Goal: Information Seeking & Learning: Check status

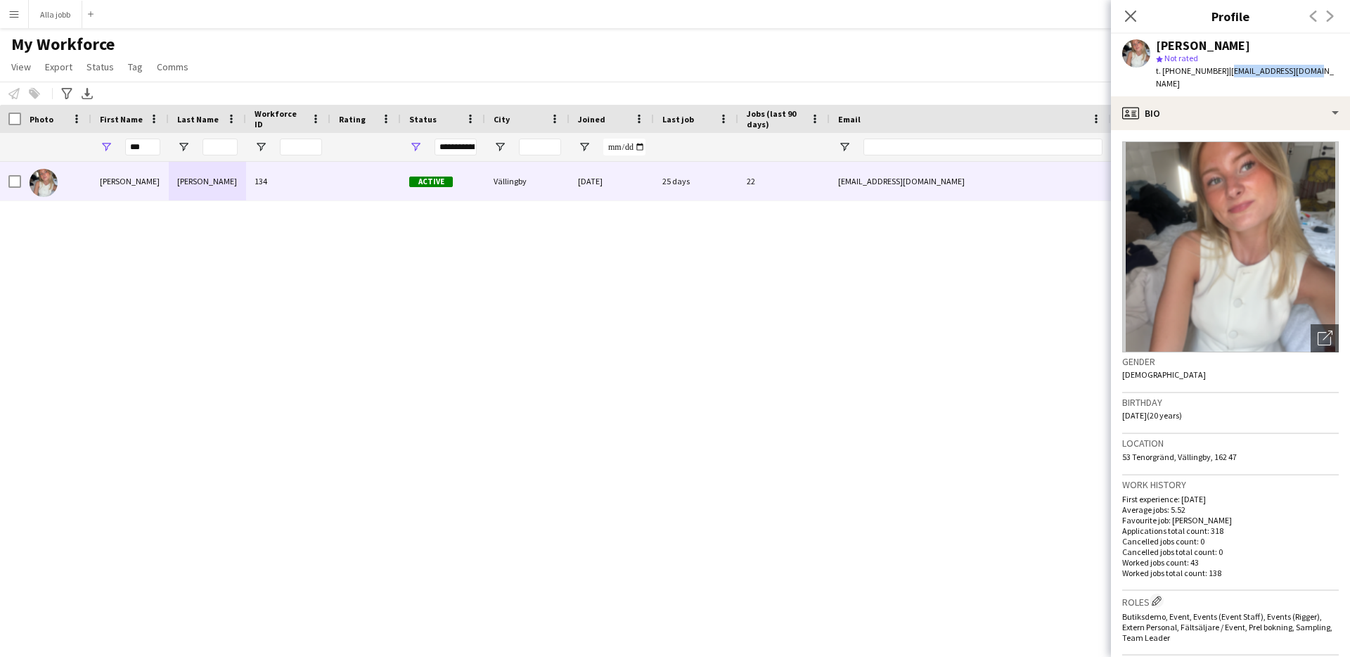
drag, startPoint x: 1022, startPoint y: 282, endPoint x: 831, endPoint y: 116, distance: 253.8
click at [1022, 282] on div "Ida Malmborg 134 Active Vällingby 05-07-2023 25 days 22 idisen2005@gmail.com +4…" at bounding box center [654, 392] width 1308 height 460
click at [1126, 17] on icon "Close pop-in" at bounding box center [1130, 15] width 13 height 13
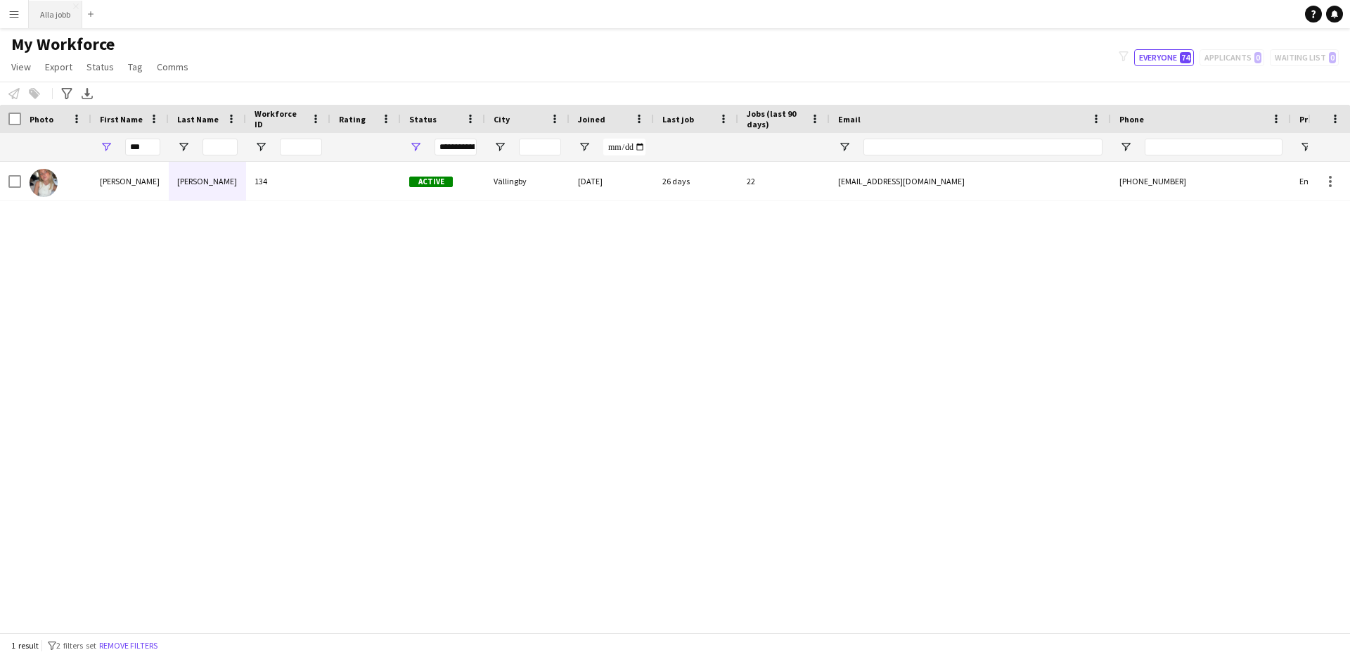
click at [42, 20] on button "Alla jobb Close" at bounding box center [55, 14] width 53 height 27
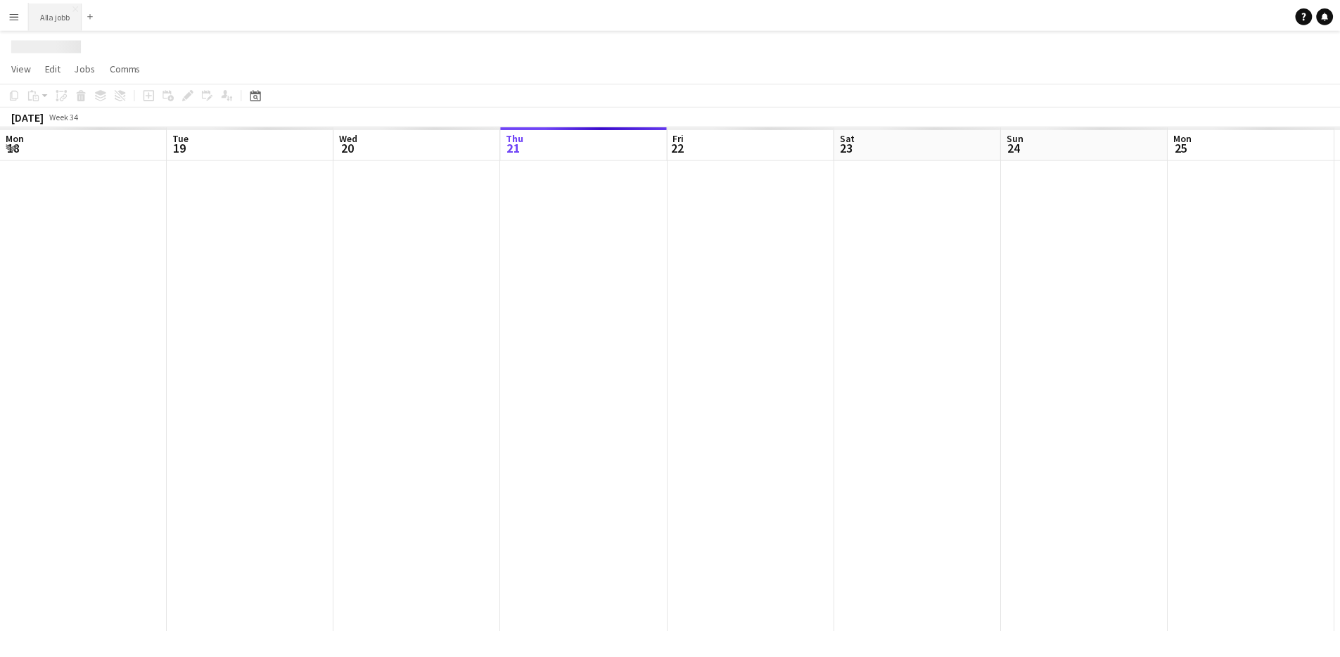
scroll to position [0, 336]
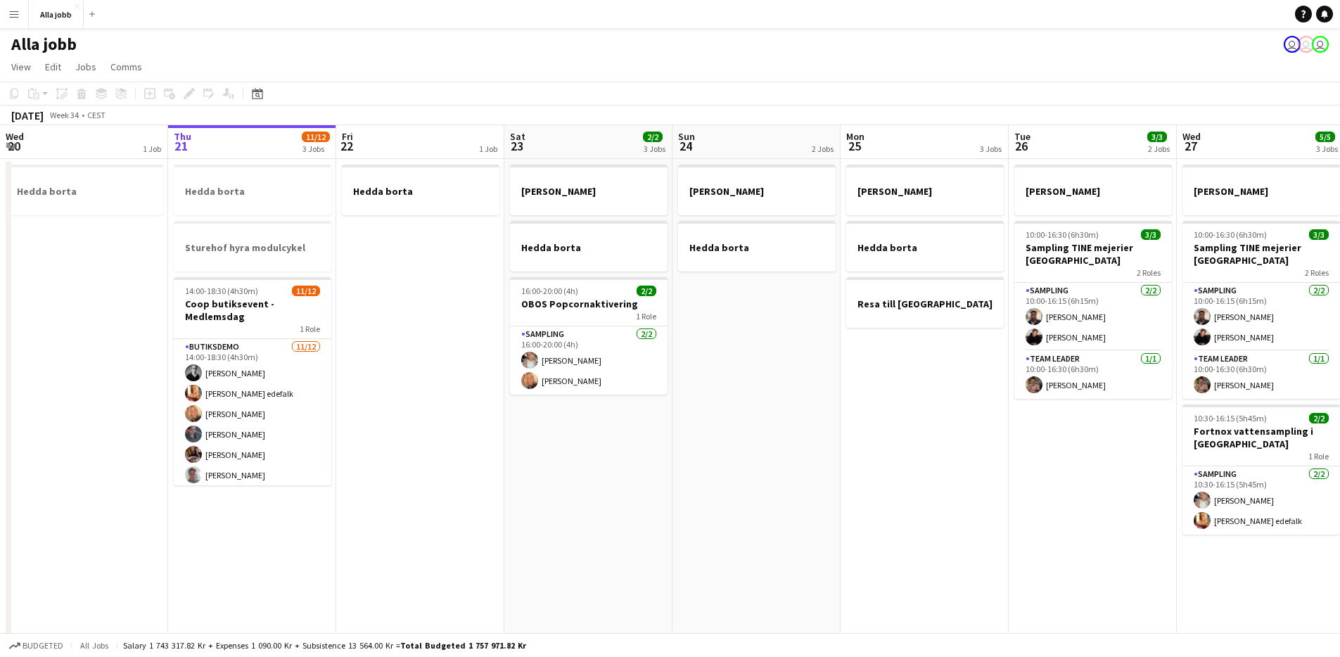
click at [376, 423] on app-date-cell "Hedda borta" at bounding box center [420, 469] width 168 height 620
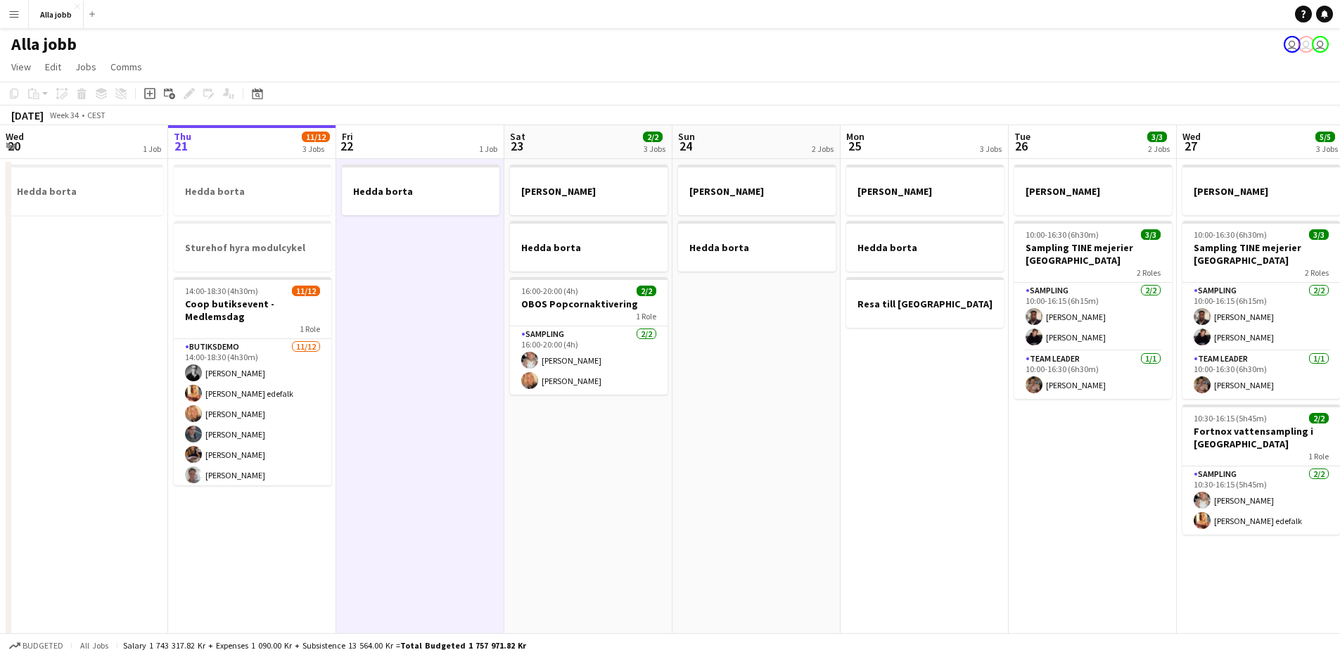
click at [292, 578] on app-date-cell "Hedda borta Sturehof hyra modulcykel 14:00-18:30 (4h30m) 11/12 Coop butiksevent…" at bounding box center [252, 469] width 168 height 620
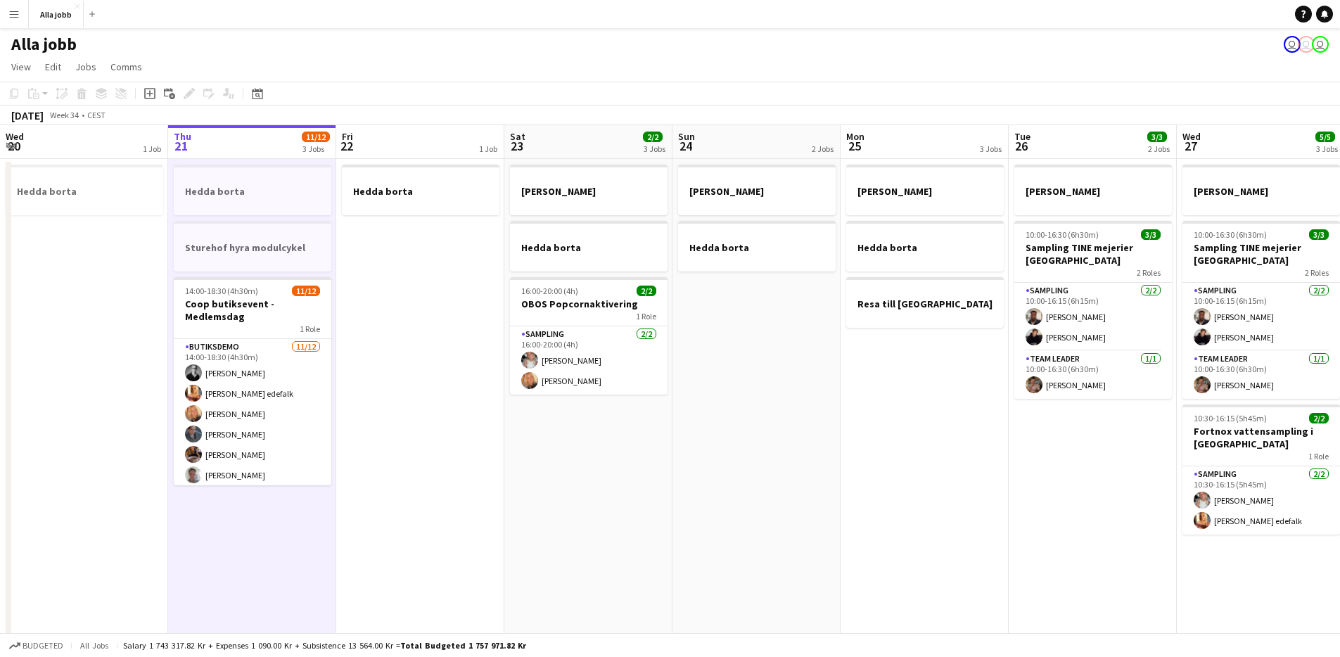
click at [480, 465] on app-date-cell "Hedda borta" at bounding box center [420, 469] width 168 height 620
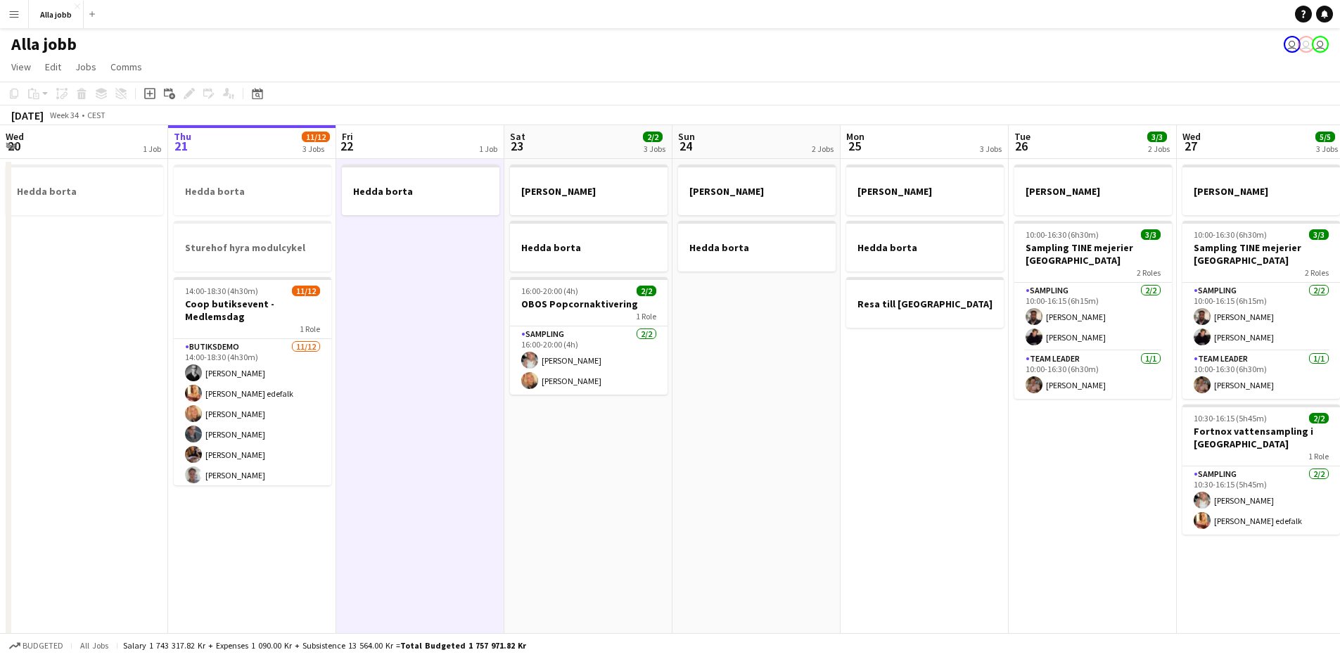
click at [258, 563] on app-date-cell "Hedda borta Sturehof hyra modulcykel 14:00-18:30 (4h30m) 11/12 Coop butiksevent…" at bounding box center [252, 469] width 168 height 620
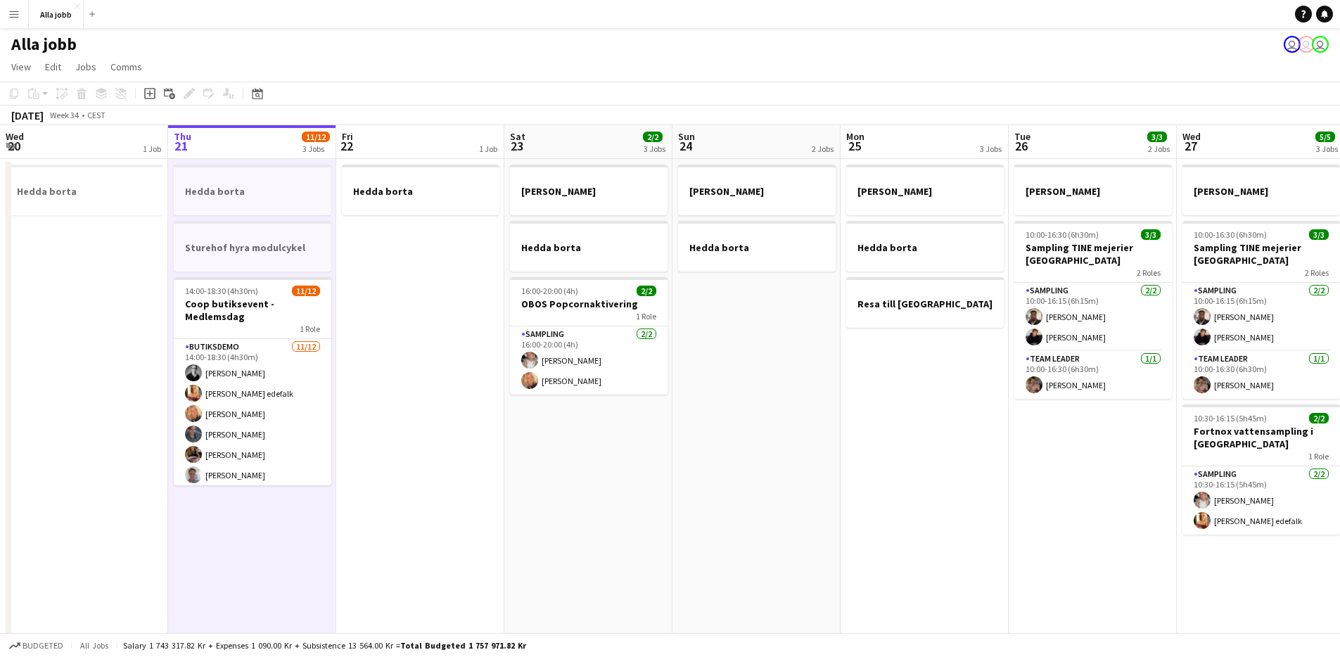
drag, startPoint x: 373, startPoint y: 480, endPoint x: 359, endPoint y: 489, distance: 16.8
click at [373, 481] on app-date-cell "Hedda borta" at bounding box center [420, 469] width 168 height 620
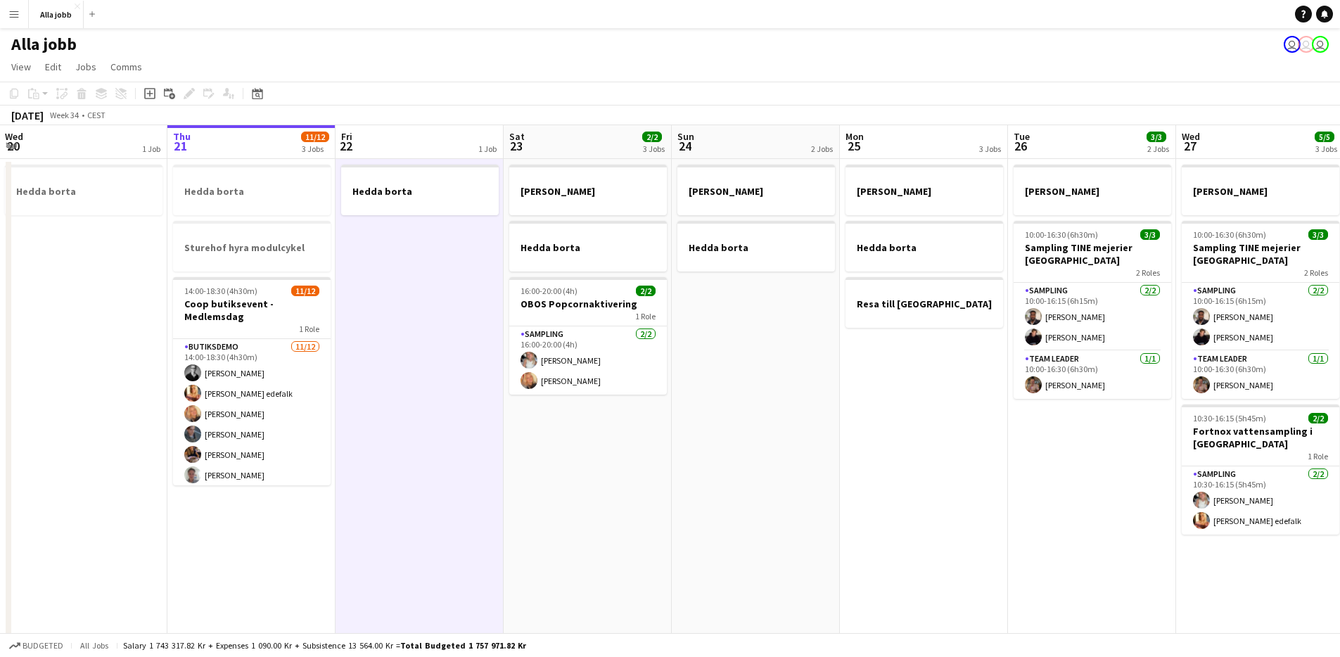
click at [294, 530] on app-date-cell "Hedda borta Sturehof hyra modulcykel 14:00-18:30 (4h30m) 11/12 Coop butiksevent…" at bounding box center [251, 469] width 168 height 620
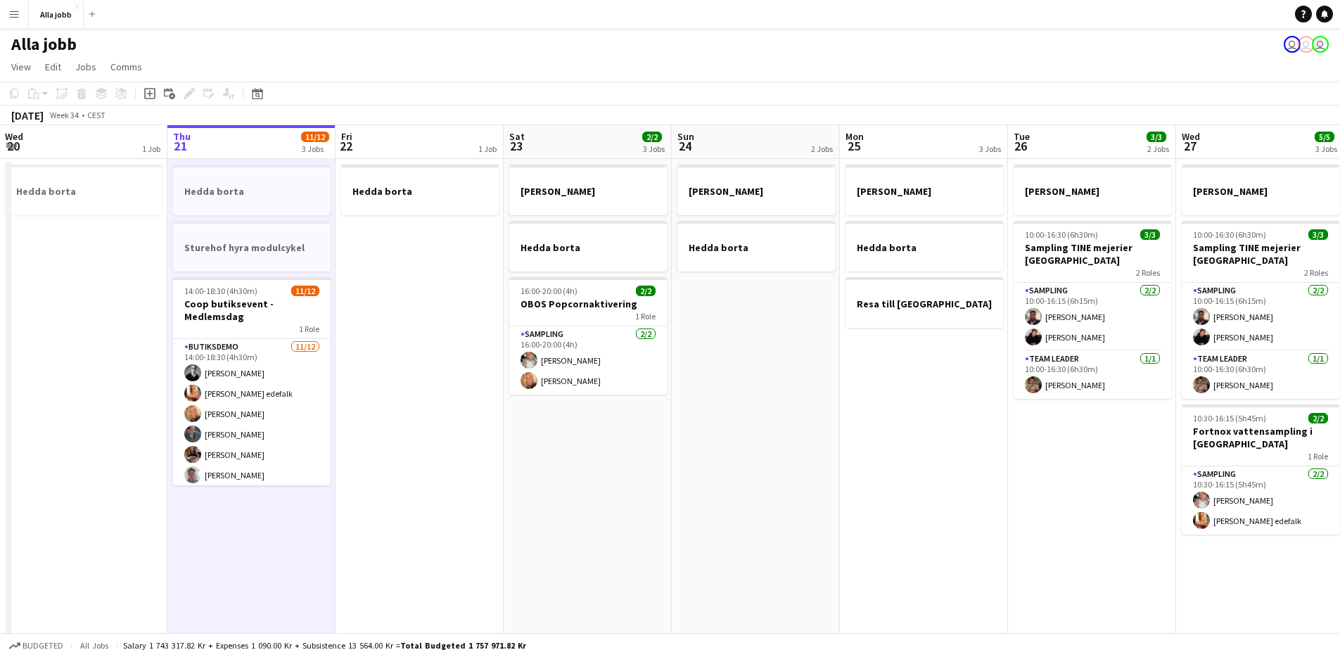
click at [384, 416] on app-date-cell "Hedda borta" at bounding box center [419, 469] width 168 height 620
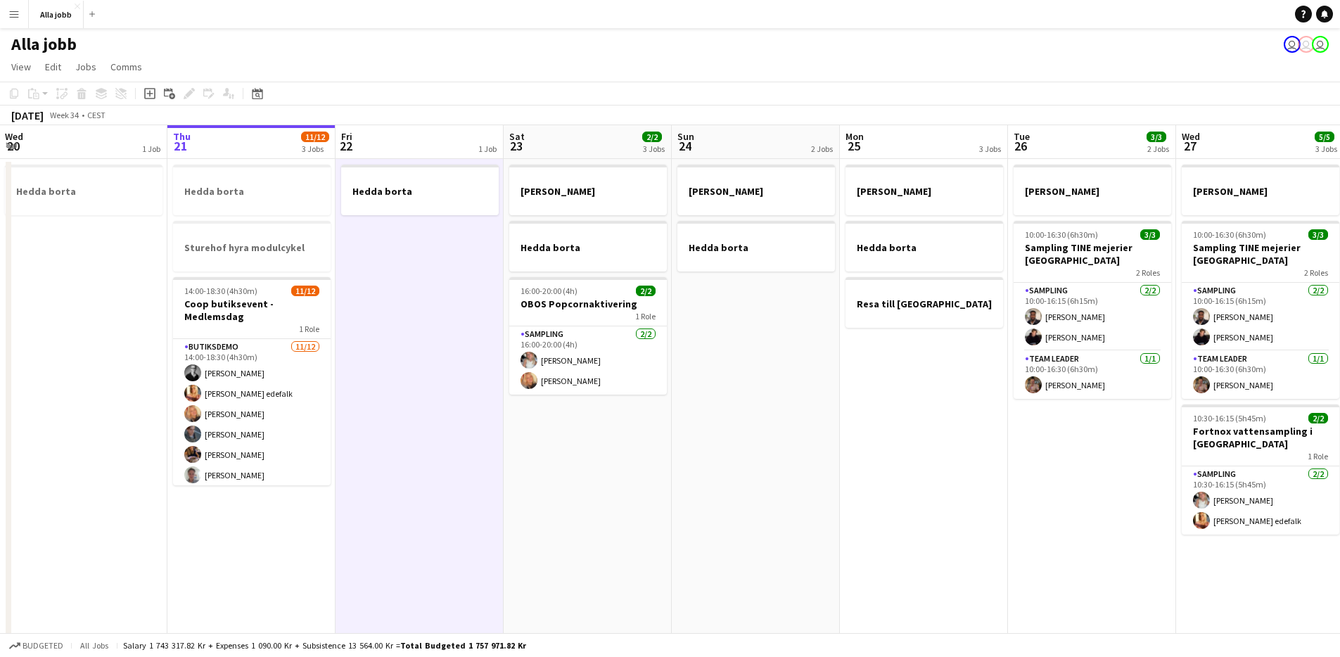
click at [278, 525] on app-date-cell "Hedda borta Sturehof hyra modulcykel 14:00-18:30 (4h30m) 11/12 Coop butiksevent…" at bounding box center [251, 469] width 168 height 620
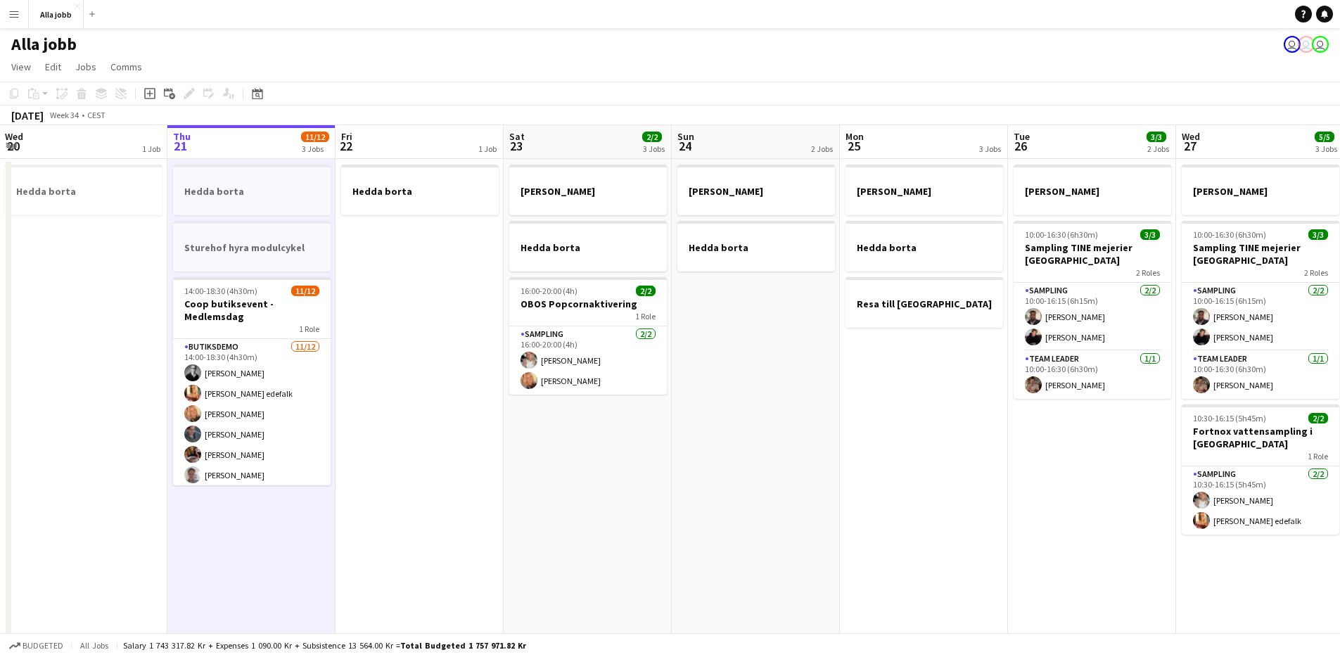
click at [440, 407] on app-date-cell "Hedda borta" at bounding box center [419, 469] width 168 height 620
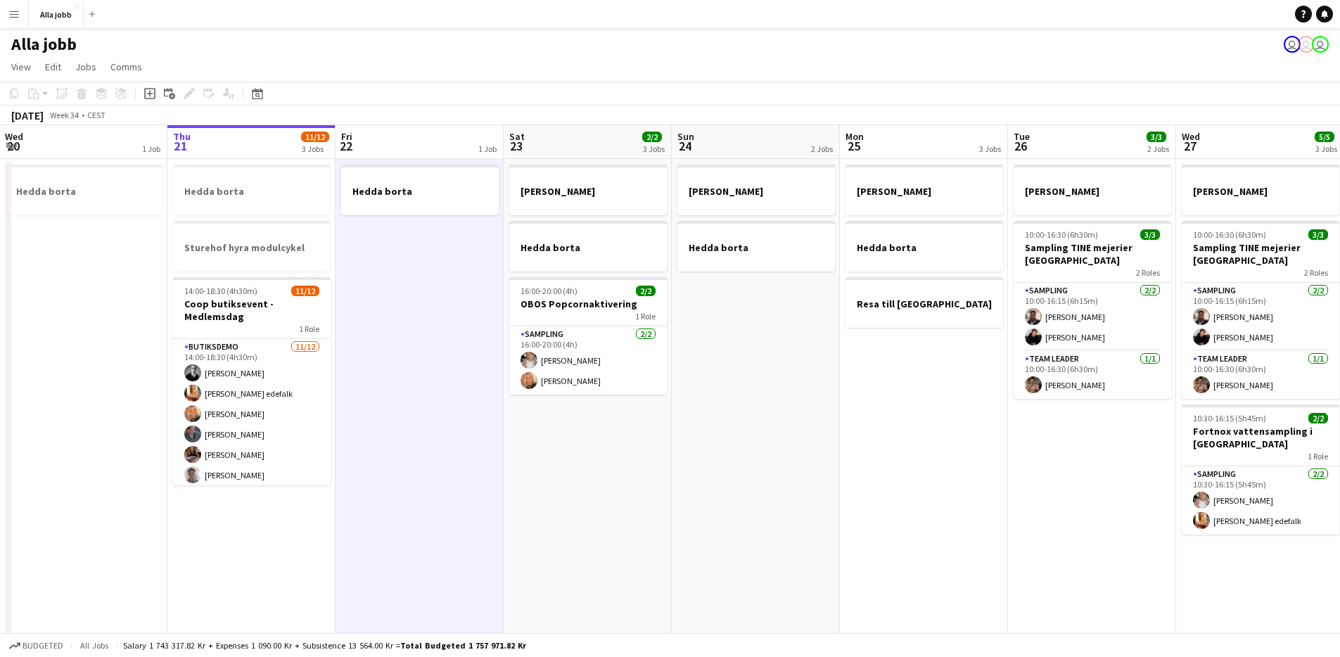
click at [265, 553] on app-date-cell "Hedda borta Sturehof hyra modulcykel 14:00-18:30 (4h30m) 11/12 Coop butiksevent…" at bounding box center [251, 469] width 168 height 620
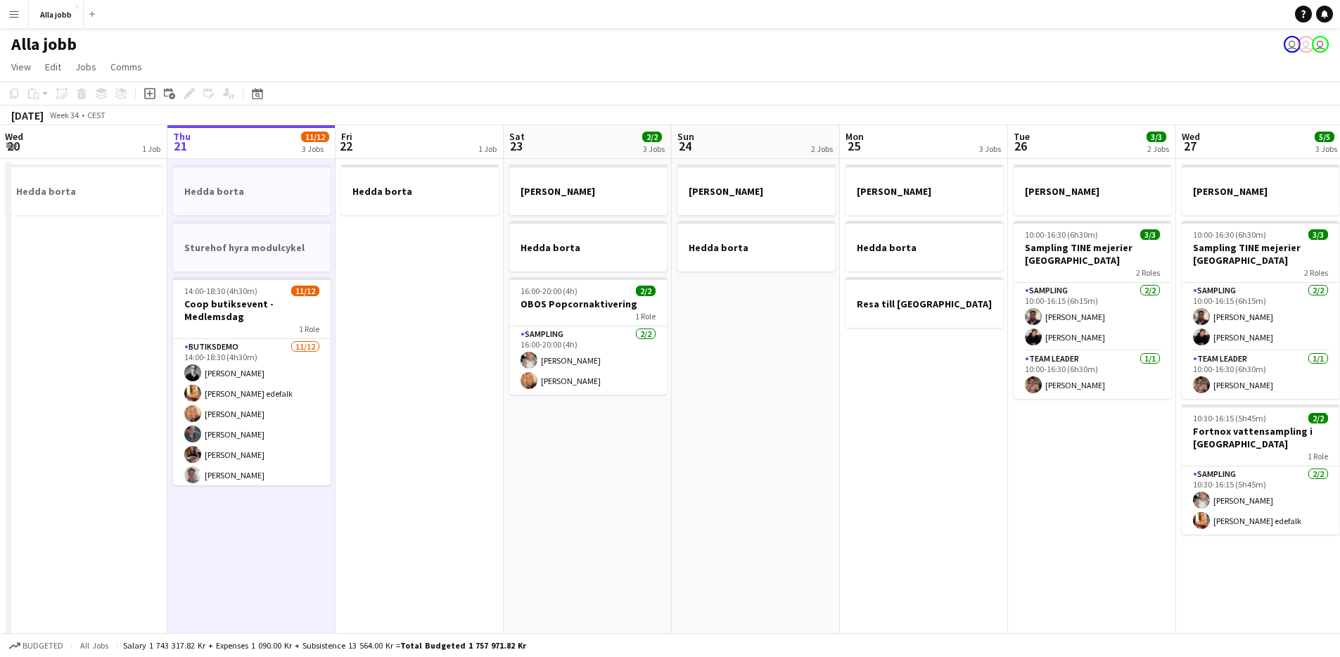
scroll to position [0, 338]
click at [423, 437] on app-date-cell "Hedda borta" at bounding box center [419, 469] width 168 height 620
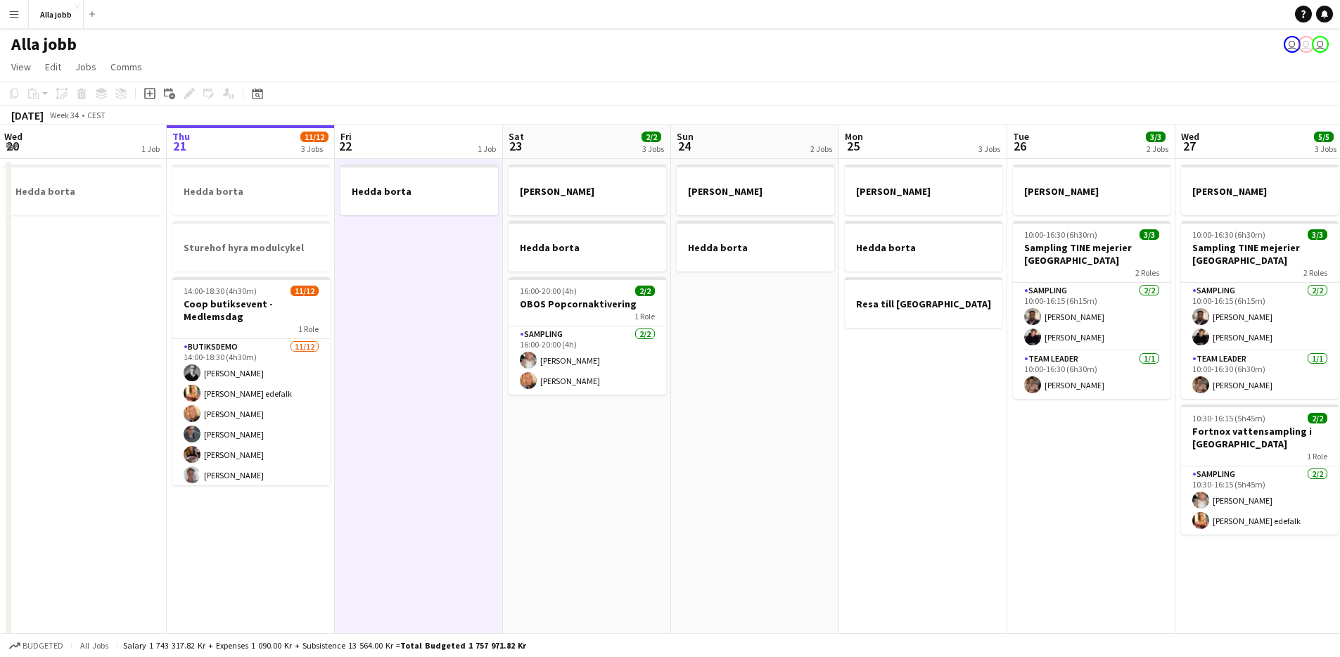
click at [270, 534] on app-date-cell "Hedda borta Sturehof hyra modulcykel 14:00-18:30 (4h30m) 11/12 Coop butiksevent…" at bounding box center [251, 469] width 168 height 620
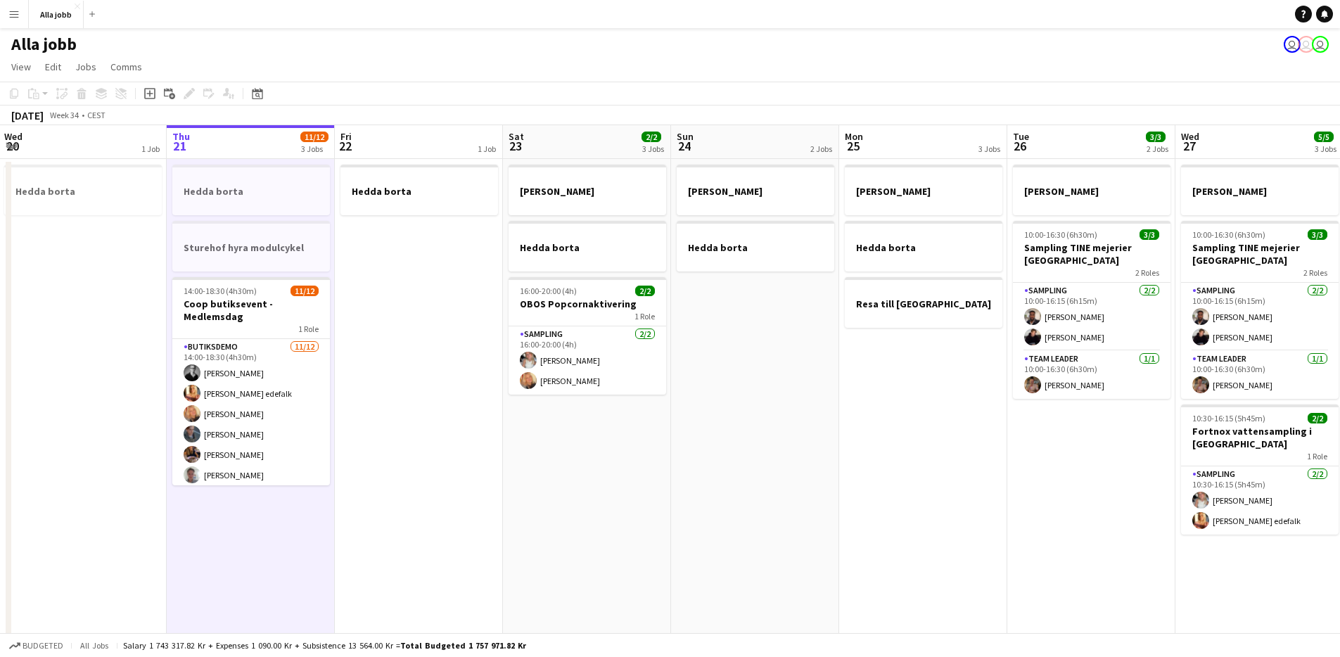
click at [400, 393] on app-date-cell "Hedda borta" at bounding box center [419, 469] width 168 height 620
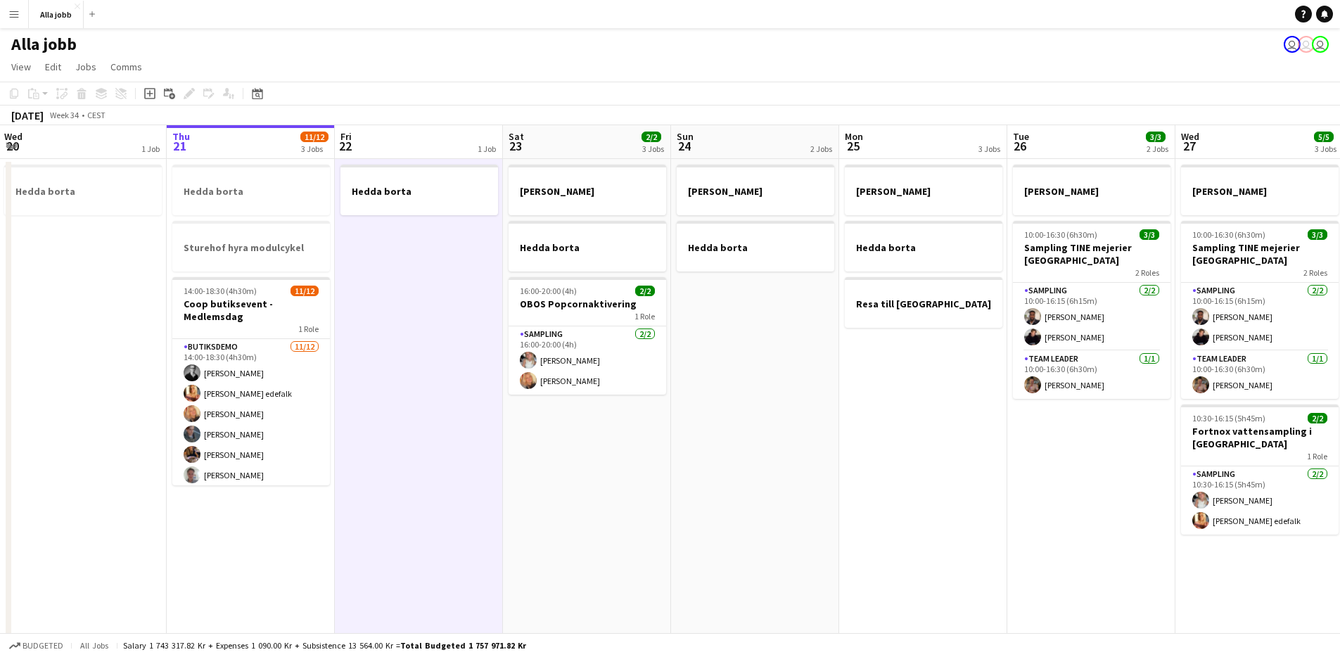
click at [243, 510] on app-date-cell "Hedda borta Sturehof hyra modulcykel 14:00-18:30 (4h30m) 11/12 Coop butiksevent…" at bounding box center [251, 469] width 168 height 620
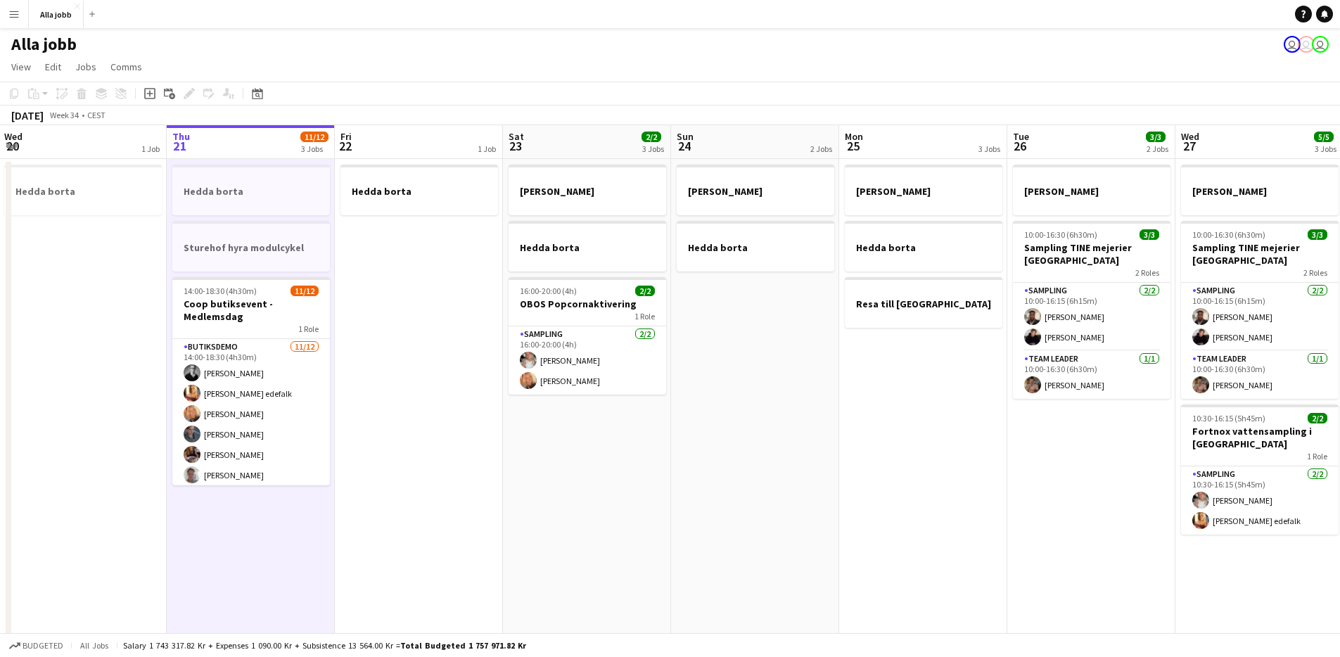
click at [364, 423] on app-date-cell "Hedda borta" at bounding box center [419, 469] width 168 height 620
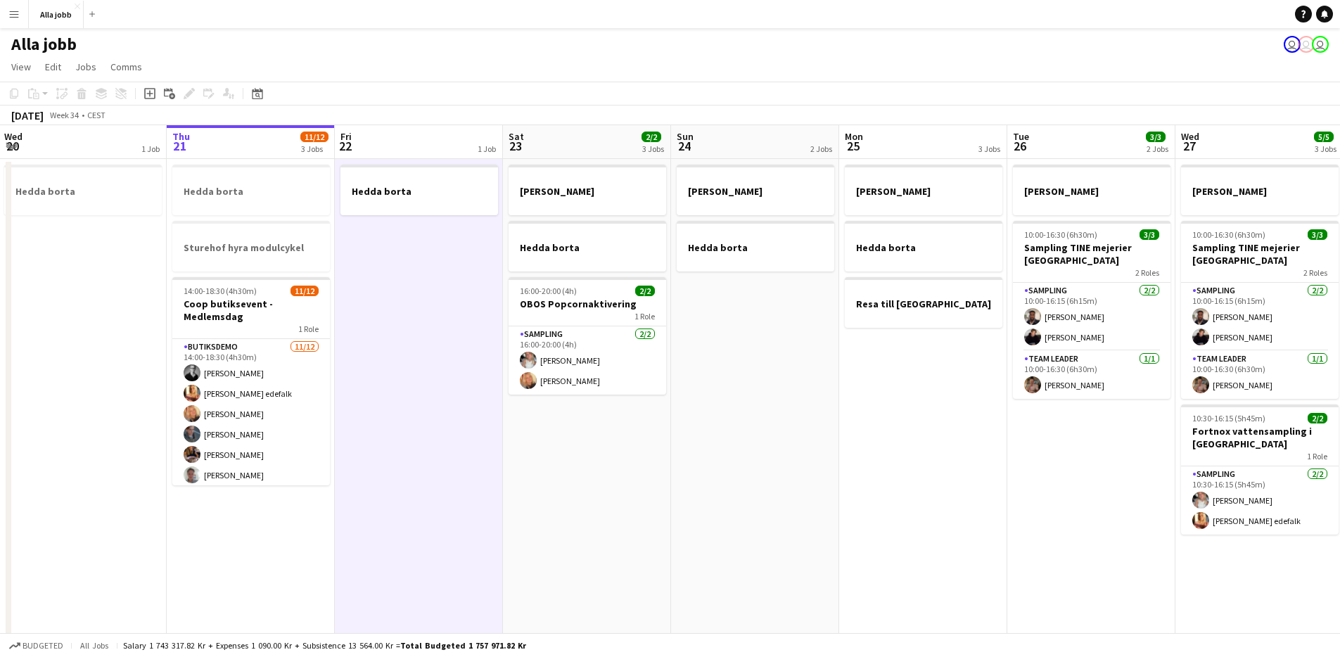
click at [403, 387] on app-date-cell "Hedda borta" at bounding box center [419, 469] width 168 height 620
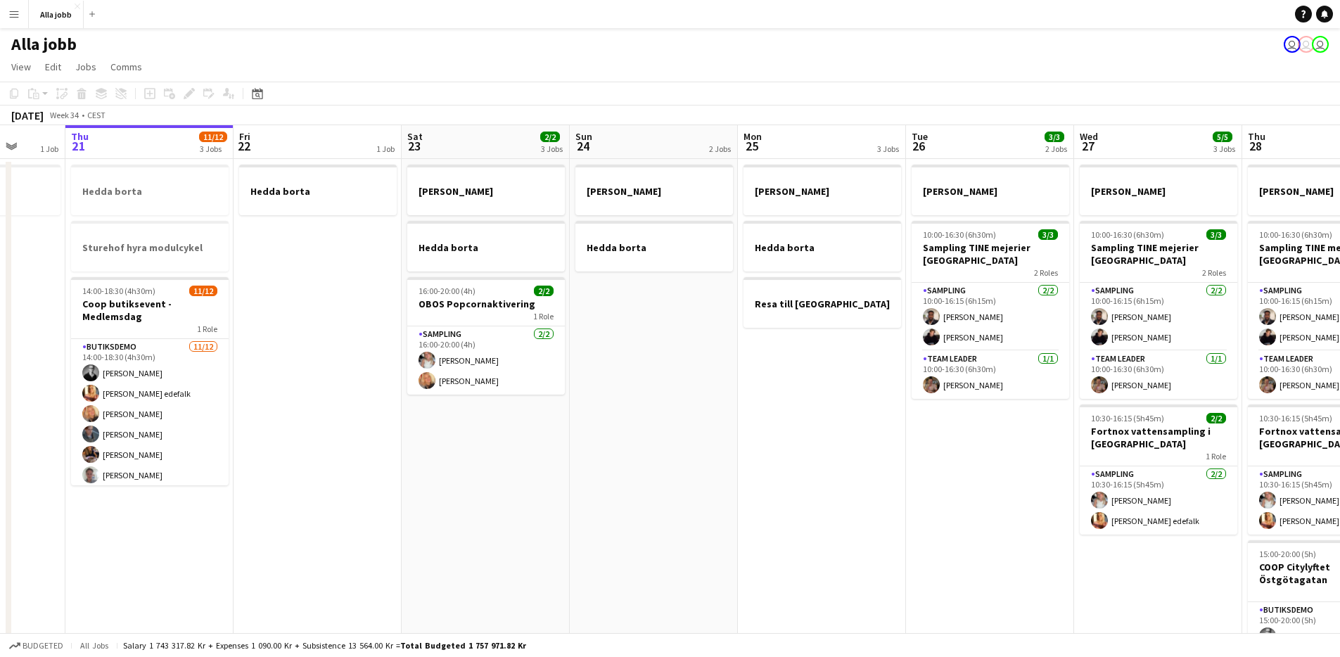
drag, startPoint x: 648, startPoint y: 470, endPoint x: 212, endPoint y: 546, distance: 443.1
click at [212, 546] on app-calendar-viewport "Mon 18 2 Jobs Tue 19 1 Job Wed 20 1 Job Thu 21 11/12 3 Jobs Fri 22 1 Job Sat 23…" at bounding box center [670, 451] width 1340 height 653
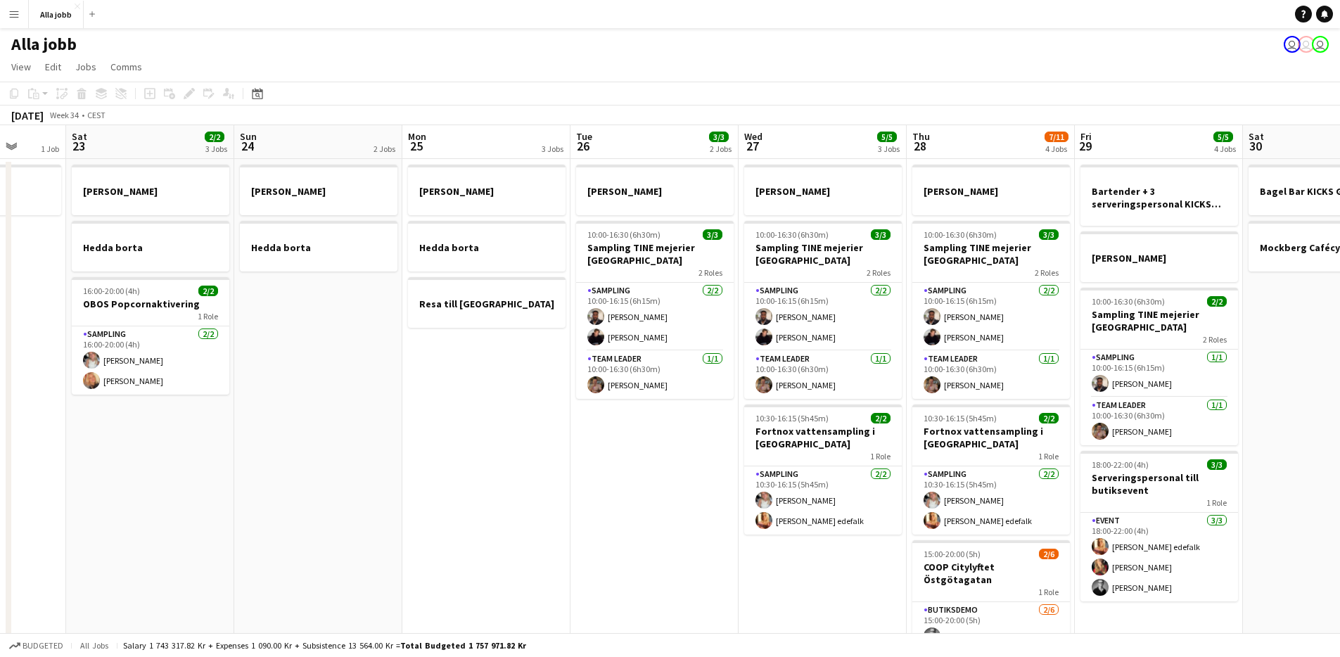
click at [357, 487] on app-date-cell "Emil borta Hedda borta" at bounding box center [318, 469] width 168 height 620
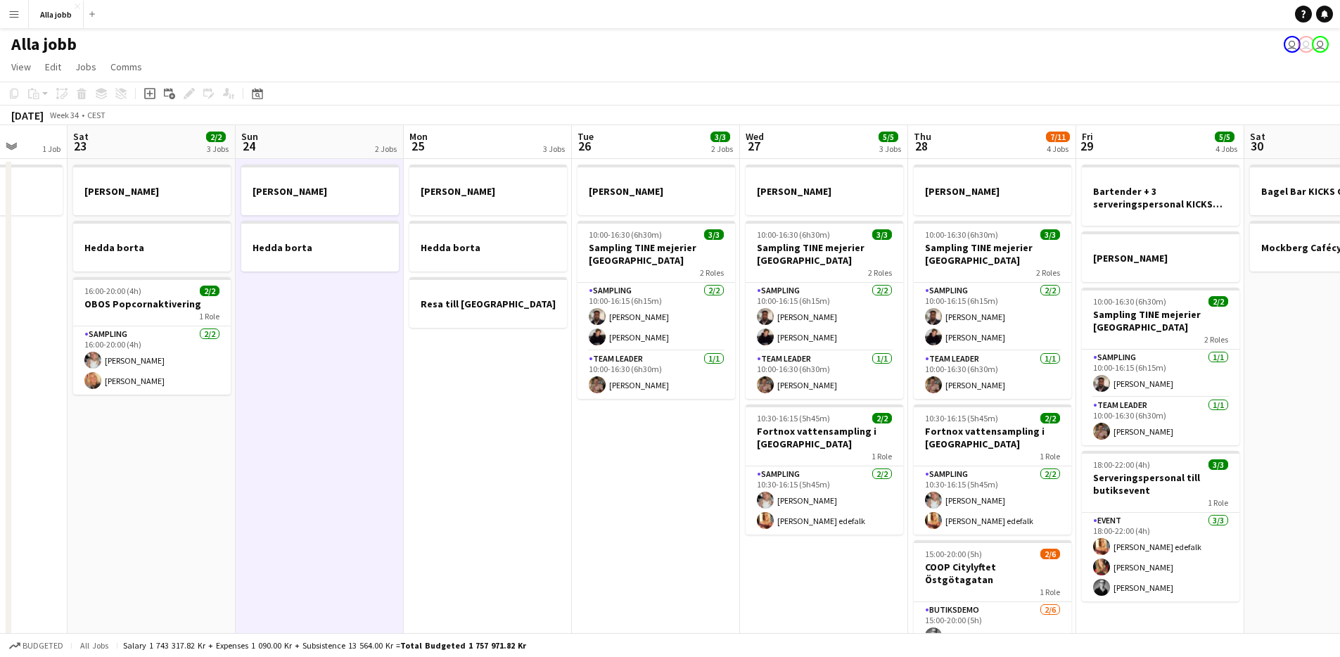
click at [693, 508] on app-date-cell "Emil borta 10:00-16:30 (6h30m) 3/3 Sampling TINE mejerier Göteborg 2 Roles Samp…" at bounding box center [656, 469] width 168 height 620
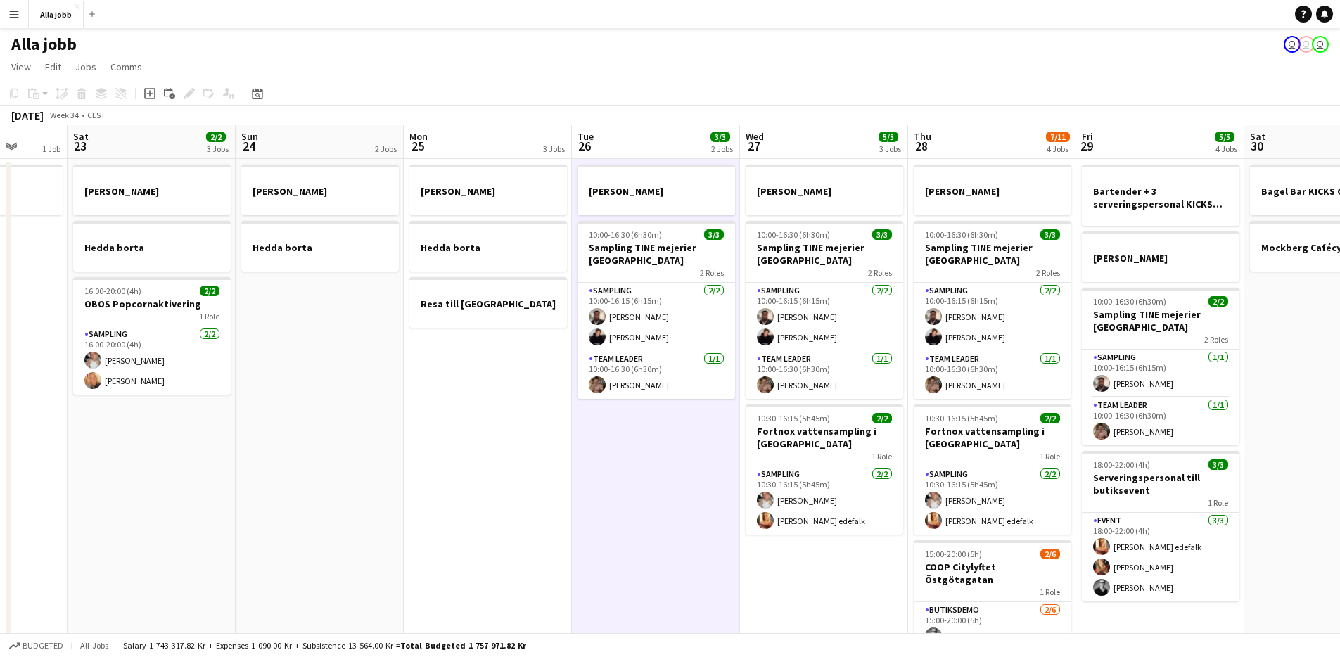
click at [442, 480] on app-date-cell "Emil borta Hedda borta Resa till Göteborg" at bounding box center [488, 469] width 168 height 620
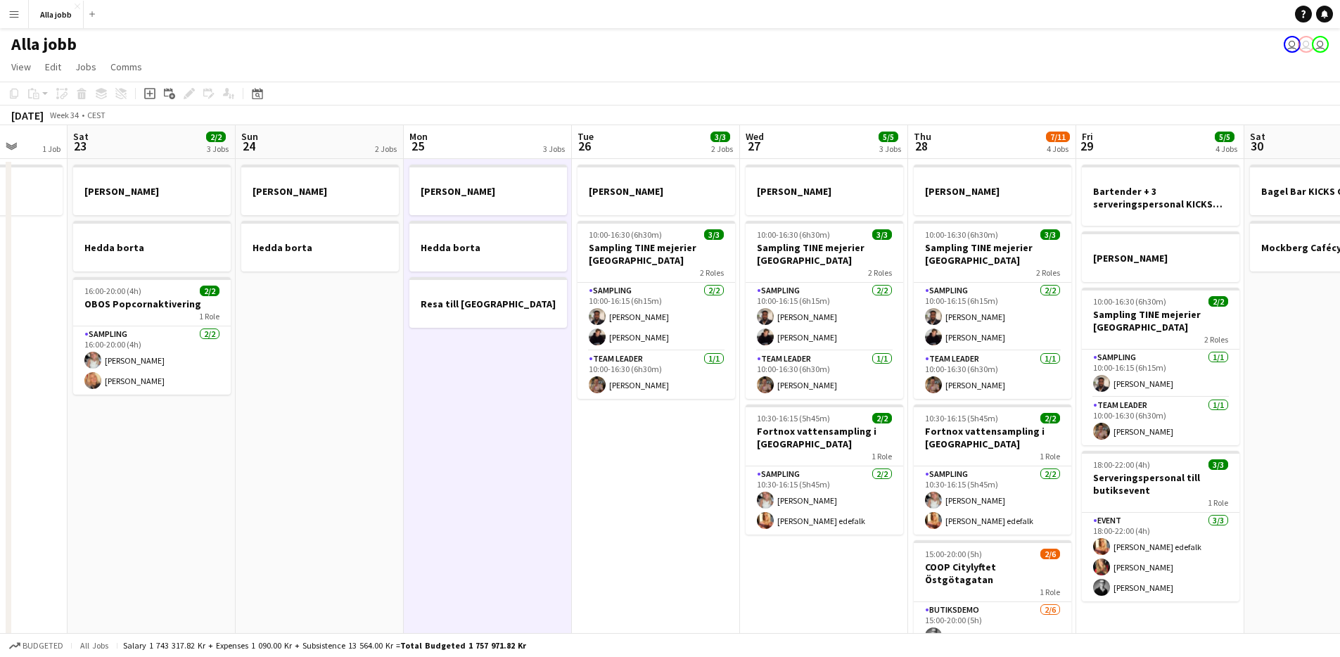
click at [613, 457] on app-date-cell "Emil borta 10:00-16:30 (6h30m) 3/3 Sampling TINE mejerier Göteborg 2 Roles Samp…" at bounding box center [656, 469] width 168 height 620
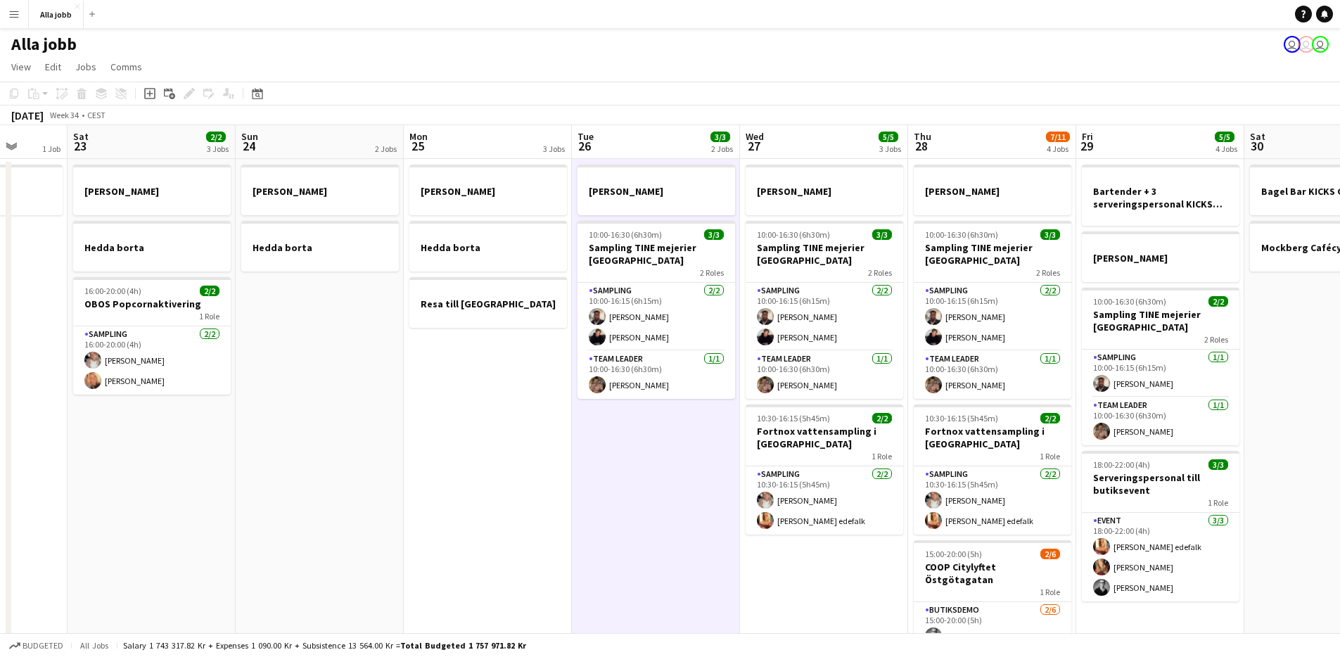
drag, startPoint x: 480, startPoint y: 402, endPoint x: 549, endPoint y: 421, distance: 71.5
click at [484, 402] on app-calendar-viewport "Wed 20 1 Job Thu 21 11/12 3 Jobs Fri 22 1 Job Sat 23 2/2 3 Jobs Sun 24 2 Jobs M…" at bounding box center [670, 451] width 1340 height 653
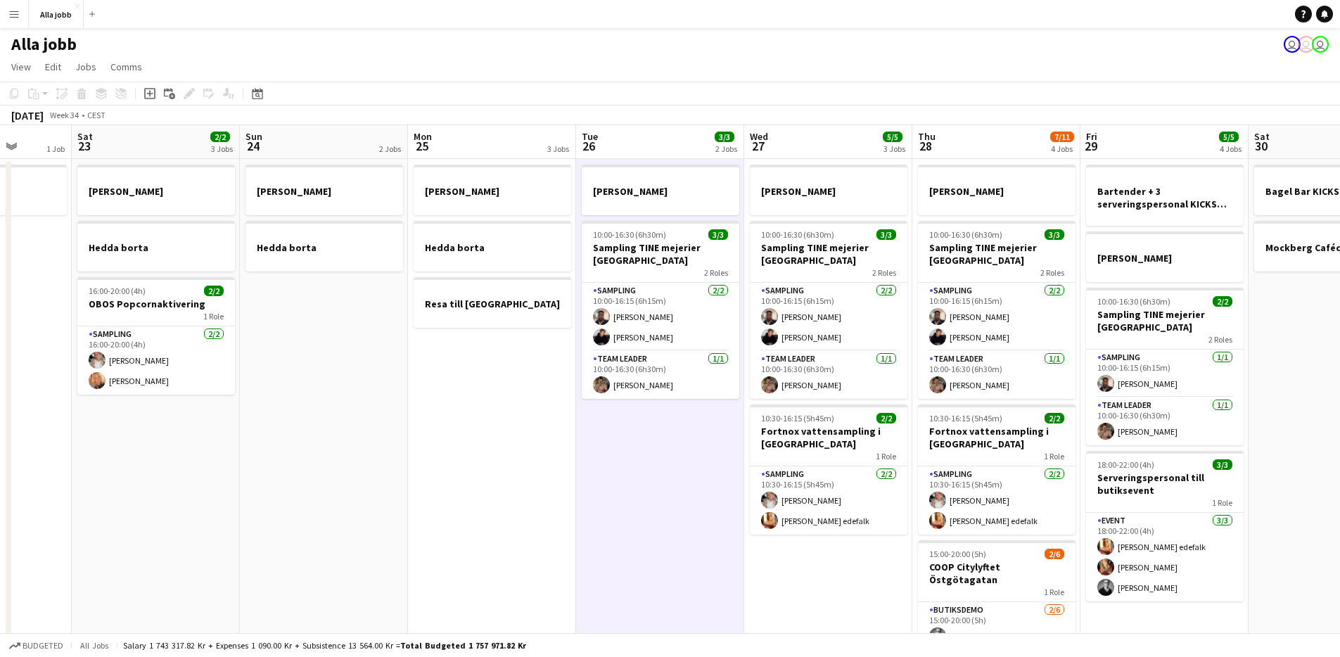
drag, startPoint x: 683, startPoint y: 454, endPoint x: 603, endPoint y: 436, distance: 82.2
click at [681, 455] on app-date-cell "Emil borta 10:00-16:30 (6h30m) 3/3 Sampling TINE mejerier Göteborg 2 Roles Samp…" at bounding box center [660, 469] width 168 height 620
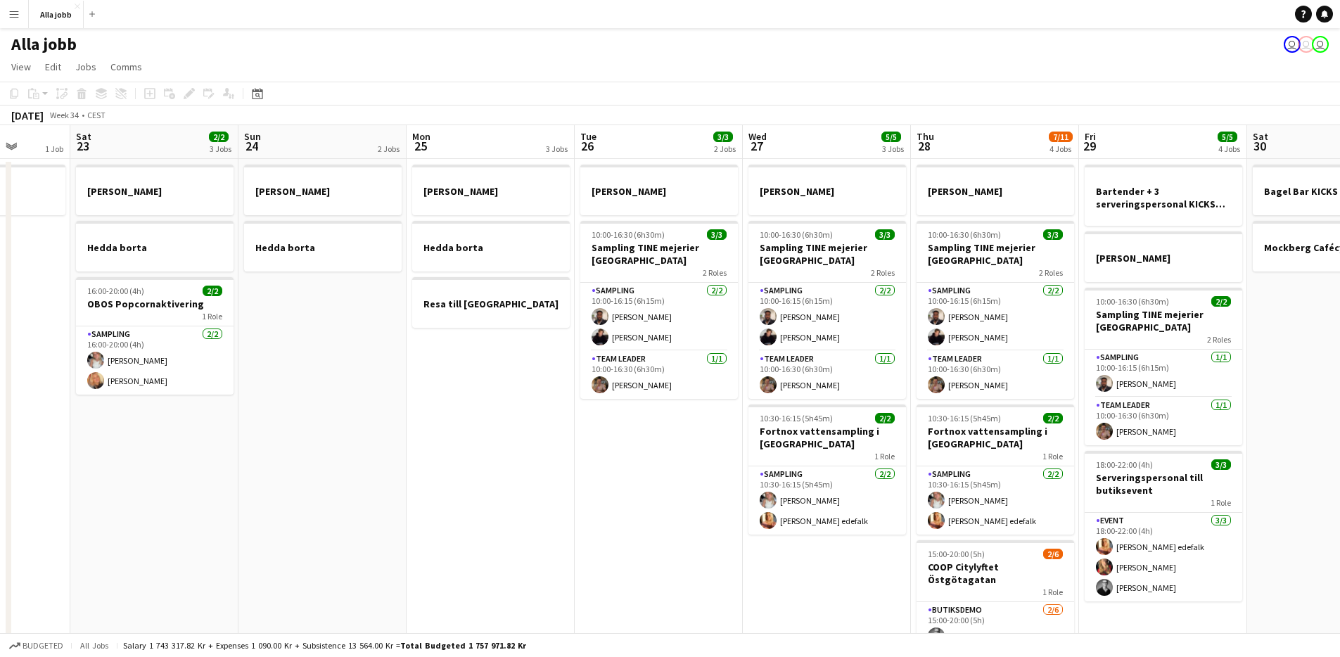
click at [587, 435] on app-date-cell "Emil borta 10:00-16:30 (6h30m) 3/3 Sampling TINE mejerier Göteborg 2 Roles Samp…" at bounding box center [659, 469] width 168 height 620
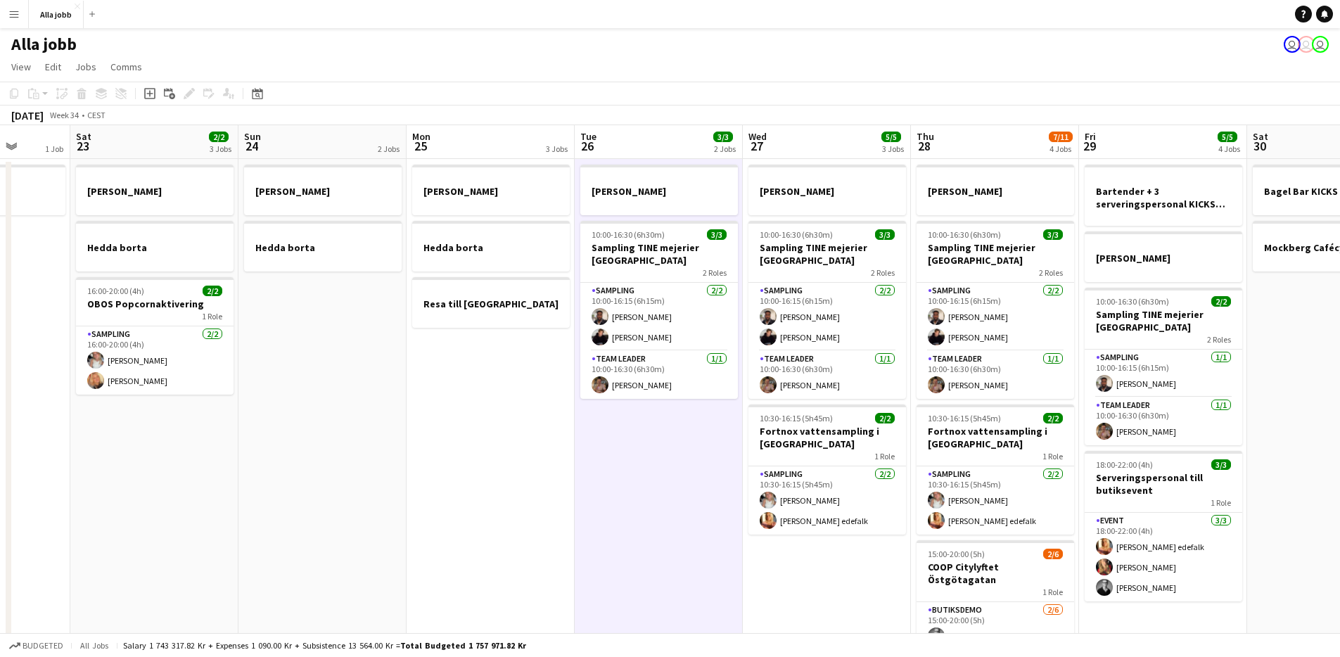
click at [506, 426] on app-date-cell "Emil borta Hedda borta Resa till Göteborg" at bounding box center [490, 469] width 168 height 620
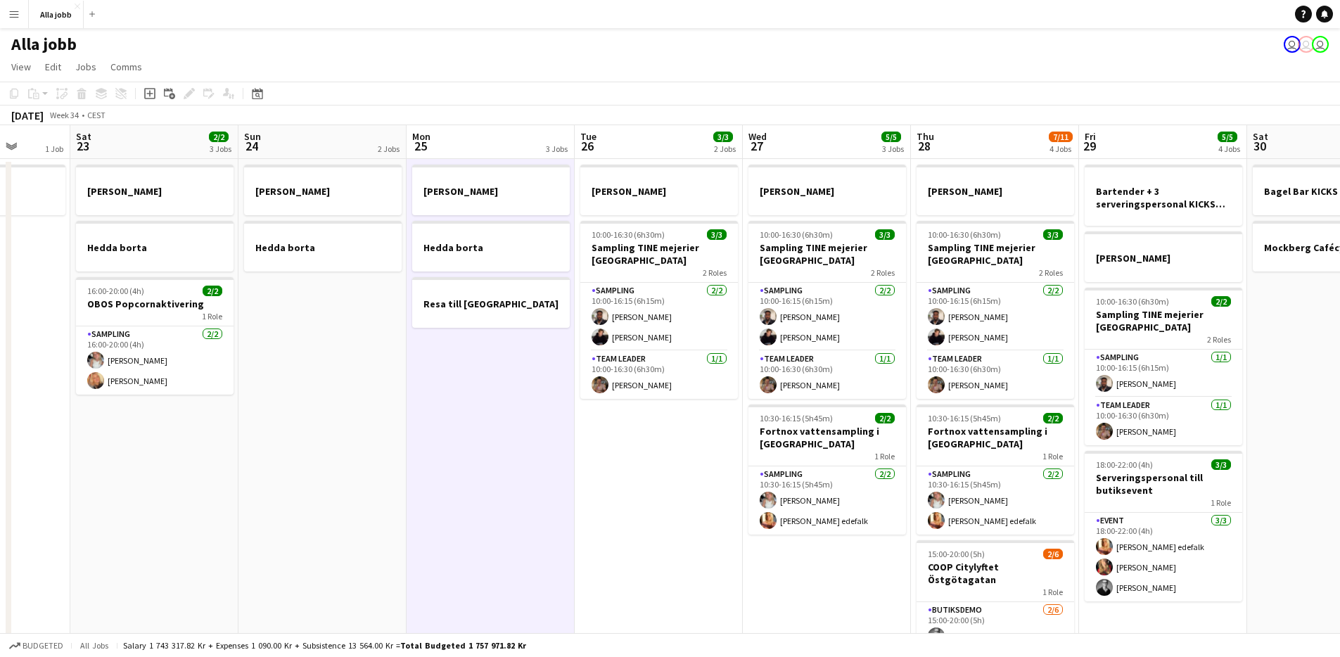
click at [587, 437] on app-date-cell "Emil borta 10:00-16:30 (6h30m) 3/3 Sampling TINE mejerier Göteborg 2 Roles Samp…" at bounding box center [659, 469] width 168 height 620
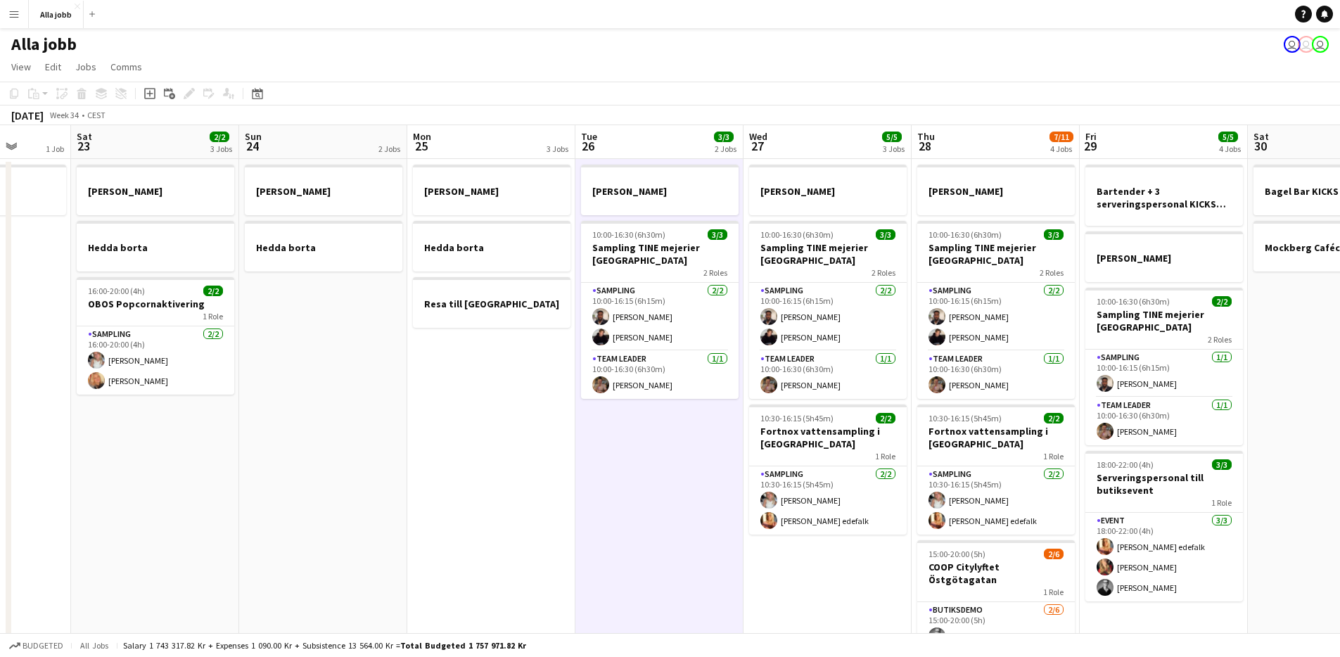
drag, startPoint x: 625, startPoint y: 447, endPoint x: 534, endPoint y: 436, distance: 92.1
click at [624, 447] on app-date-cell "Emil borta 10:00-16:30 (6h30m) 3/3 Sampling TINE mejerier Göteborg 2 Roles Samp…" at bounding box center [659, 469] width 168 height 620
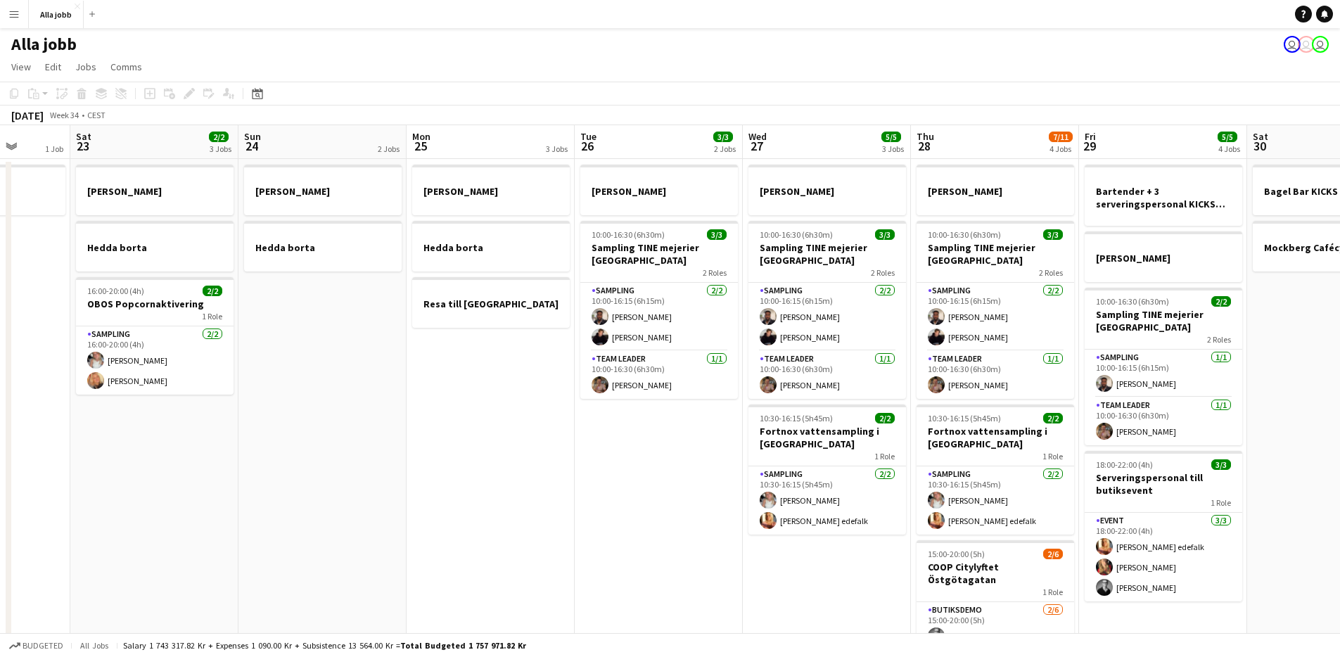
click at [530, 435] on app-date-cell "Emil borta Hedda borta Resa till Göteborg" at bounding box center [490, 469] width 168 height 620
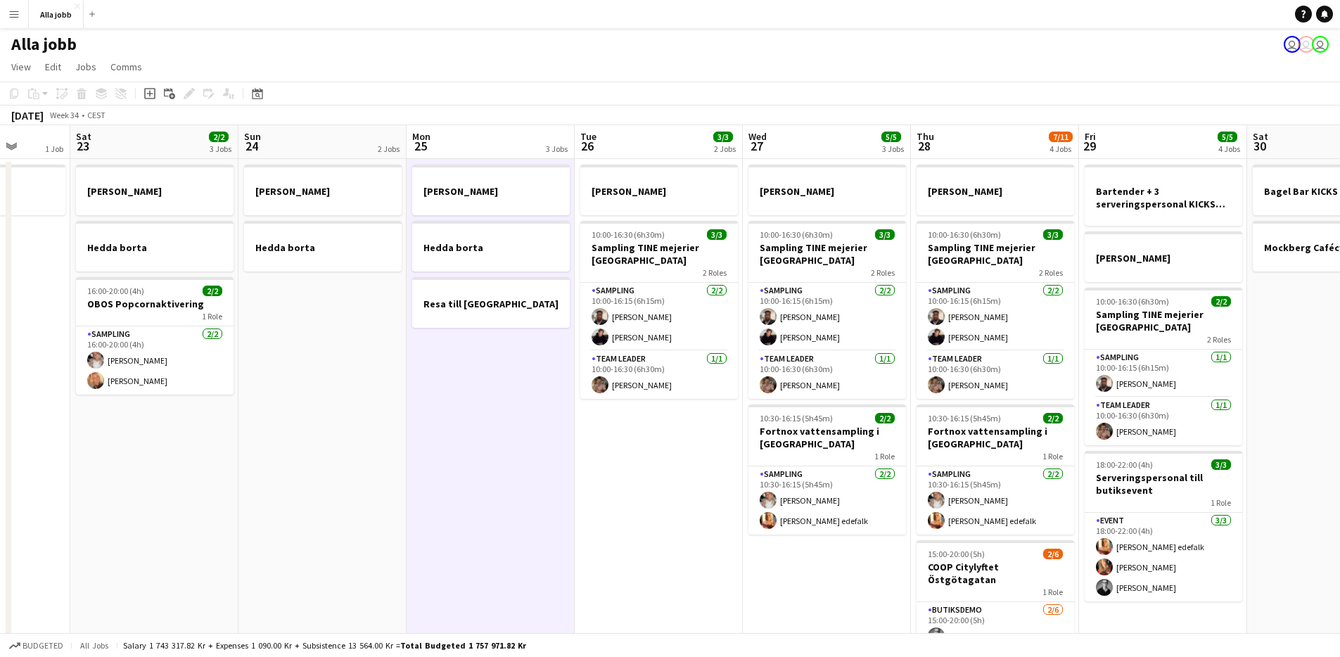
scroll to position [0, 433]
click at [612, 458] on app-date-cell "Emil borta 10:00-16:30 (6h30m) 3/3 Sampling TINE mejerier Göteborg 2 Roles Samp…" at bounding box center [659, 469] width 168 height 620
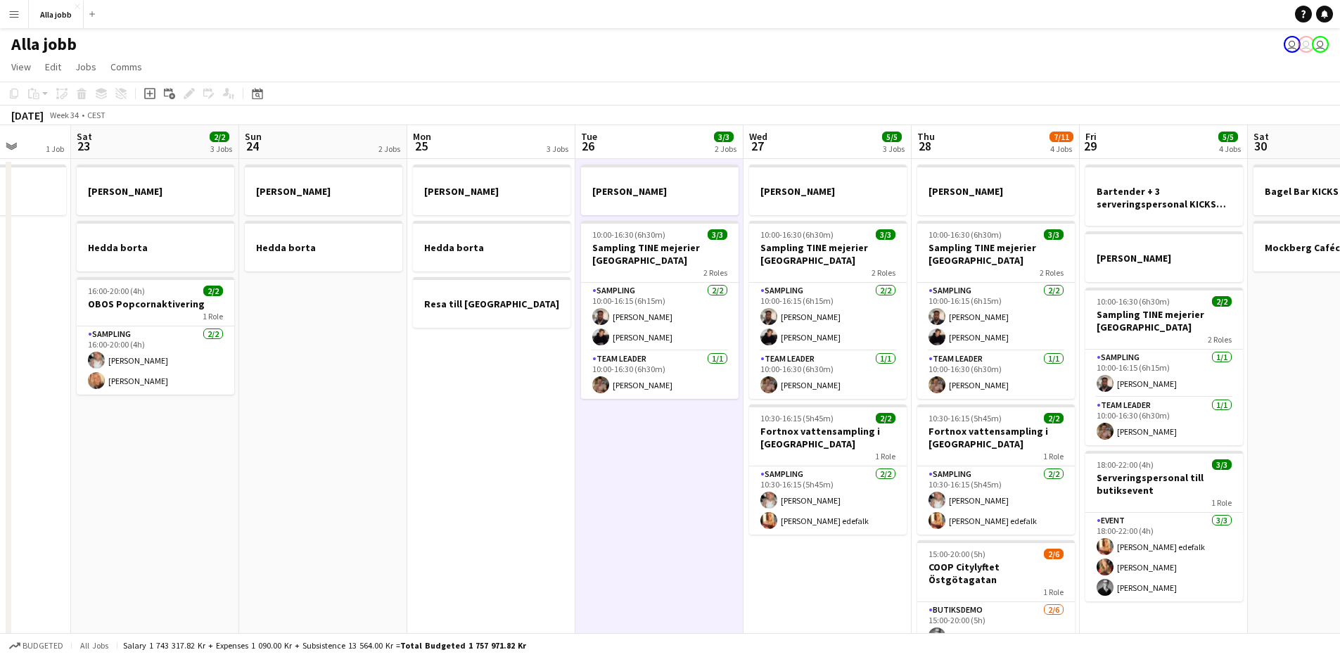
click at [509, 442] on app-date-cell "Emil borta Hedda borta Resa till Göteborg" at bounding box center [491, 469] width 168 height 620
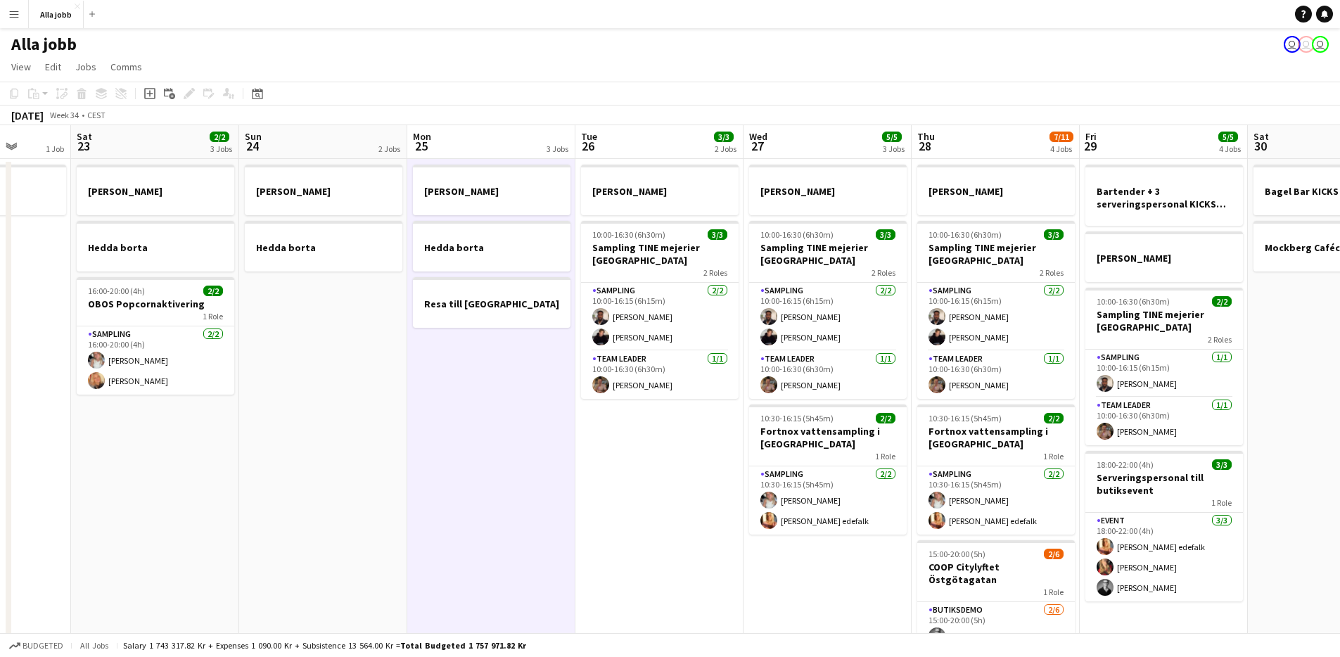
click at [619, 466] on app-date-cell "Emil borta 10:00-16:30 (6h30m) 3/3 Sampling TINE mejerier Göteborg 2 Roles Samp…" at bounding box center [659, 469] width 168 height 620
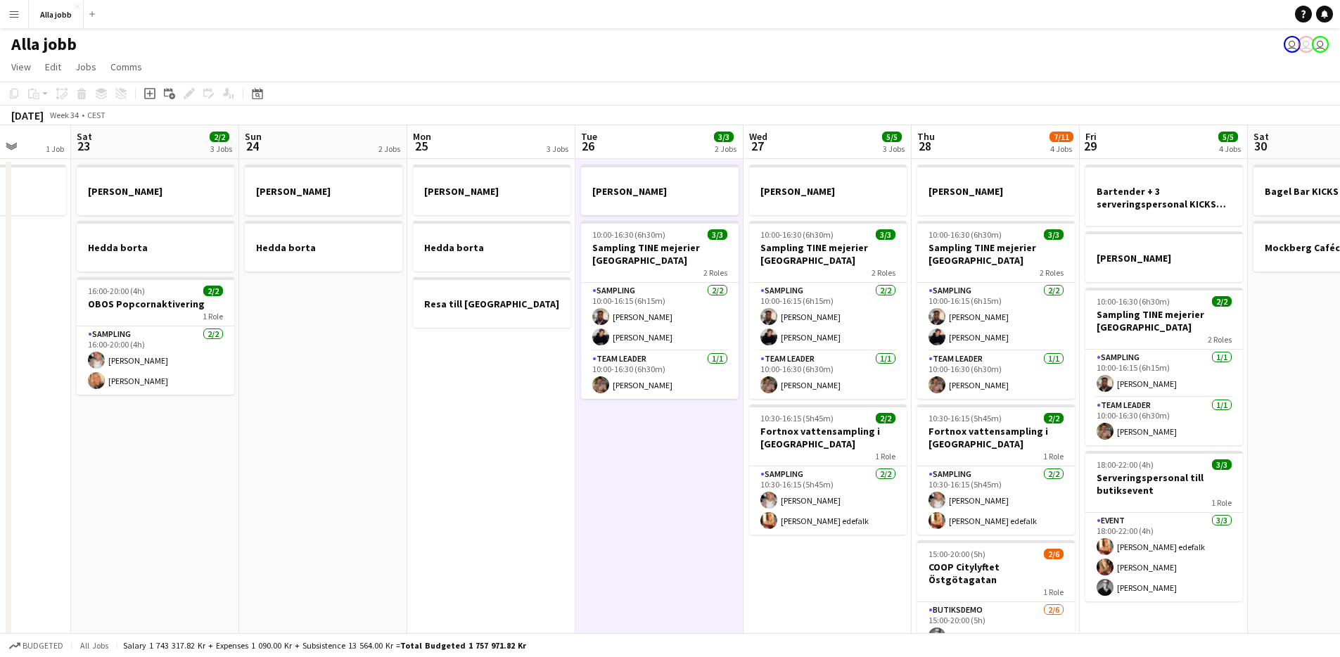
click at [544, 456] on app-date-cell "Emil borta Hedda borta Resa till Göteborg" at bounding box center [491, 469] width 168 height 620
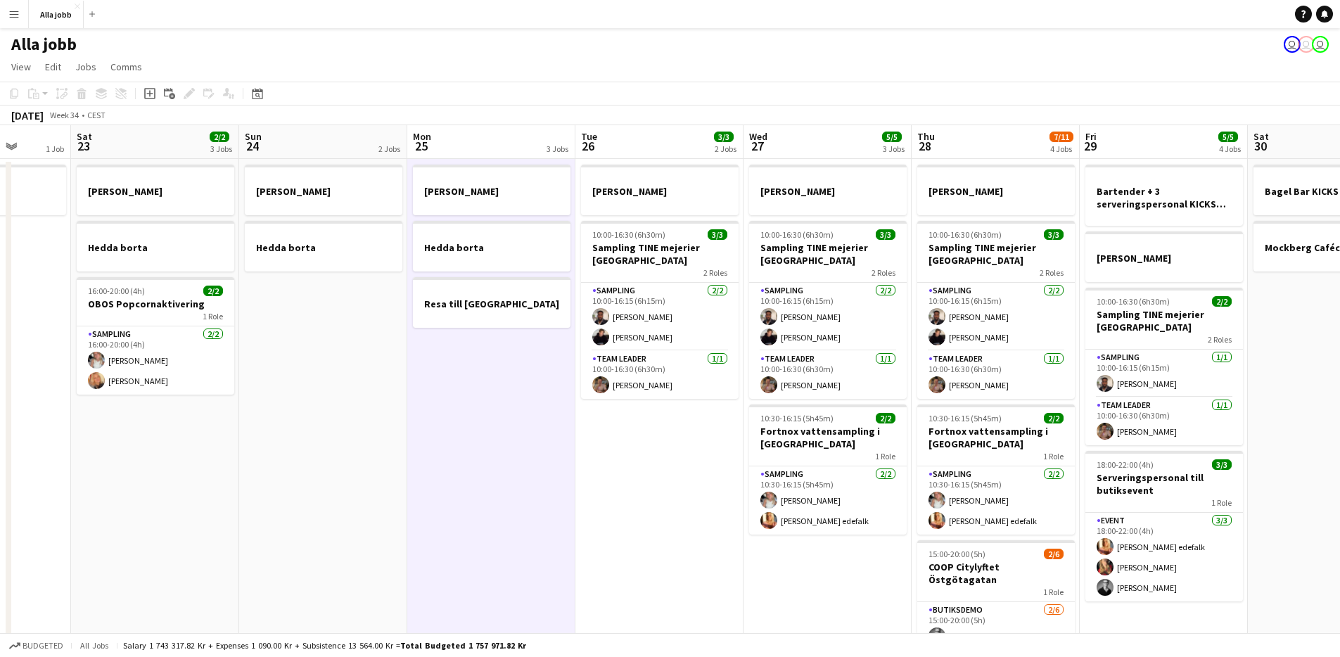
drag, startPoint x: 612, startPoint y: 461, endPoint x: 571, endPoint y: 447, distance: 43.1
click at [612, 461] on app-date-cell "Emil borta 10:00-16:30 (6h30m) 3/3 Sampling TINE mejerier Göteborg 2 Roles Samp…" at bounding box center [659, 469] width 168 height 620
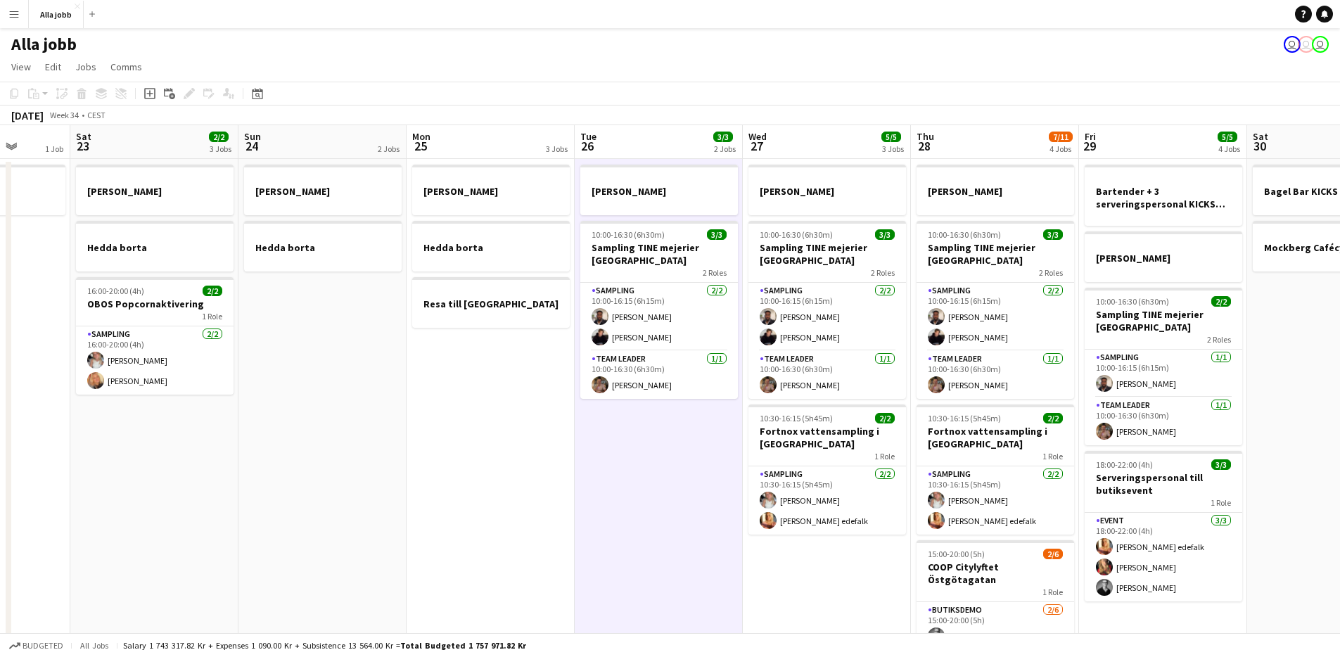
click at [540, 411] on app-date-cell "Emil borta Hedda borta Resa till Göteborg" at bounding box center [490, 469] width 168 height 620
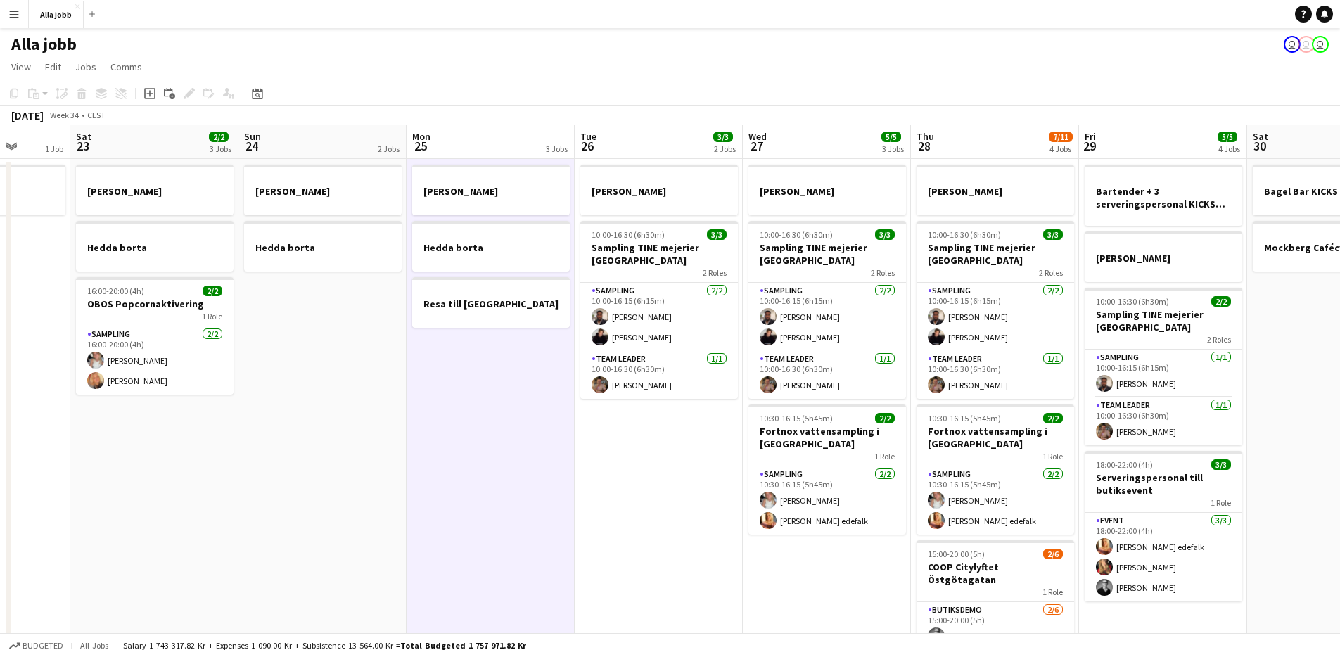
drag, startPoint x: 632, startPoint y: 441, endPoint x: 598, endPoint y: 427, distance: 36.6
click at [632, 441] on app-date-cell "Emil borta 10:00-16:30 (6h30m) 3/3 Sampling TINE mejerier Göteborg 2 Roles Samp…" at bounding box center [659, 469] width 168 height 620
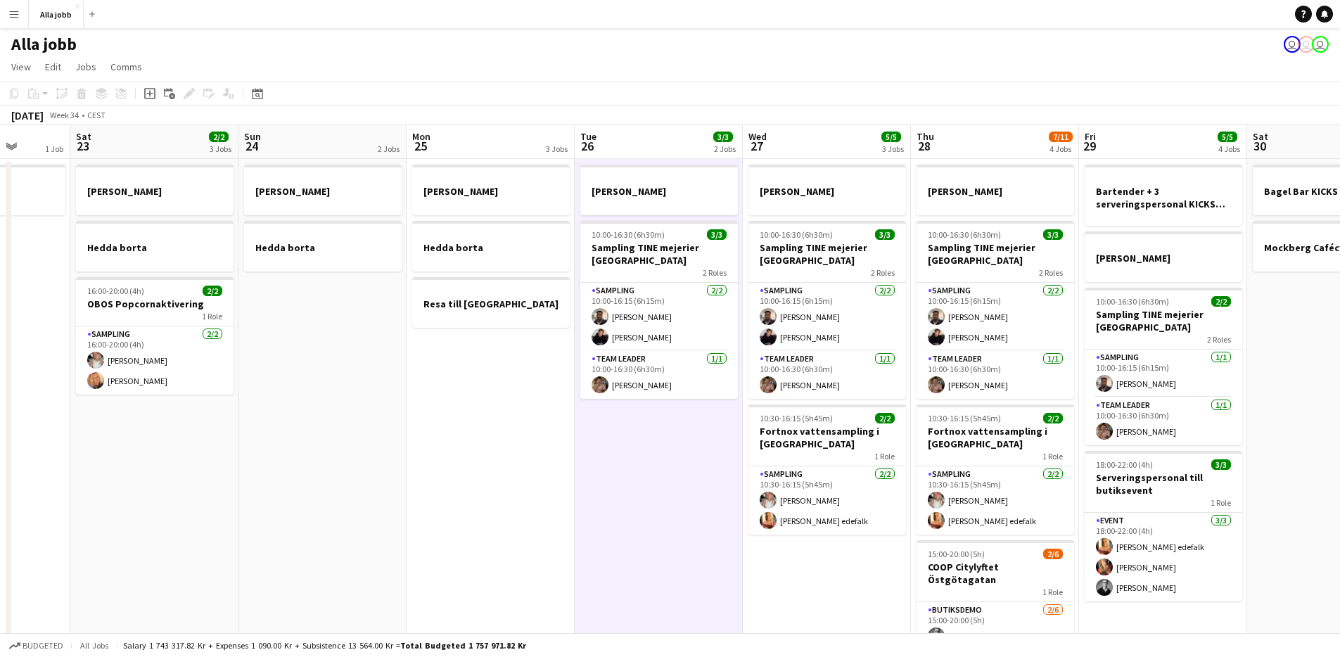
drag, startPoint x: 525, startPoint y: 382, endPoint x: 575, endPoint y: 409, distance: 56.6
click at [532, 385] on app-calendar-viewport "Wed 20 1 Job Thu 21 11/12 3 Jobs Fri 22 1 Job Sat 23 2/2 3 Jobs Sun 24 2 Jobs M…" at bounding box center [670, 451] width 1340 height 653
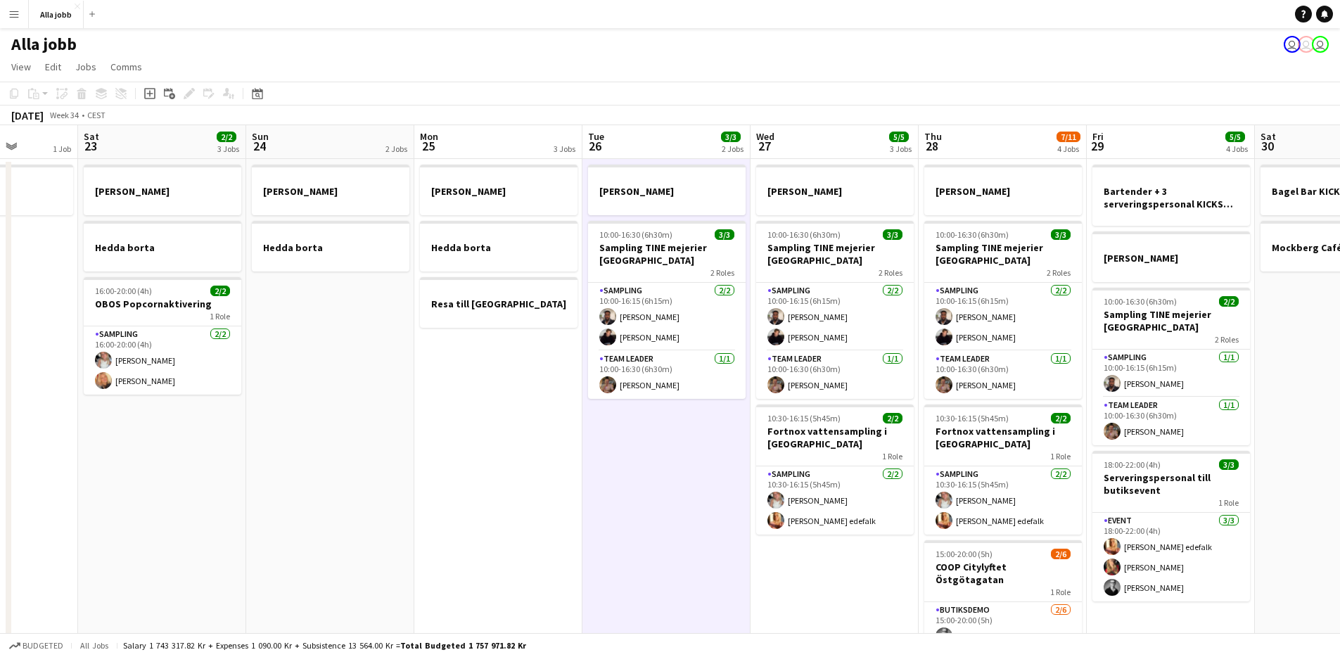
click at [611, 425] on app-date-cell "Emil borta 10:00-16:30 (6h30m) 3/3 Sampling TINE mejerier Göteborg 2 Roles Samp…" at bounding box center [666, 469] width 168 height 620
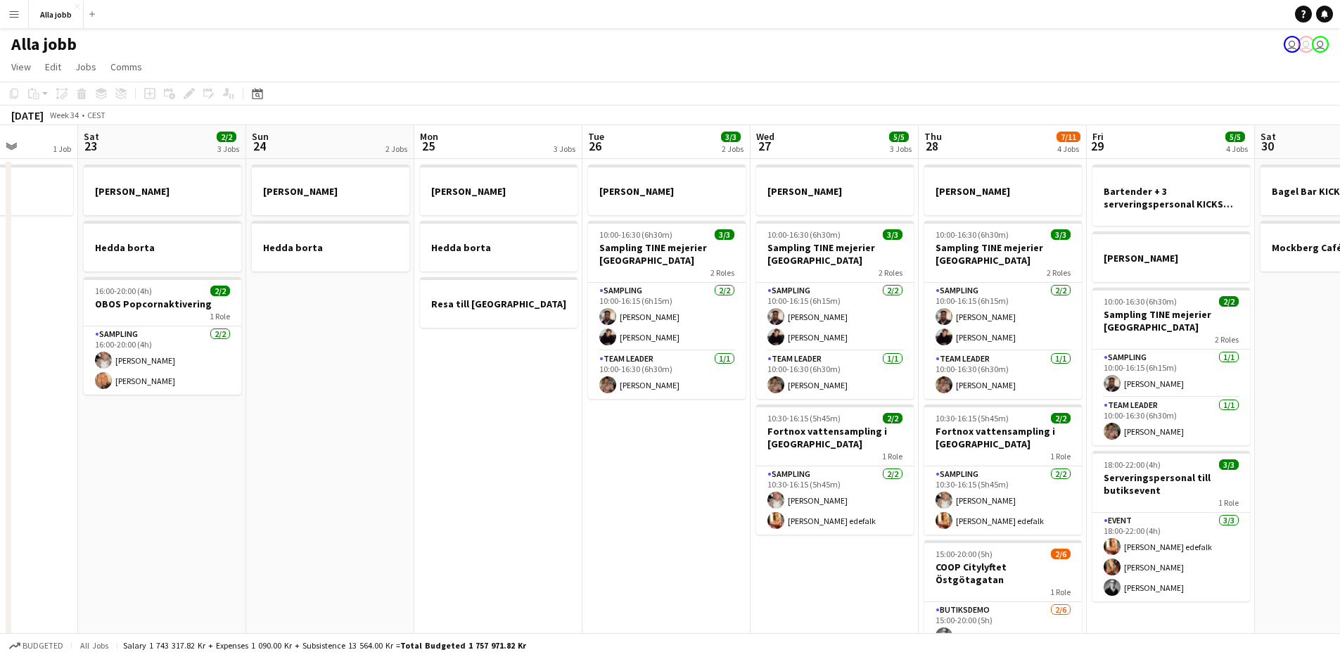
drag, startPoint x: 560, startPoint y: 406, endPoint x: 589, endPoint y: 418, distance: 31.2
click at [560, 407] on app-date-cell "Emil borta Hedda borta Resa till Göteborg" at bounding box center [498, 469] width 168 height 620
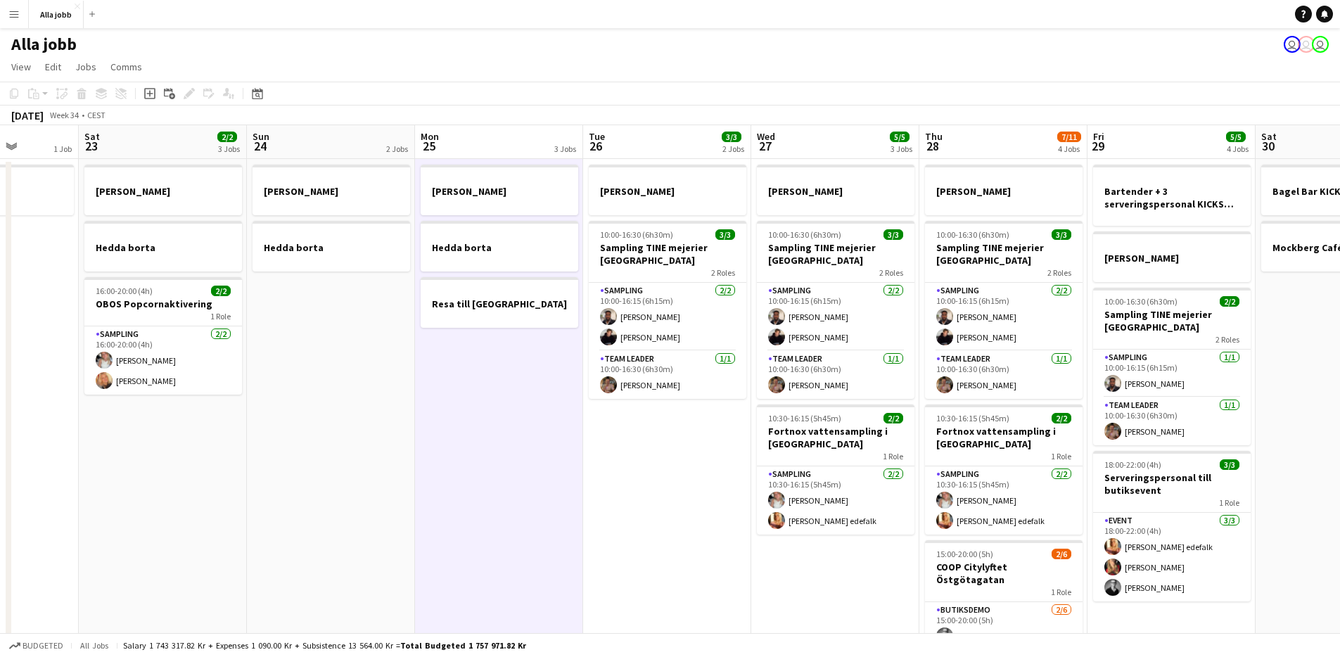
drag, startPoint x: 625, startPoint y: 433, endPoint x: 601, endPoint y: 425, distance: 25.4
click at [625, 433] on app-date-cell "Emil borta 10:00-16:30 (6h30m) 3/3 Sampling TINE mejerier Göteborg 2 Roles Samp…" at bounding box center [667, 469] width 168 height 620
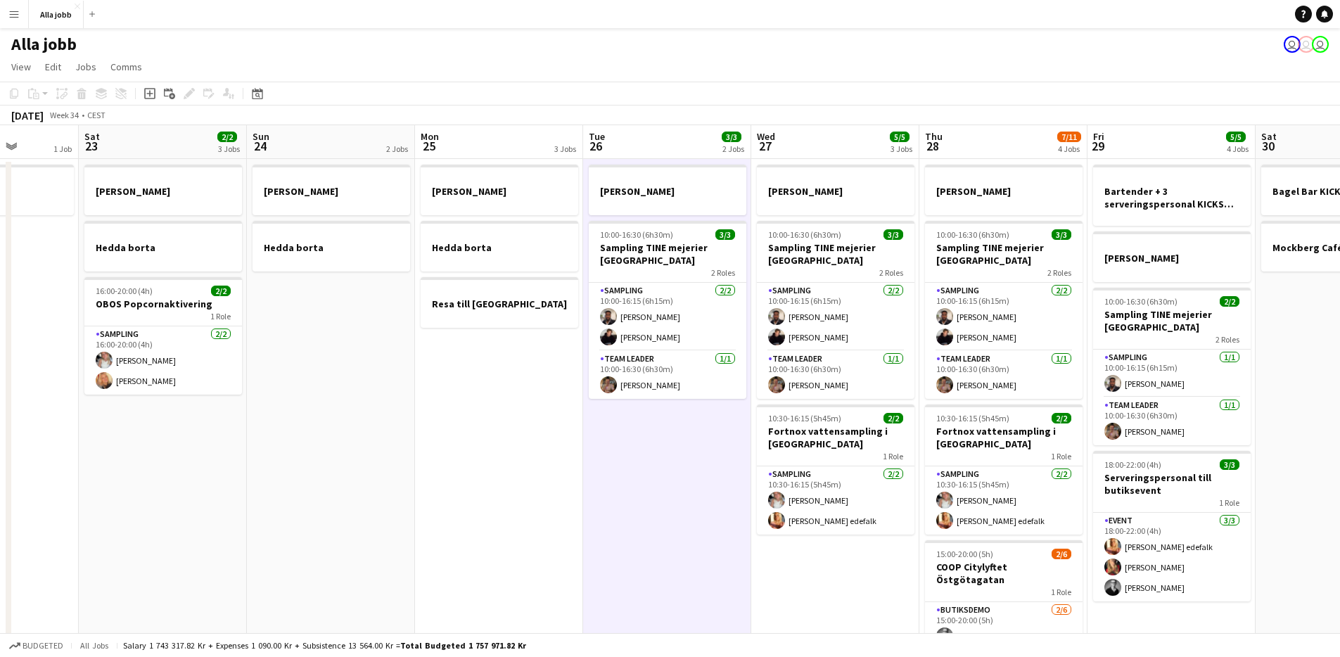
click at [570, 411] on app-date-cell "Emil borta Hedda borta Resa till Göteborg" at bounding box center [499, 469] width 168 height 620
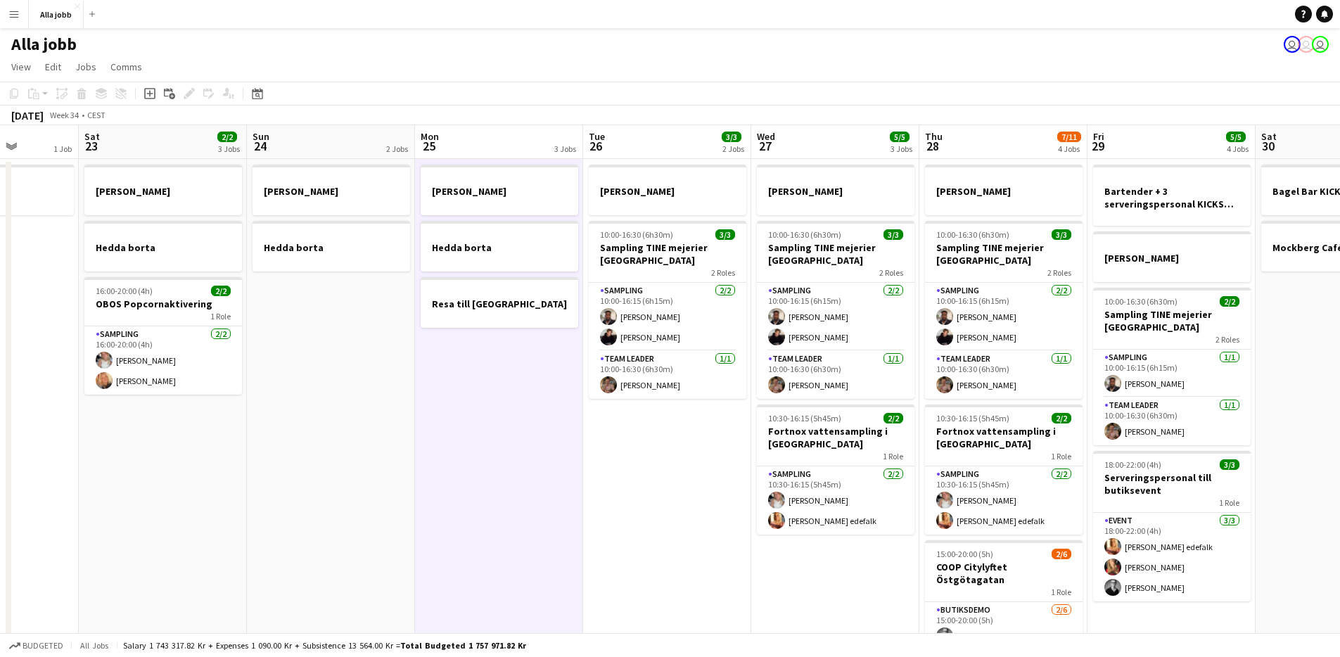
click at [608, 436] on app-date-cell "Emil borta 10:00-16:30 (6h30m) 3/3 Sampling TINE mejerier Göteborg 2 Roles Samp…" at bounding box center [667, 469] width 168 height 620
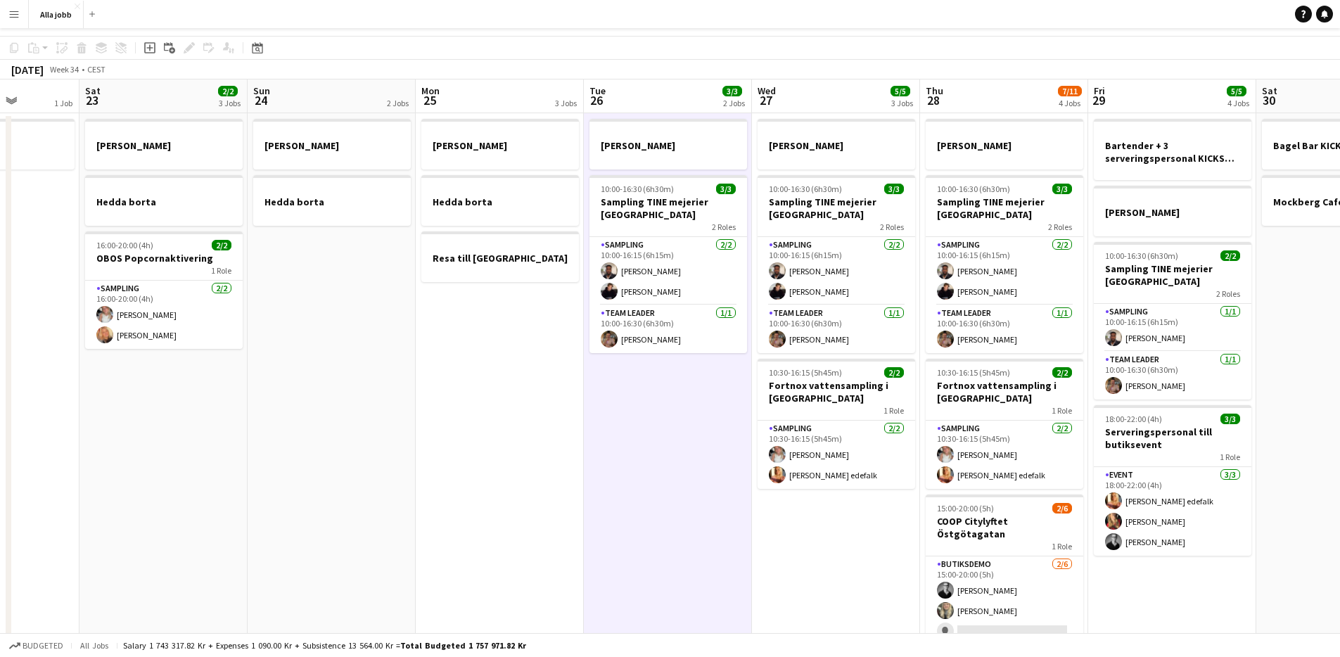
scroll to position [0, 0]
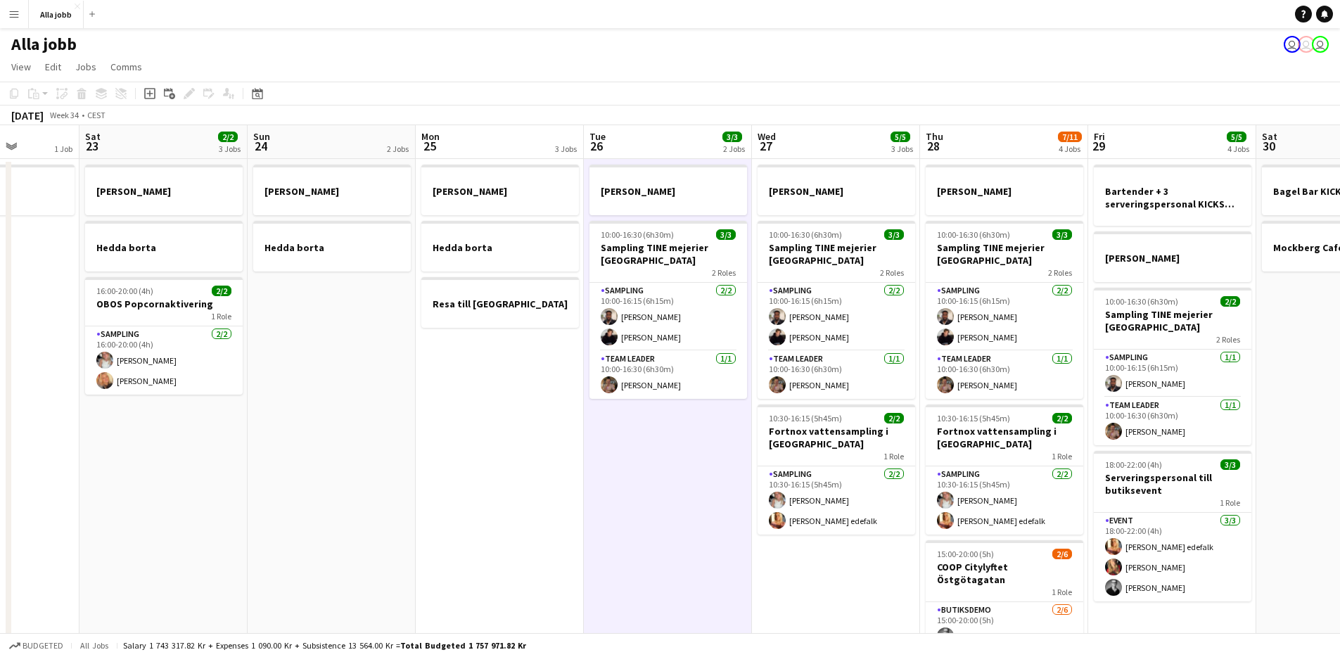
click at [547, 350] on app-date-cell "Emil borta Hedda borta Resa till Göteborg" at bounding box center [500, 469] width 168 height 620
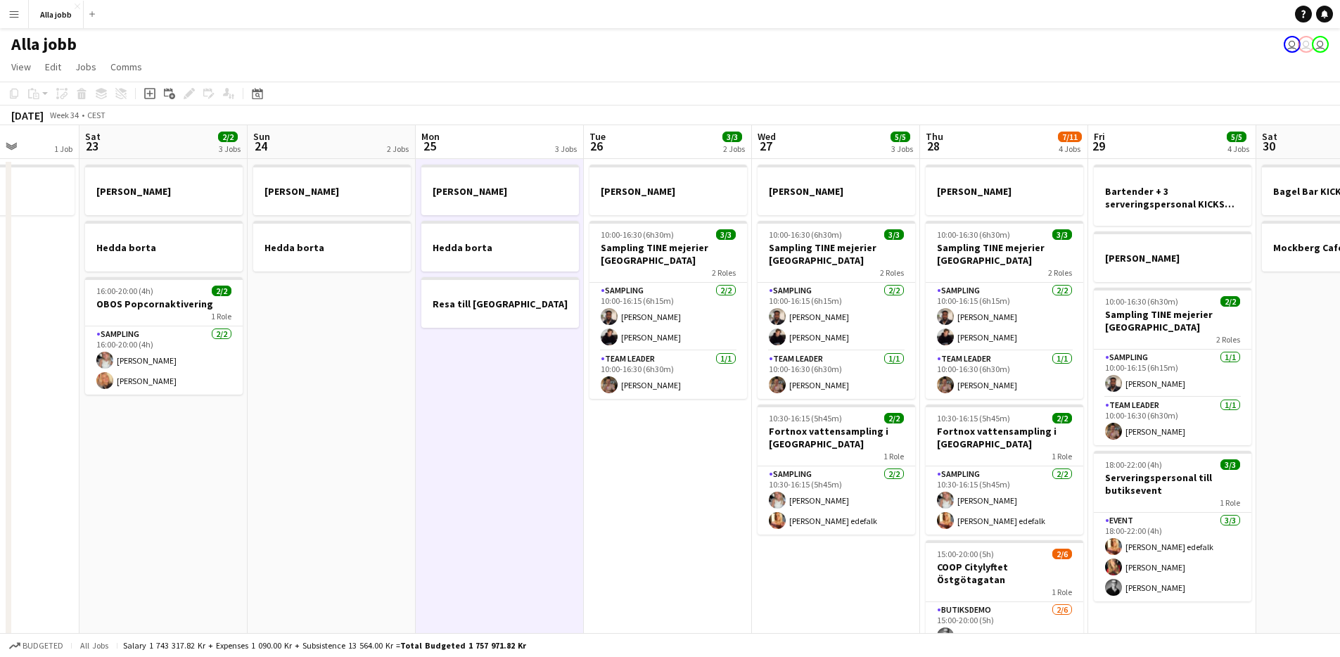
click at [708, 443] on app-date-cell "Emil borta 10:00-16:30 (6h30m) 3/3 Sampling TINE mejerier Göteborg 2 Roles Samp…" at bounding box center [668, 469] width 168 height 620
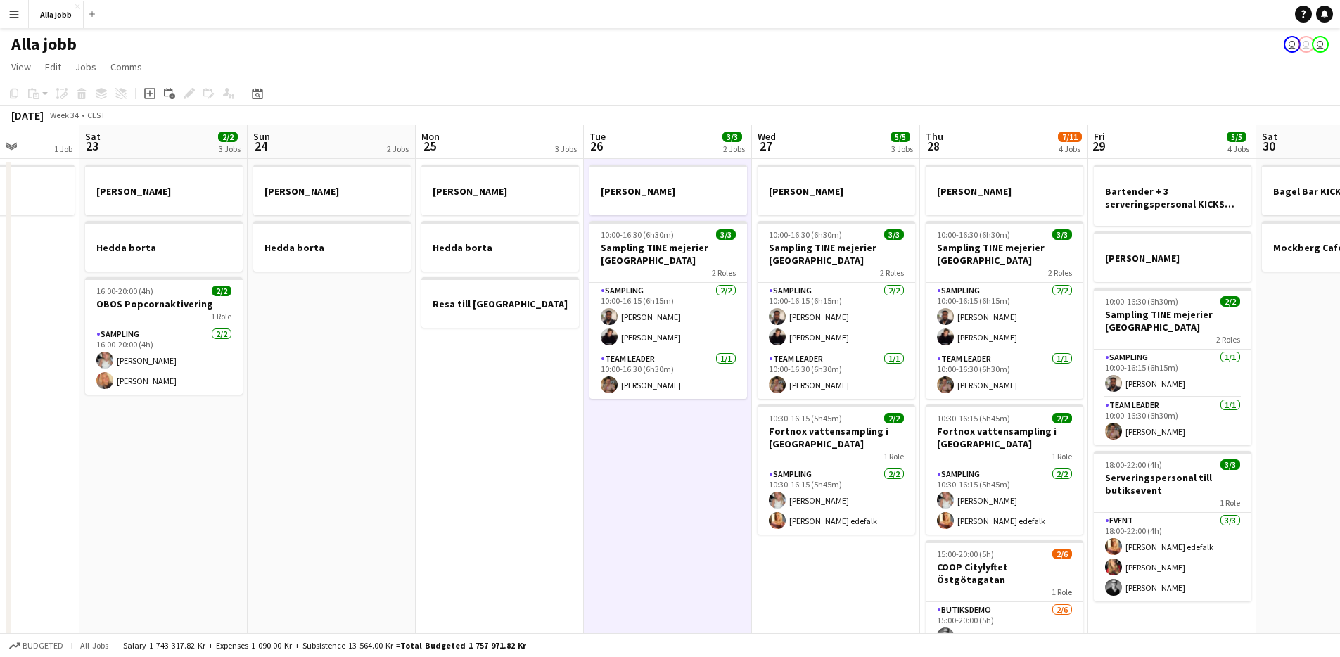
click at [506, 352] on app-date-cell "Emil borta Hedda borta Resa till Göteborg" at bounding box center [500, 469] width 168 height 620
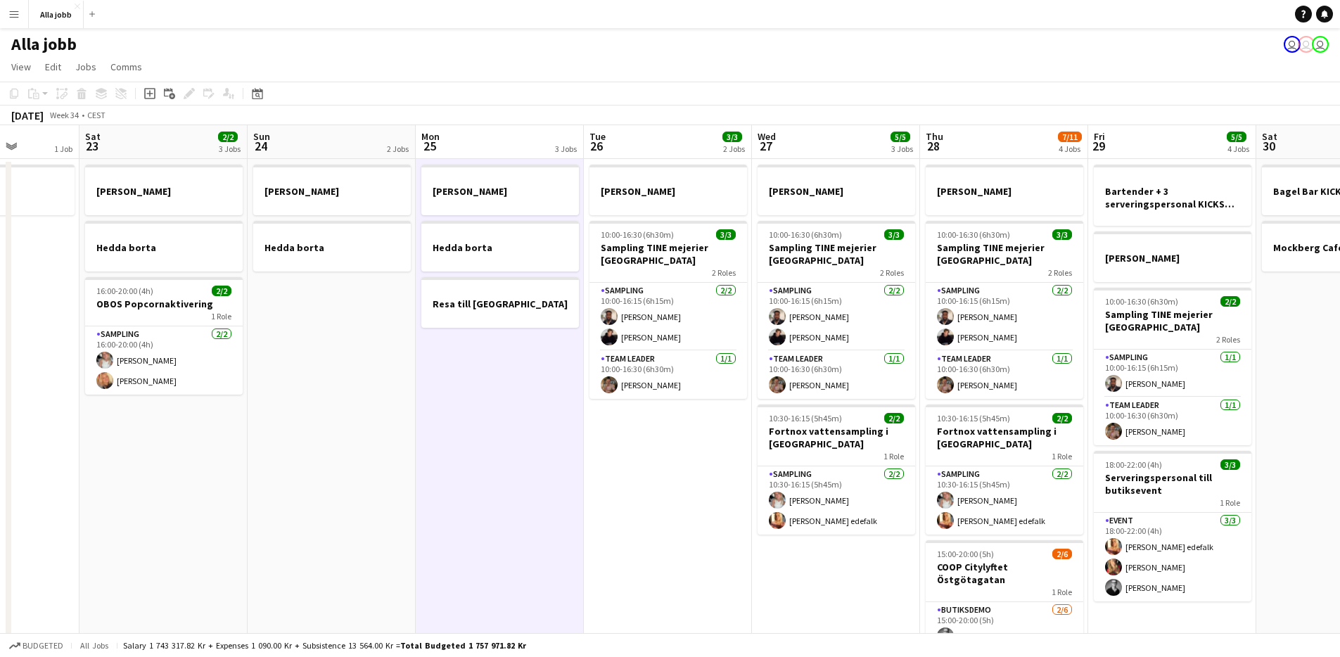
click at [674, 444] on app-date-cell "Emil borta 10:00-16:30 (6h30m) 3/3 Sampling TINE mejerier Göteborg 2 Roles Samp…" at bounding box center [668, 469] width 168 height 620
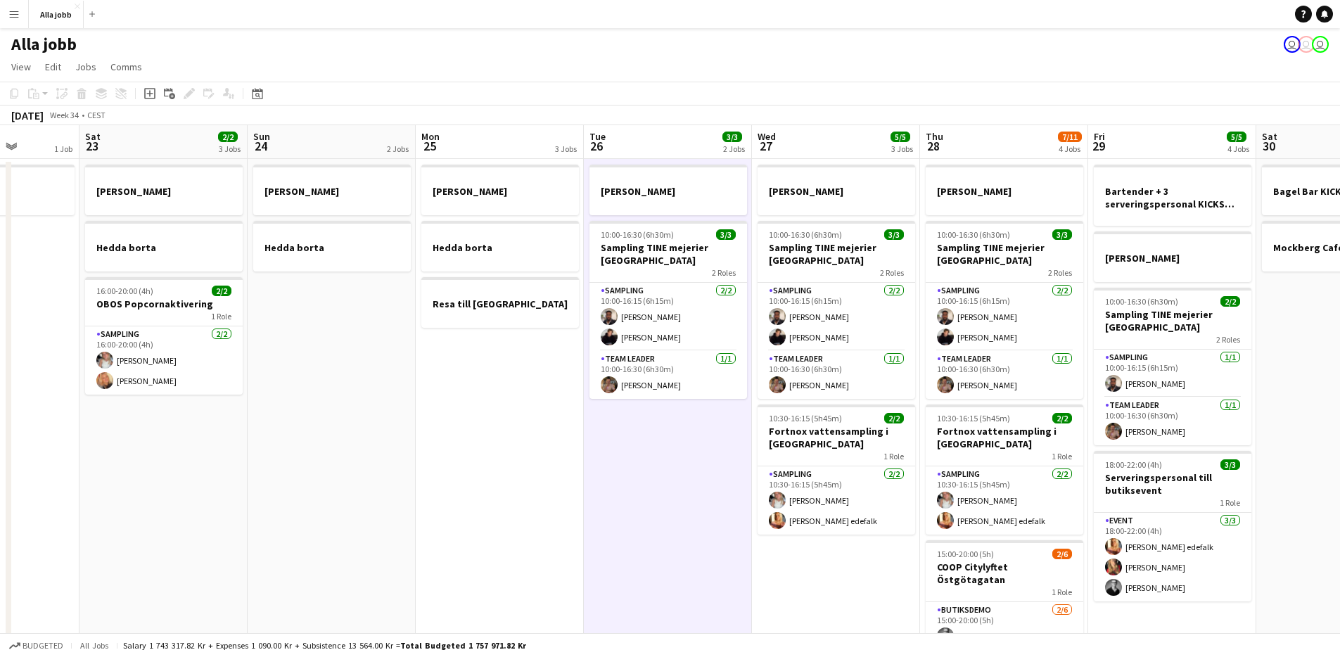
click at [541, 352] on app-date-cell "Emil borta Hedda borta Resa till Göteborg" at bounding box center [500, 469] width 168 height 620
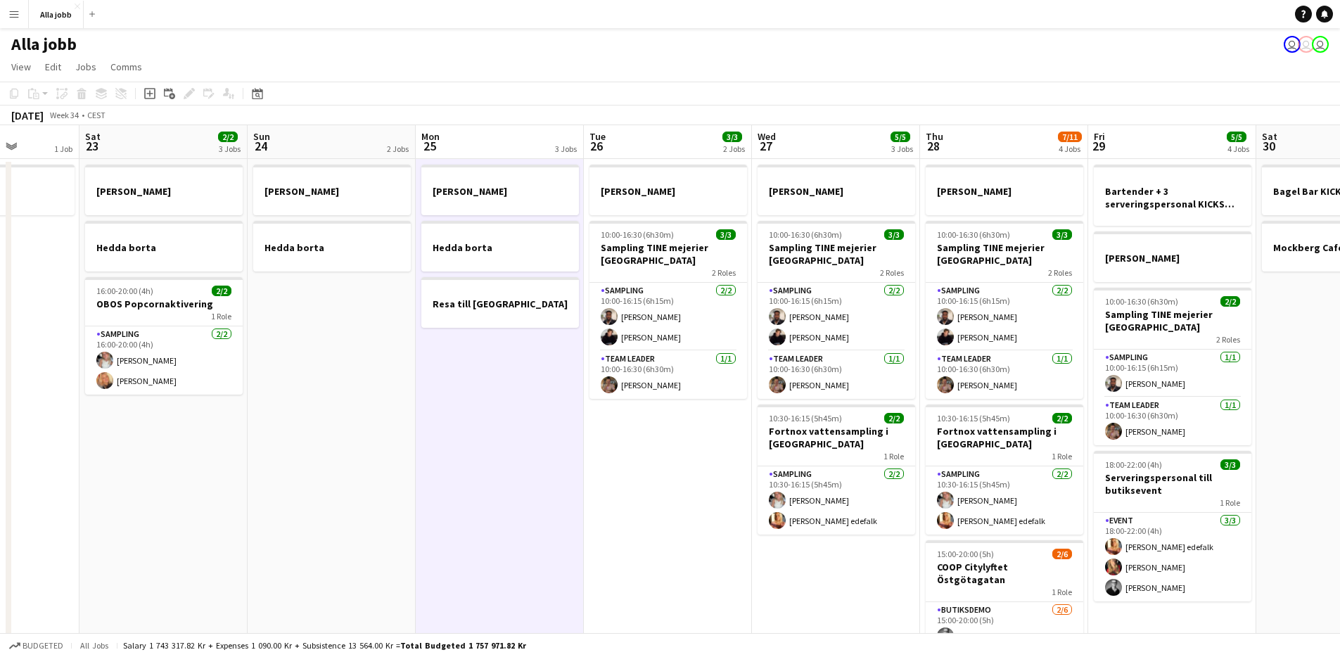
click at [649, 424] on app-date-cell "Emil borta 10:00-16:30 (6h30m) 3/3 Sampling TINE mejerier Göteborg 2 Roles Samp…" at bounding box center [668, 469] width 168 height 620
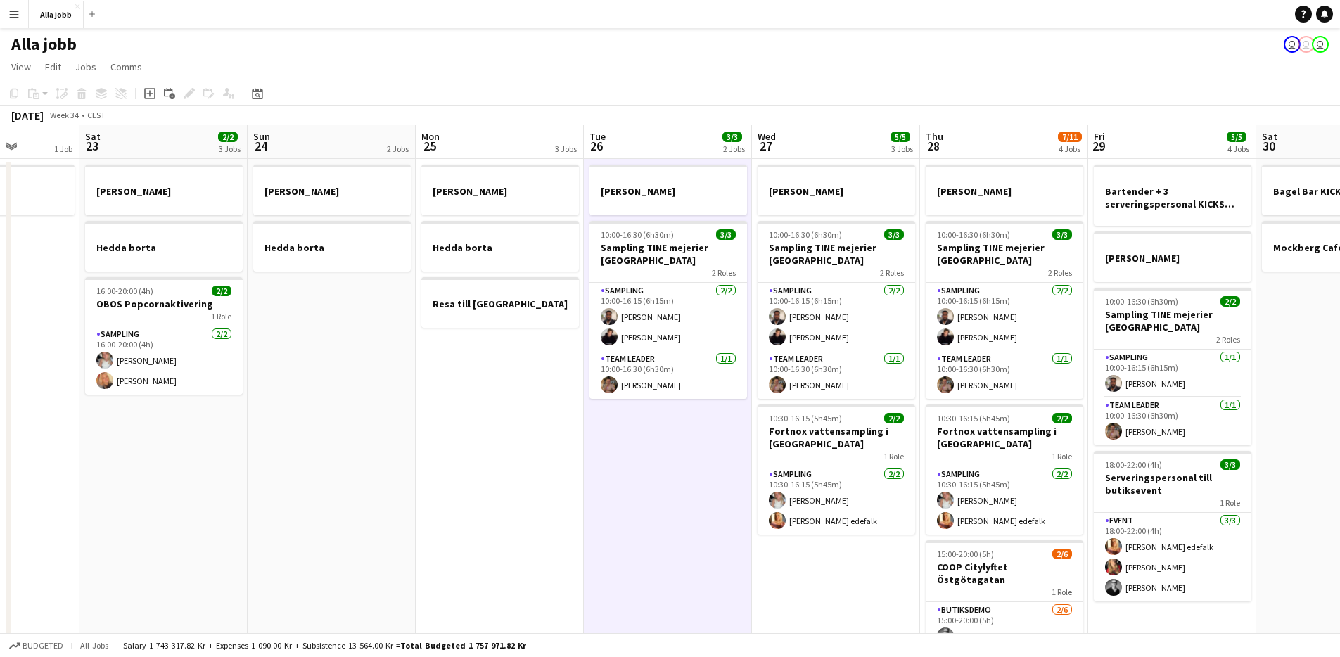
click at [554, 350] on app-date-cell "Emil borta Hedda borta Resa till Göteborg" at bounding box center [500, 469] width 168 height 620
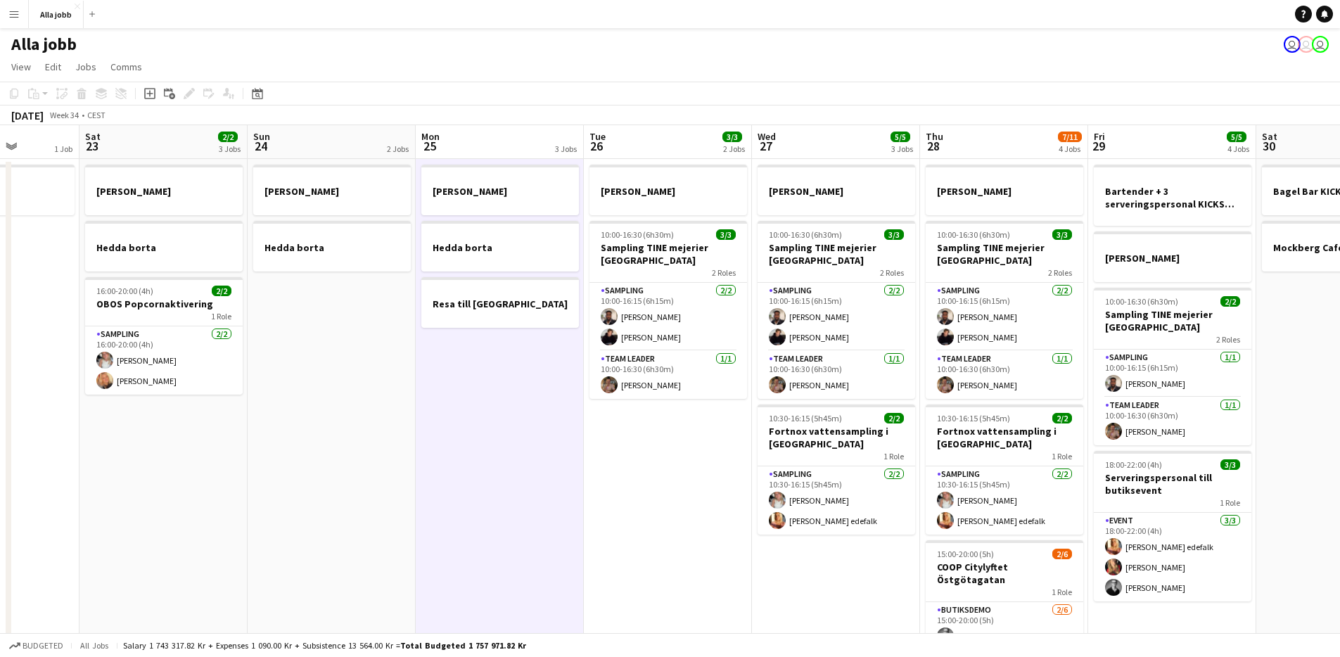
click at [656, 417] on app-date-cell "Emil borta 10:00-16:30 (6h30m) 3/3 Sampling TINE mejerier Göteborg 2 Roles Samp…" at bounding box center [668, 469] width 168 height 620
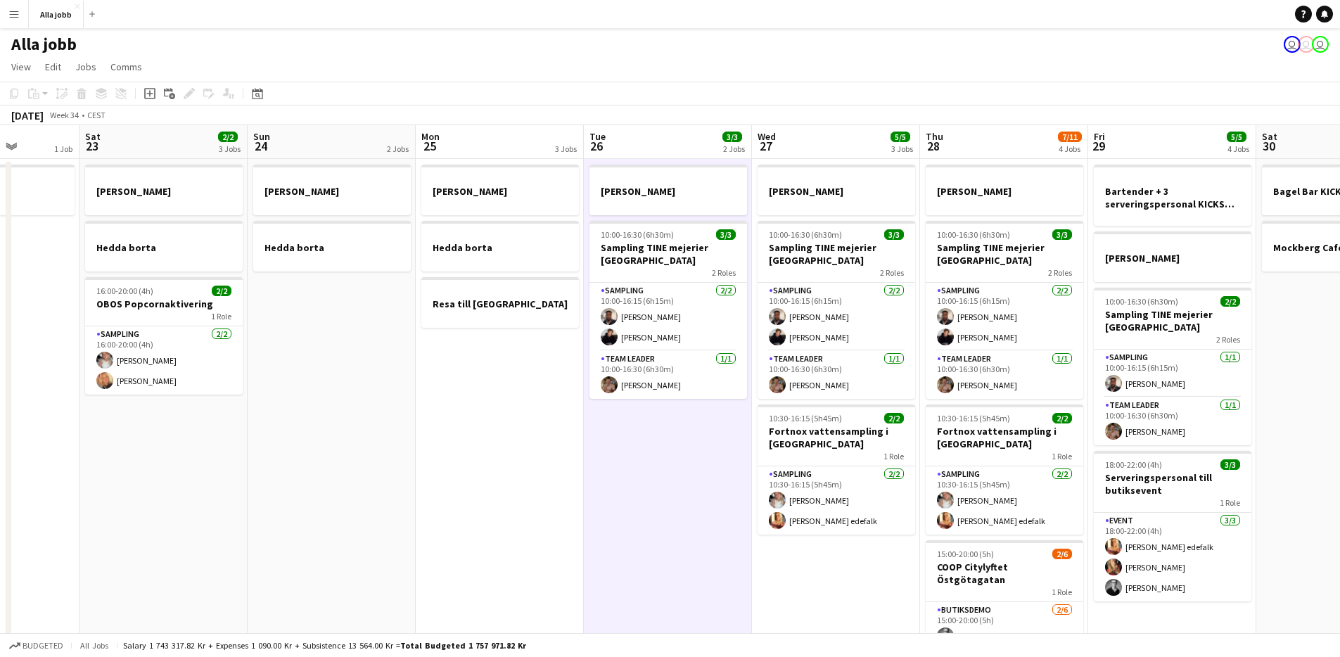
click at [534, 333] on app-date-cell "Emil borta Hedda borta Resa till Göteborg" at bounding box center [500, 469] width 168 height 620
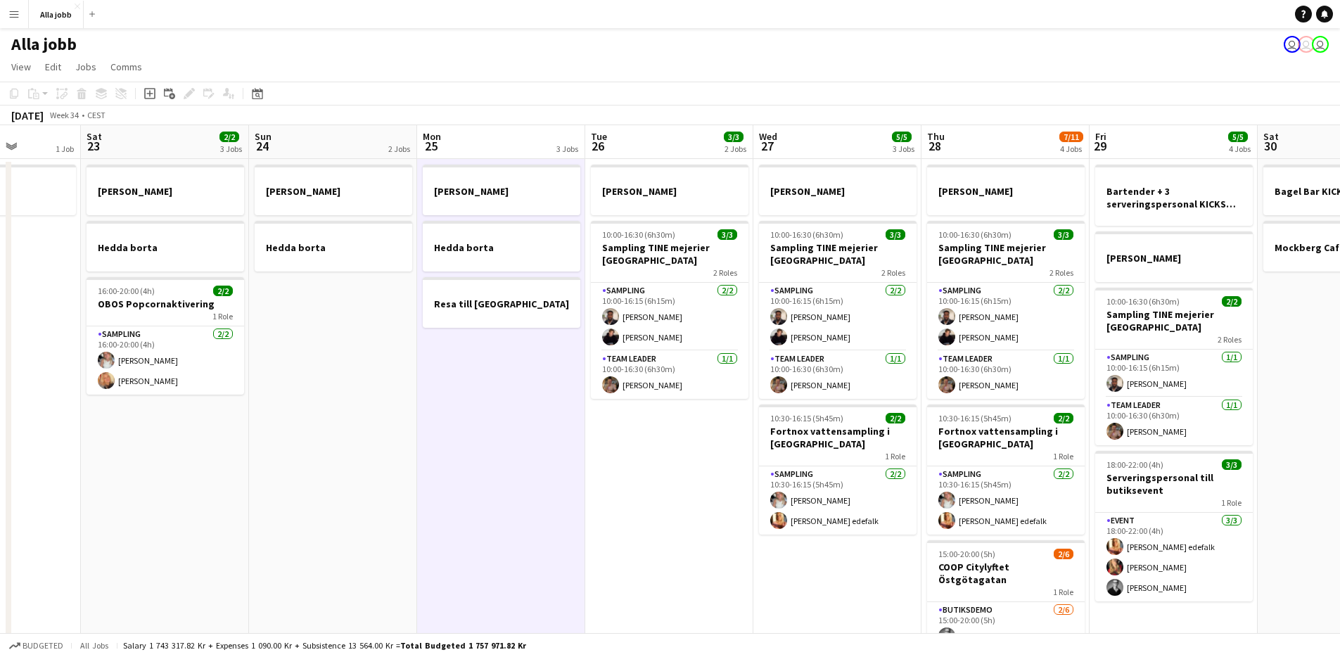
click at [681, 437] on app-date-cell "Emil borta 10:00-16:30 (6h30m) 3/3 Sampling TINE mejerier Göteborg 2 Roles Samp…" at bounding box center [669, 469] width 168 height 620
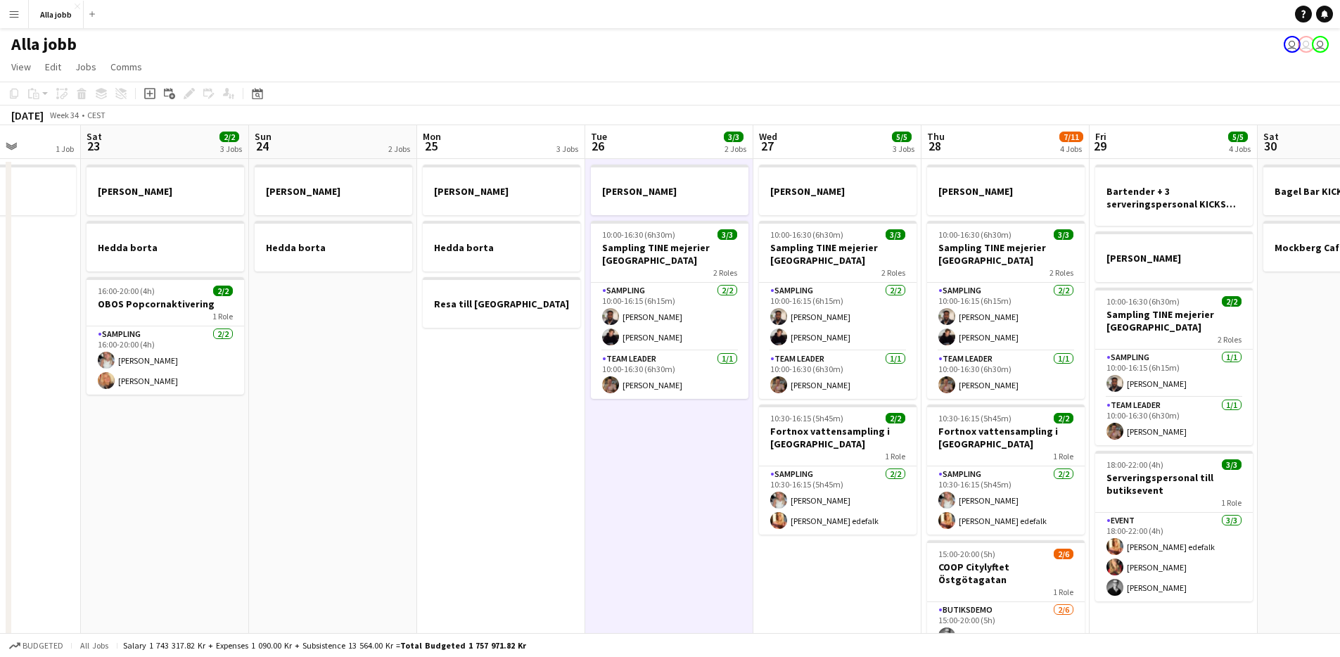
click at [677, 436] on app-date-cell "Emil borta 10:00-16:30 (6h30m) 3/3 Sampling TINE mejerier Göteborg 2 Roles Samp…" at bounding box center [669, 469] width 168 height 620
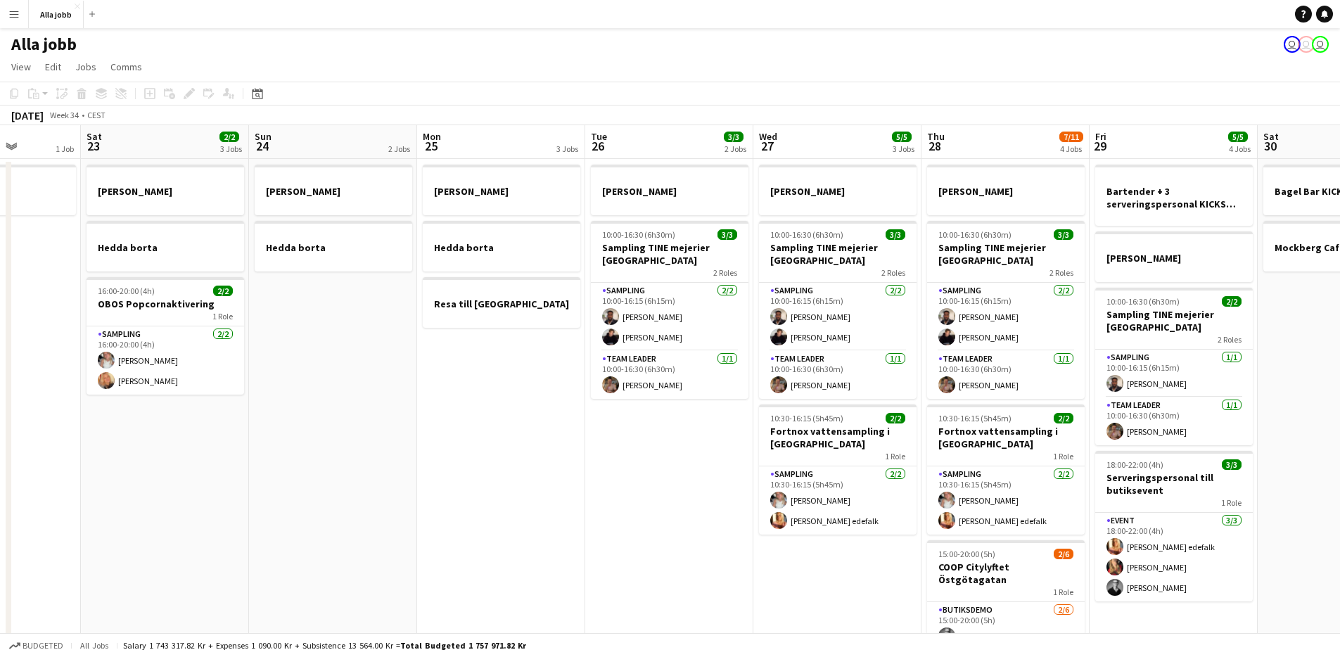
click at [539, 343] on app-date-cell "Emil borta Hedda borta Resa till Göteborg" at bounding box center [501, 469] width 168 height 620
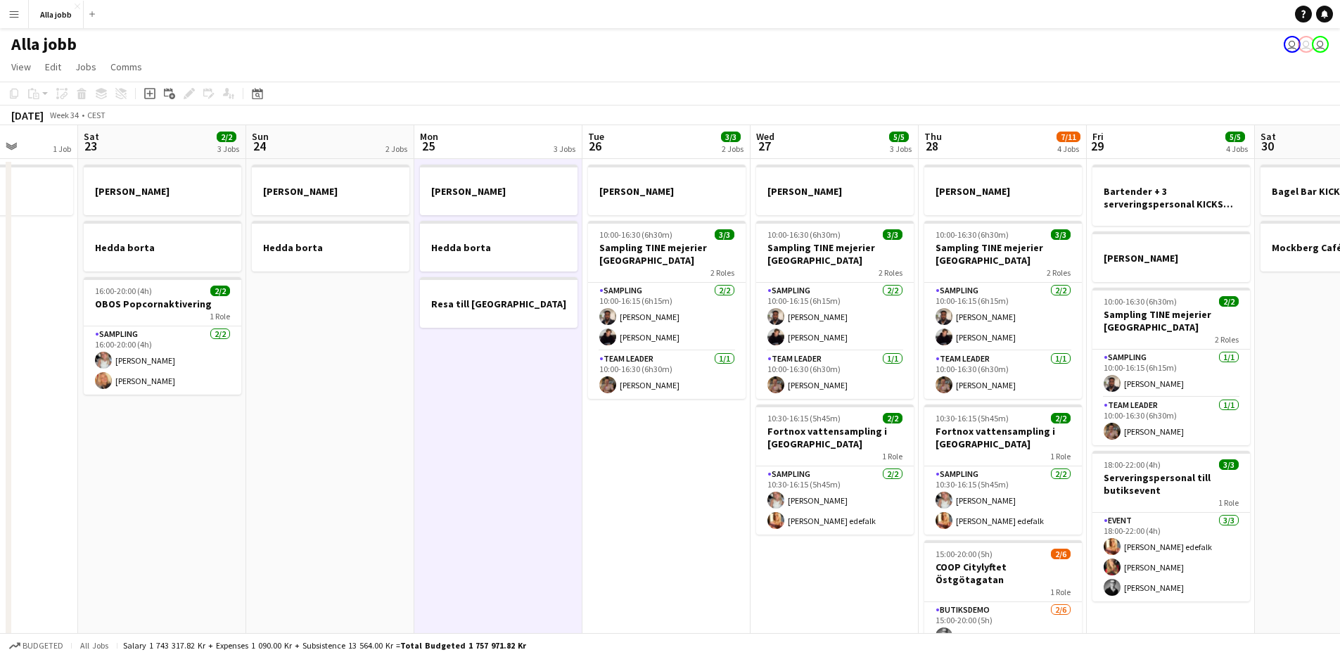
click at [721, 459] on app-date-cell "Emil borta 10:00-16:30 (6h30m) 3/3 Sampling TINE mejerier Göteborg 2 Roles Samp…" at bounding box center [666, 469] width 168 height 620
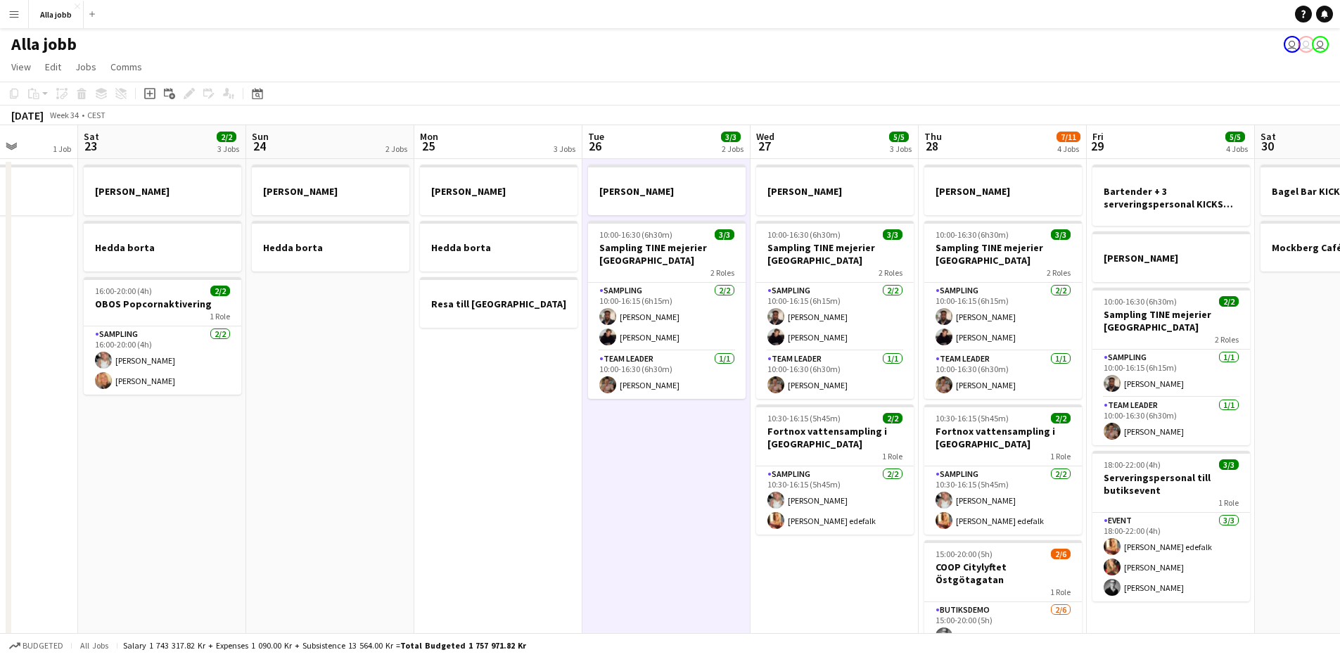
click at [537, 341] on app-date-cell "Emil borta Hedda borta Resa till Göteborg" at bounding box center [498, 469] width 168 height 620
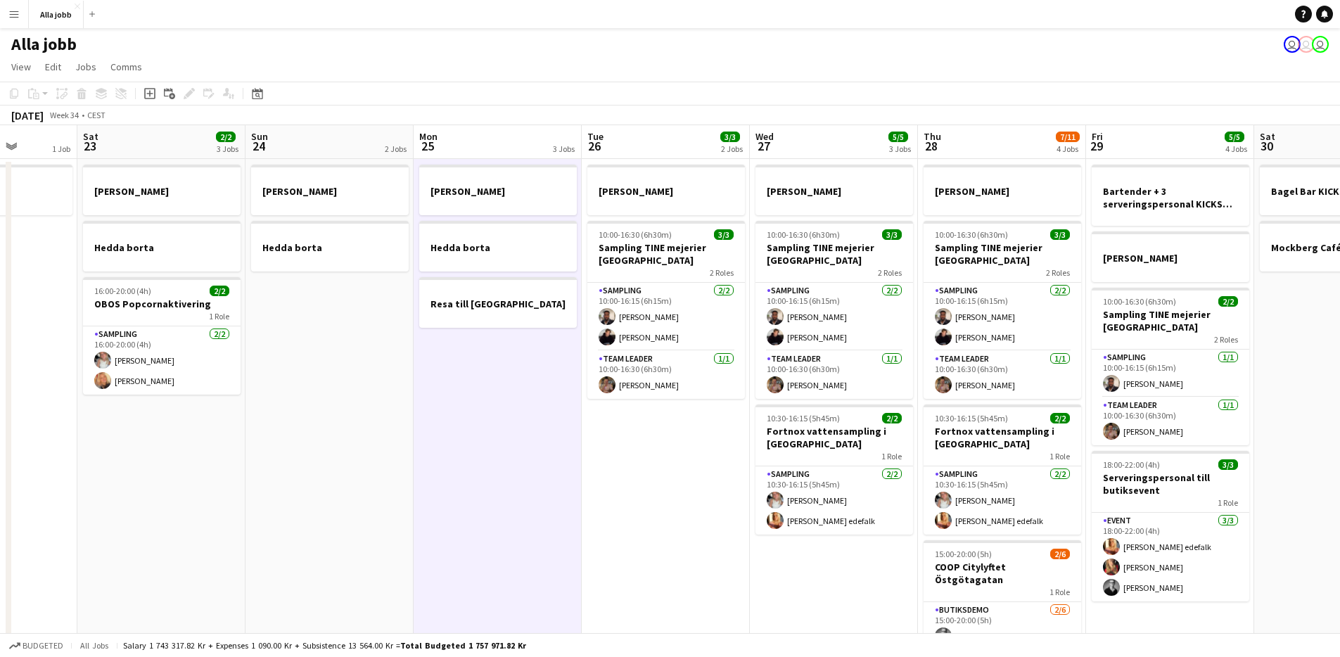
click at [701, 442] on app-date-cell "Emil borta 10:00-16:30 (6h30m) 3/3 Sampling TINE mejerier Göteborg 2 Roles Samp…" at bounding box center [666, 469] width 168 height 620
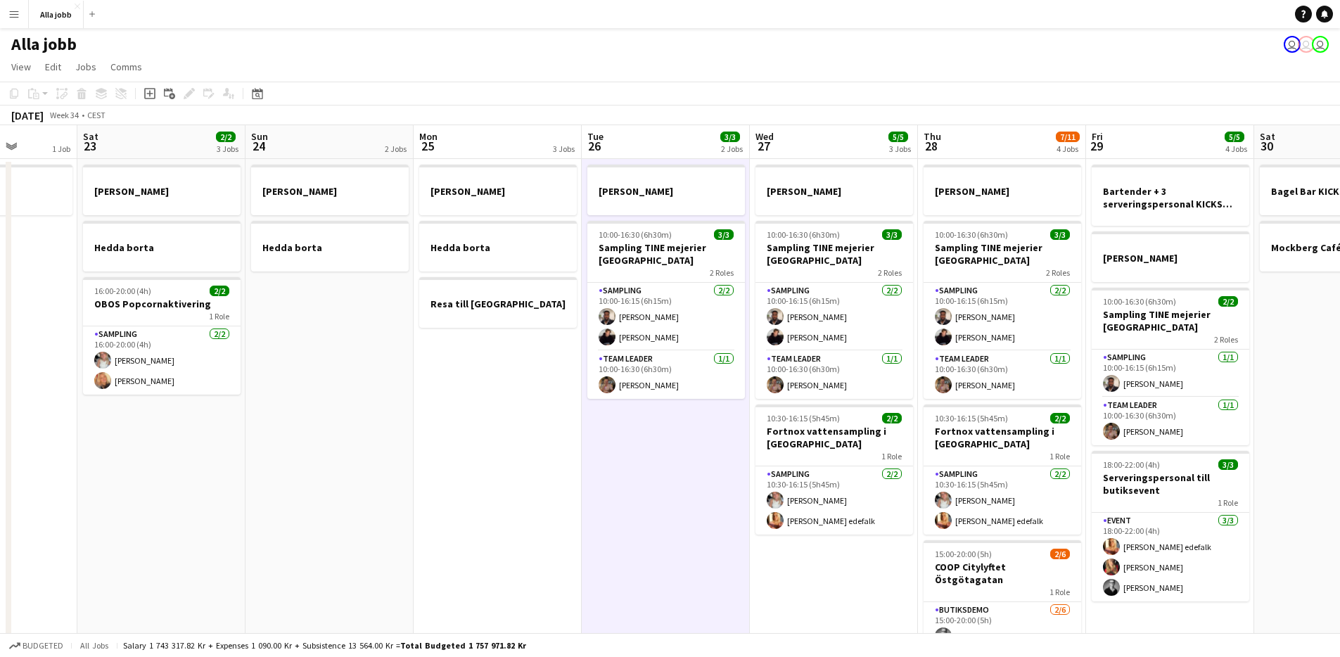
click at [553, 335] on app-date-cell "Emil borta Hedda borta Resa till Göteborg" at bounding box center [497, 469] width 168 height 620
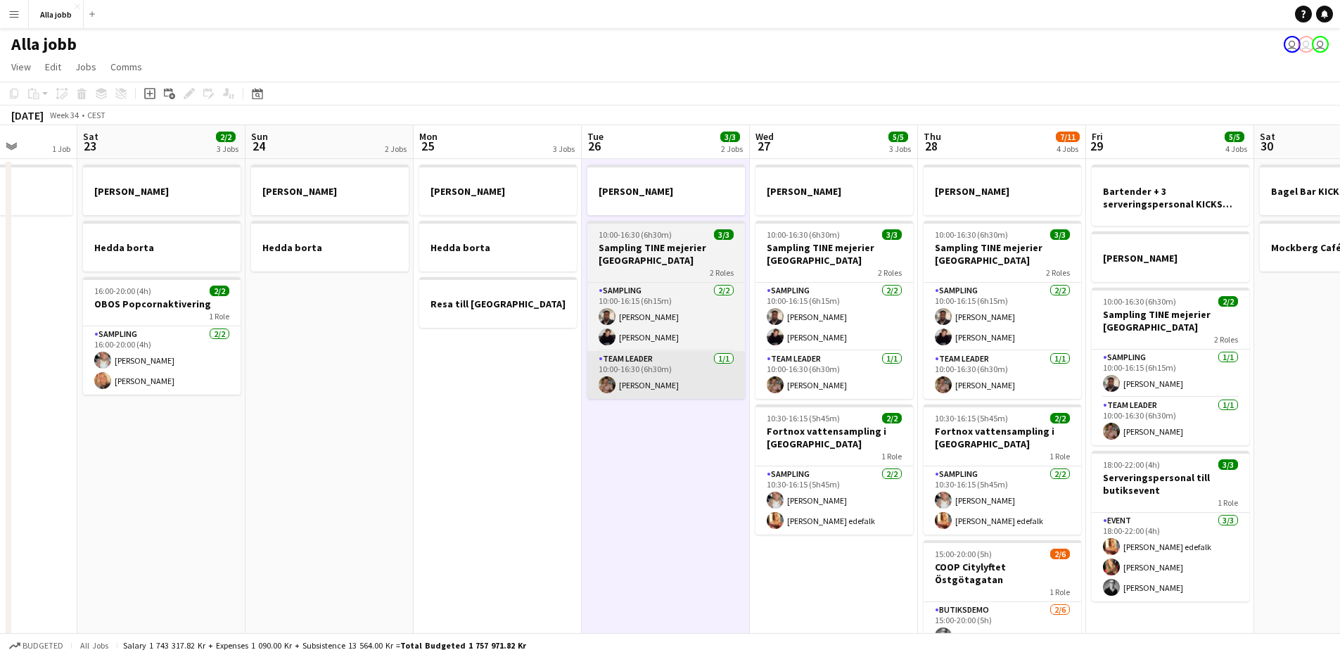
scroll to position [0, 426]
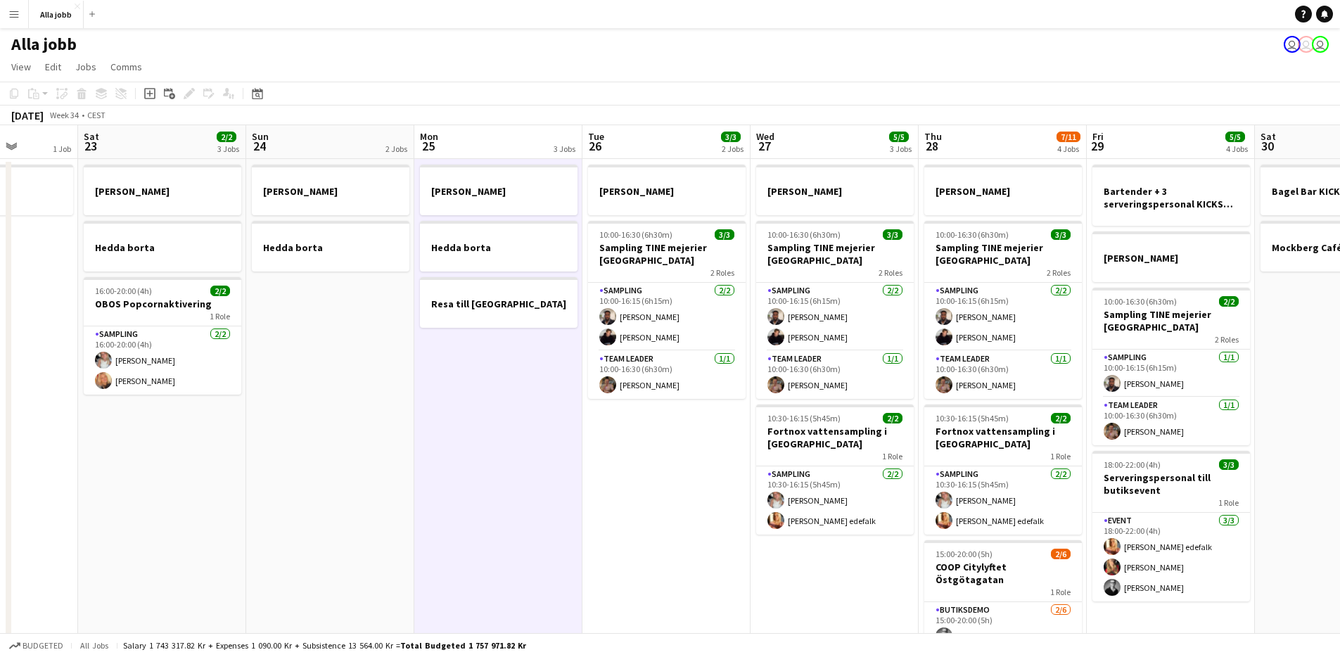
click at [680, 426] on app-date-cell "Emil borta 10:00-16:30 (6h30m) 3/3 Sampling TINE mejerier Göteborg 2 Roles Samp…" at bounding box center [666, 469] width 168 height 620
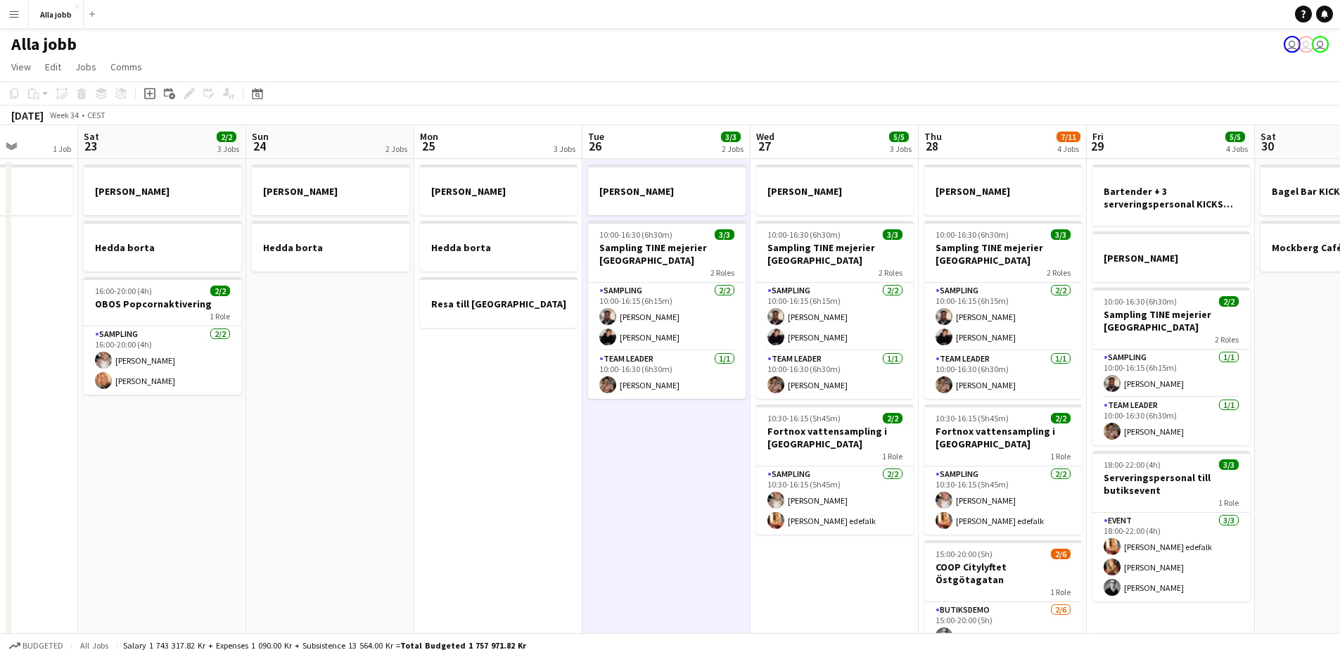
click at [553, 350] on app-date-cell "Emil borta Hedda borta Resa till Göteborg" at bounding box center [498, 469] width 168 height 620
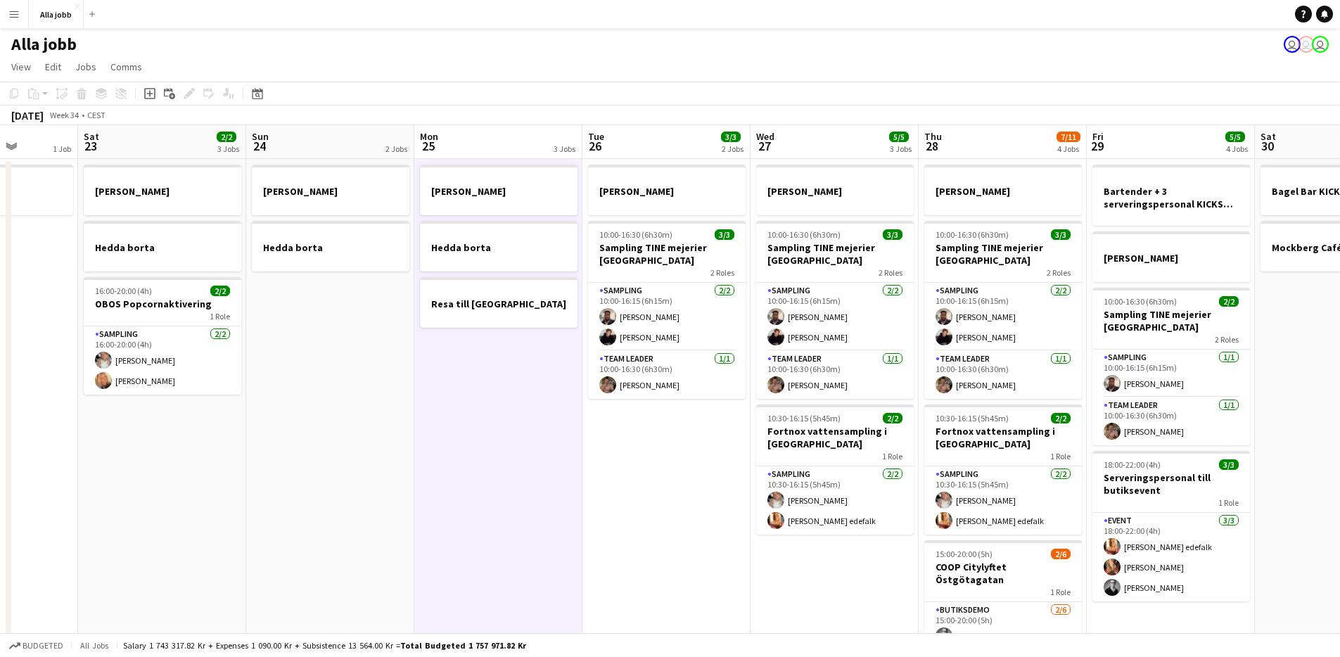
drag, startPoint x: 688, startPoint y: 420, endPoint x: 678, endPoint y: 418, distance: 9.9
click at [684, 420] on app-date-cell "Emil borta 10:00-16:30 (6h30m) 3/3 Sampling TINE mejerier Göteborg 2 Roles Samp…" at bounding box center [666, 469] width 168 height 620
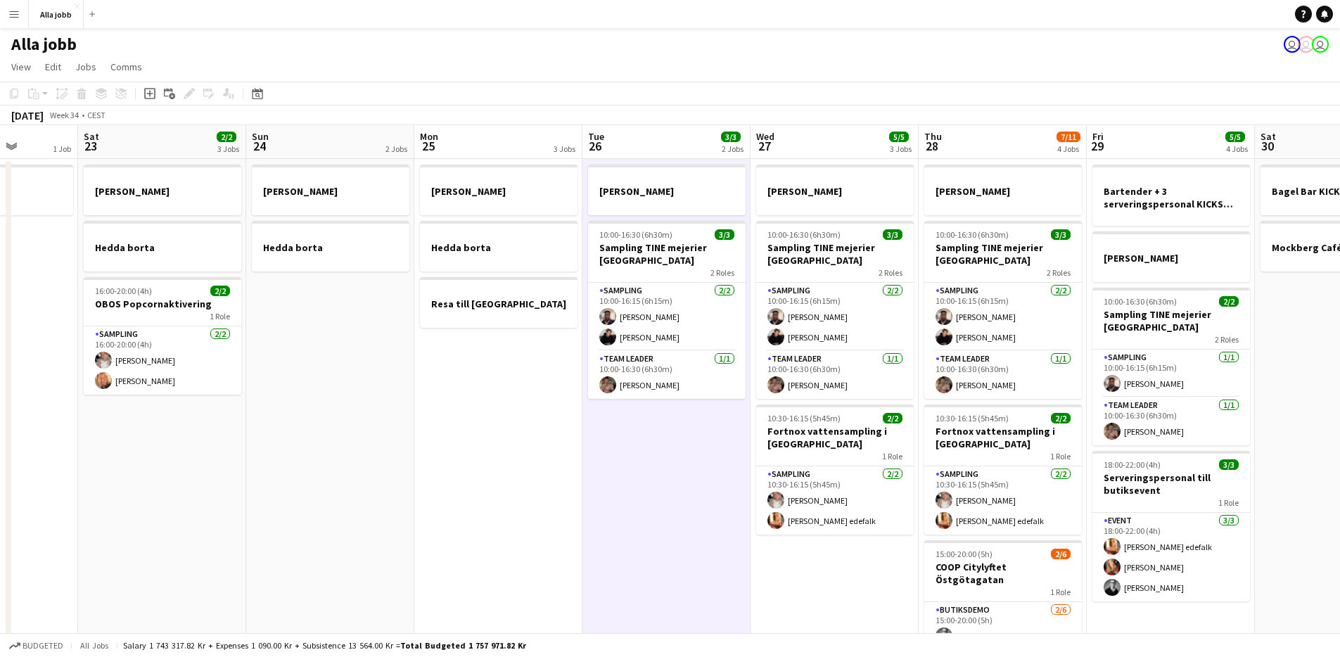
scroll to position [0, 430]
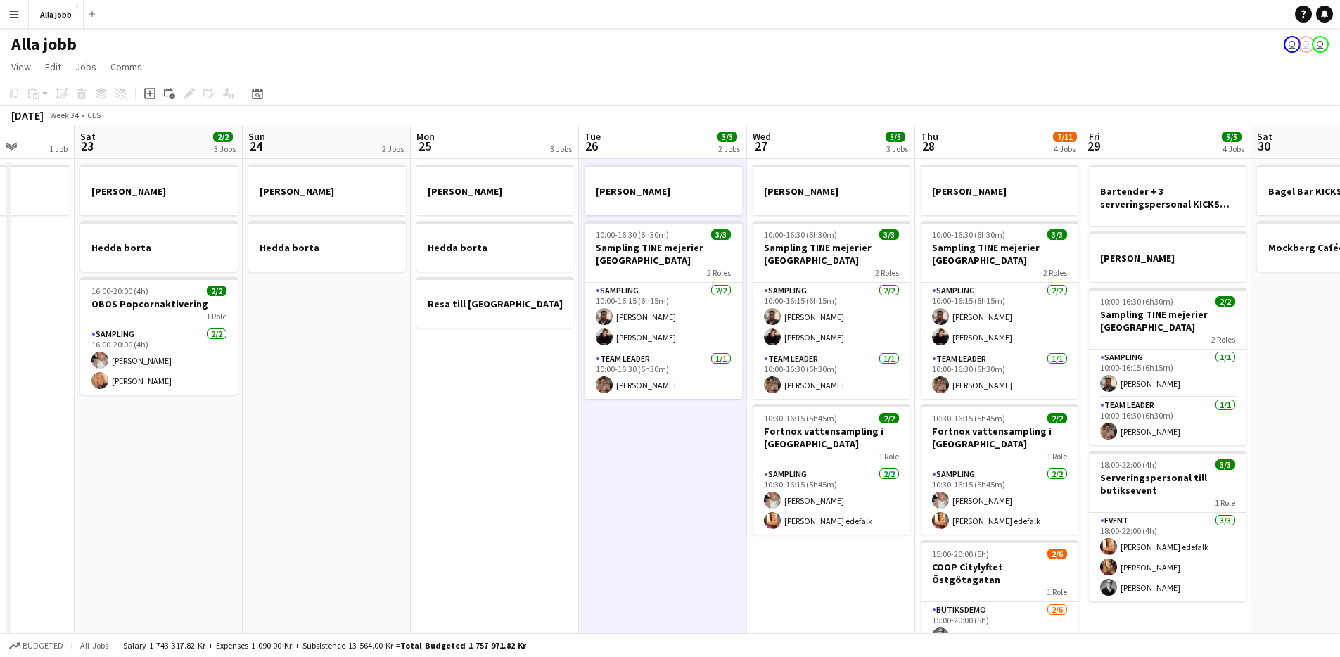
click at [530, 358] on app-date-cell "Emil borta Hedda borta Resa till Göteborg" at bounding box center [495, 469] width 168 height 620
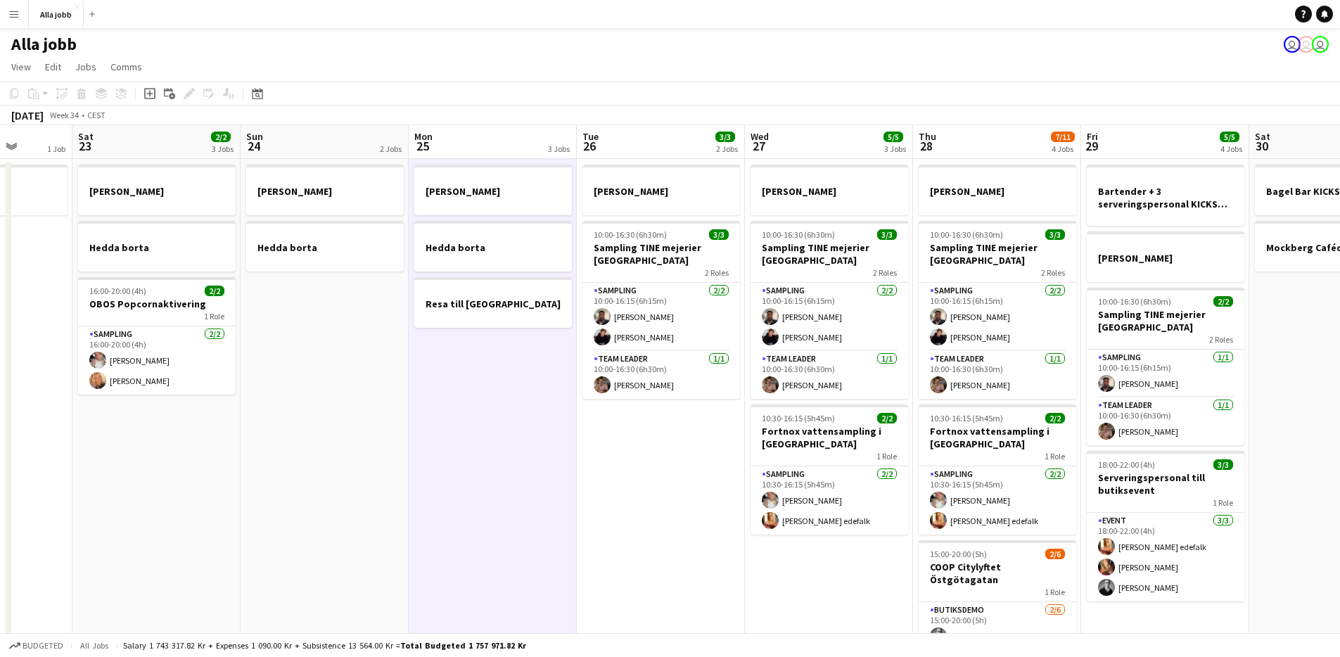
click at [648, 425] on app-date-cell "Emil borta 10:00-16:30 (6h30m) 3/3 Sampling TINE mejerier Göteborg 2 Roles Samp…" at bounding box center [661, 469] width 168 height 620
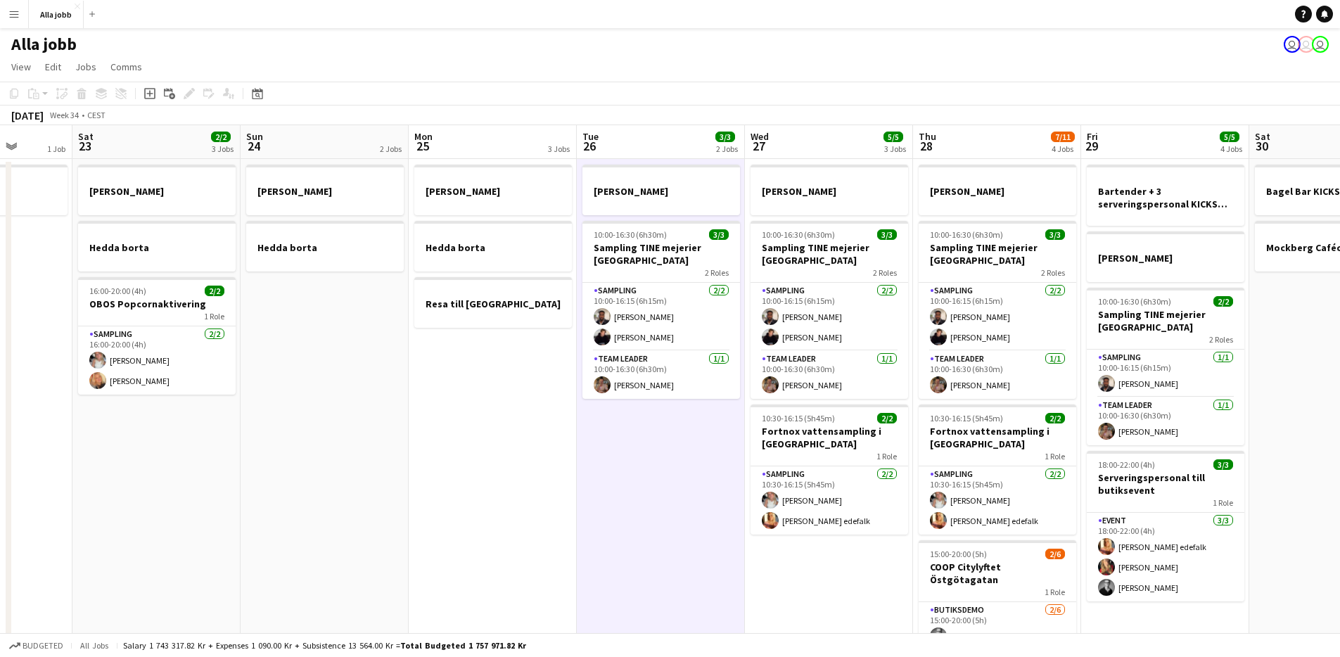
click at [531, 374] on app-date-cell "Emil borta Hedda borta Resa till Göteborg" at bounding box center [493, 469] width 168 height 620
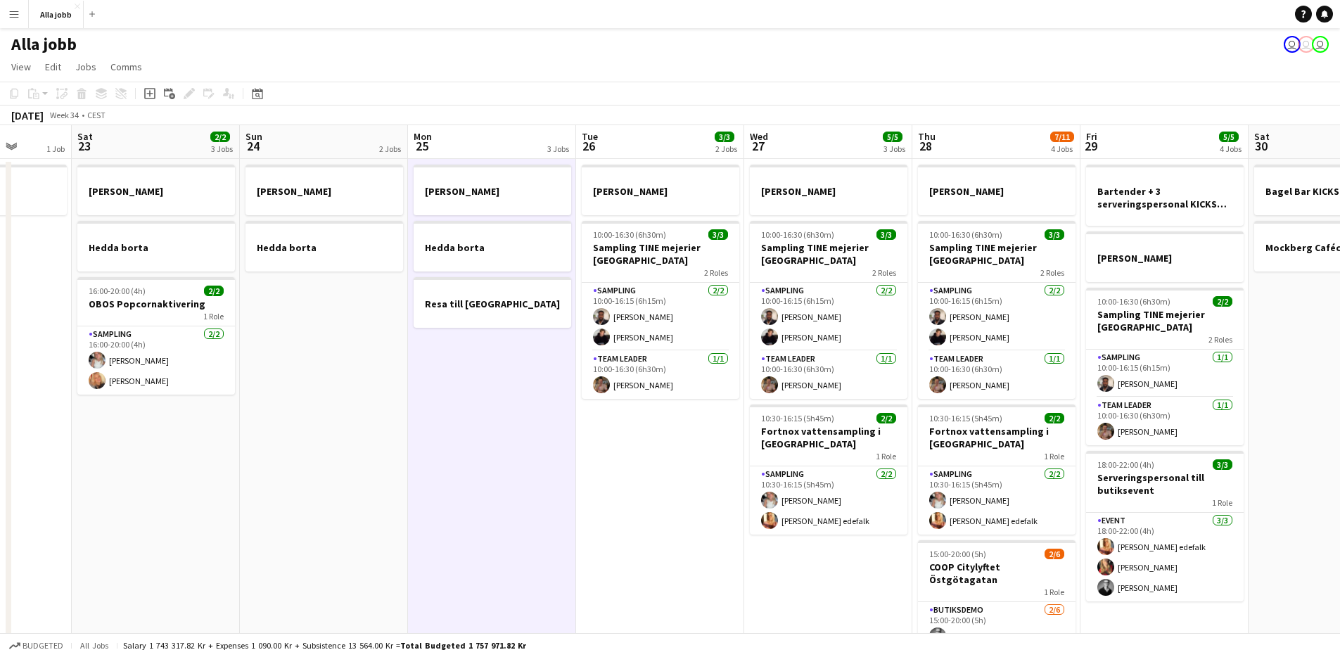
drag, startPoint x: 633, startPoint y: 443, endPoint x: 595, endPoint y: 422, distance: 43.4
click at [633, 443] on app-date-cell "Emil borta 10:00-16:30 (6h30m) 3/3 Sampling TINE mejerier Göteborg 2 Roles Samp…" at bounding box center [660, 469] width 168 height 620
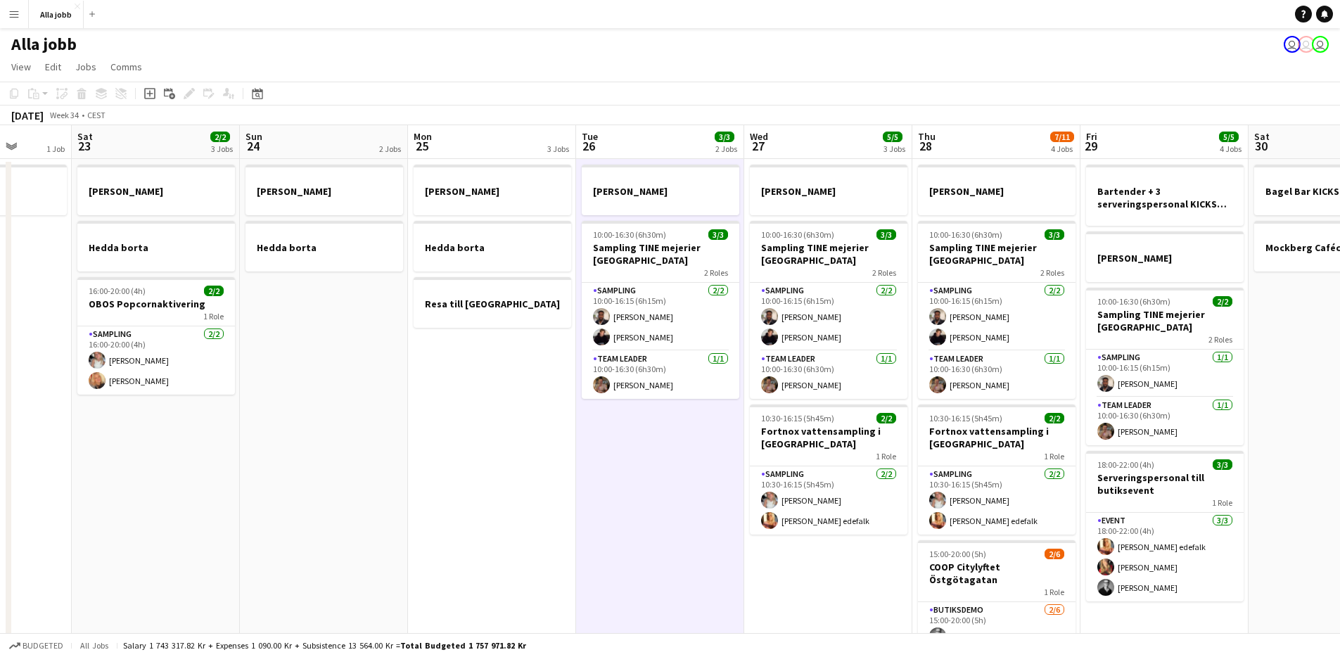
drag, startPoint x: 545, startPoint y: 357, endPoint x: 560, endPoint y: 380, distance: 26.9
click at [546, 361] on app-date-cell "Emil borta Hedda borta Resa till Göteborg" at bounding box center [492, 469] width 168 height 620
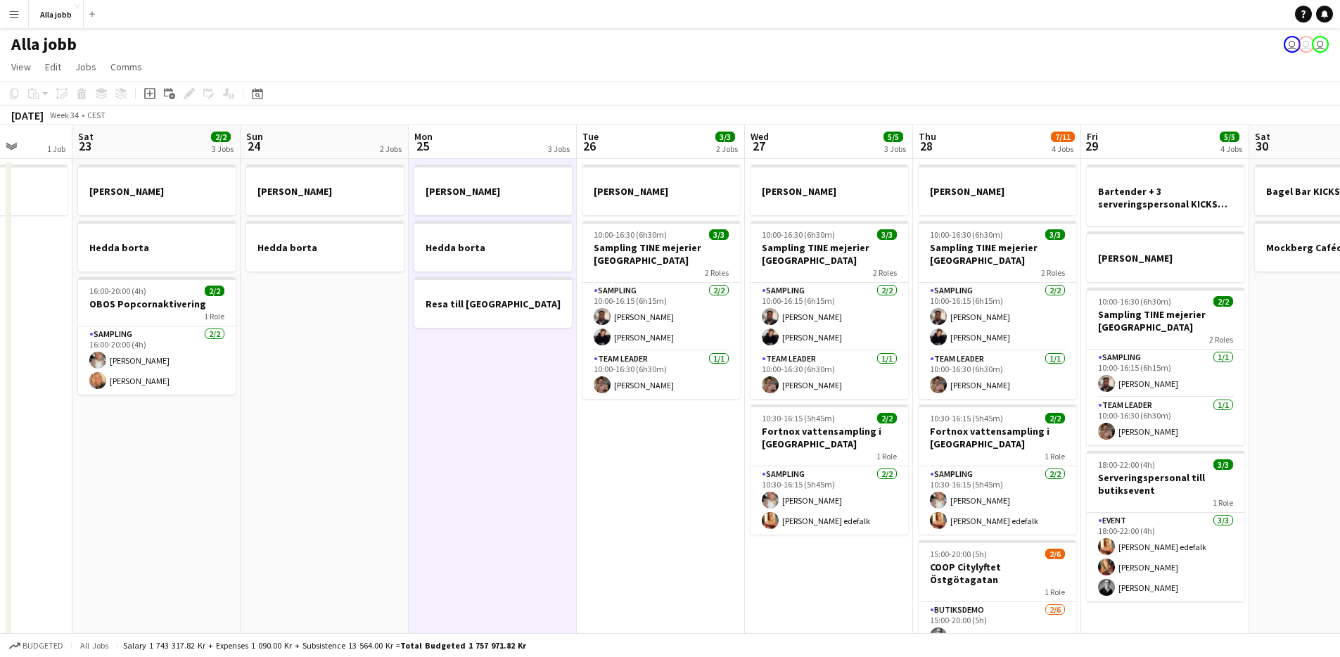
click at [623, 411] on app-date-cell "Emil borta 10:00-16:30 (6h30m) 3/3 Sampling TINE mejerier Göteborg 2 Roles Samp…" at bounding box center [661, 469] width 168 height 620
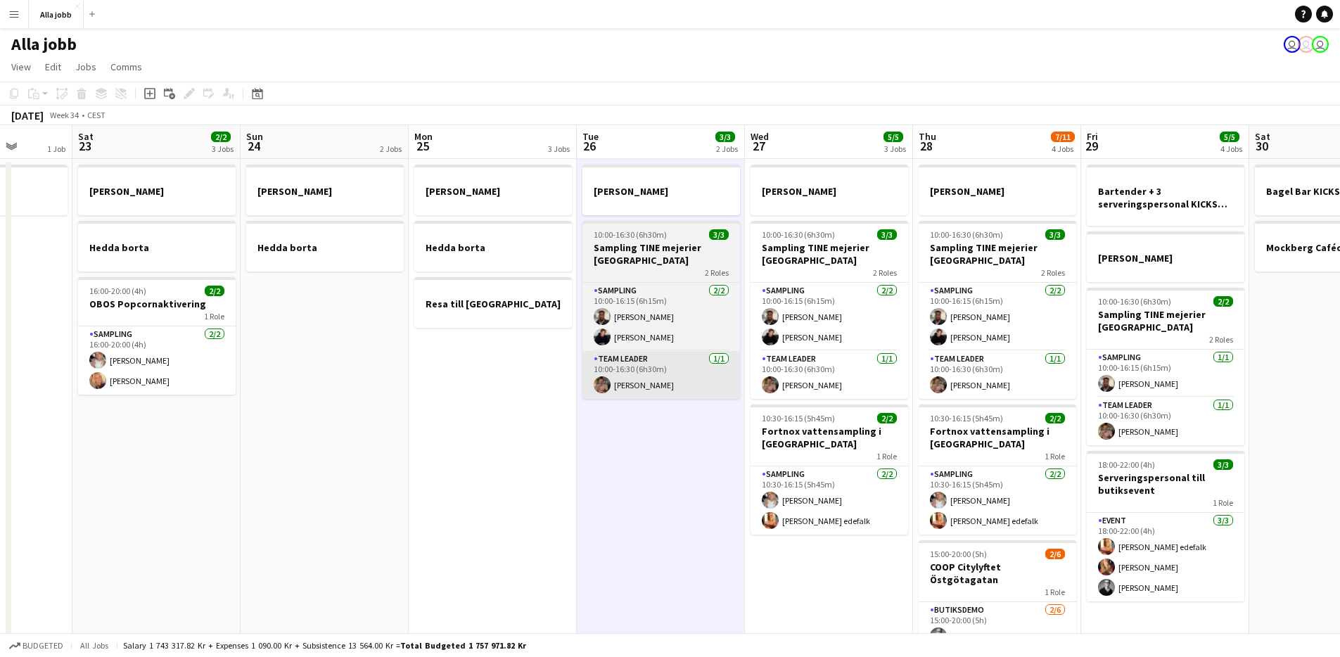
drag, startPoint x: 540, startPoint y: 357, endPoint x: 582, endPoint y: 383, distance: 49.0
click at [539, 357] on app-date-cell "Emil borta Hedda borta Resa till Göteborg" at bounding box center [493, 469] width 168 height 620
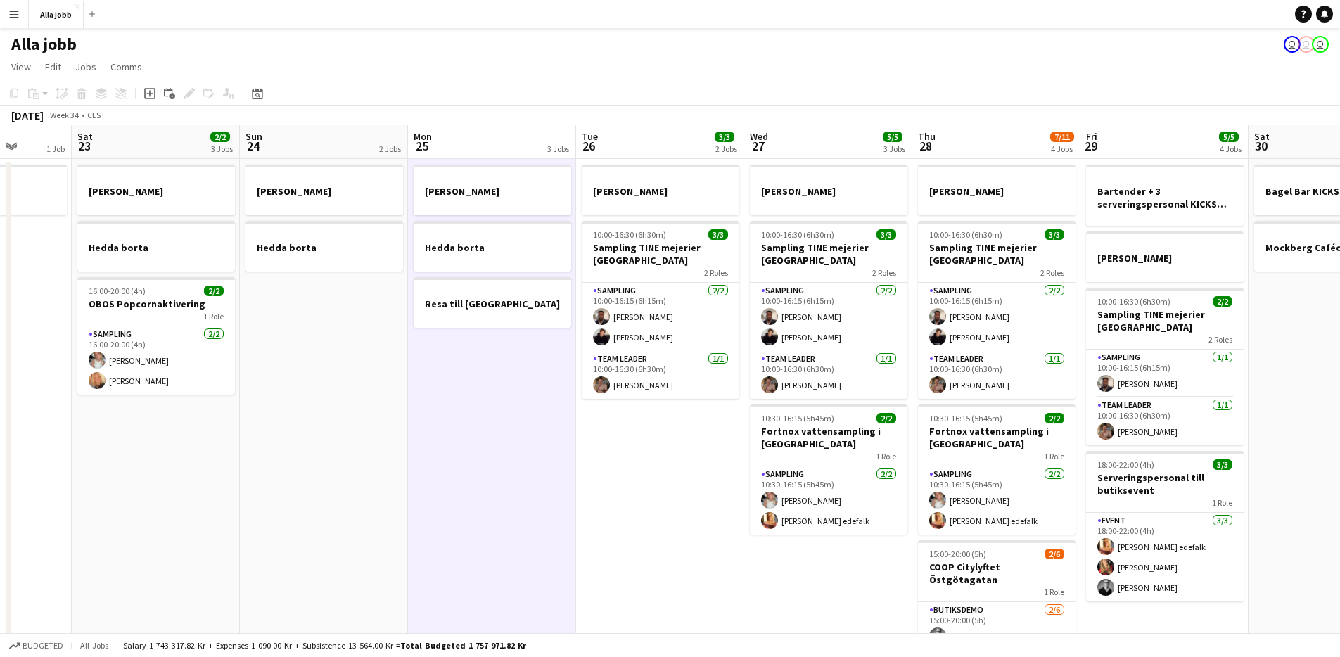
drag, startPoint x: 679, startPoint y: 427, endPoint x: 660, endPoint y: 423, distance: 19.5
click at [674, 427] on app-calendar-viewport "Wed 20 1 Job Thu 21 11/12 3 Jobs Fri 22 1 Job Sat 23 2/2 3 Jobs Sun 24 2 Jobs M…" at bounding box center [670, 451] width 1340 height 653
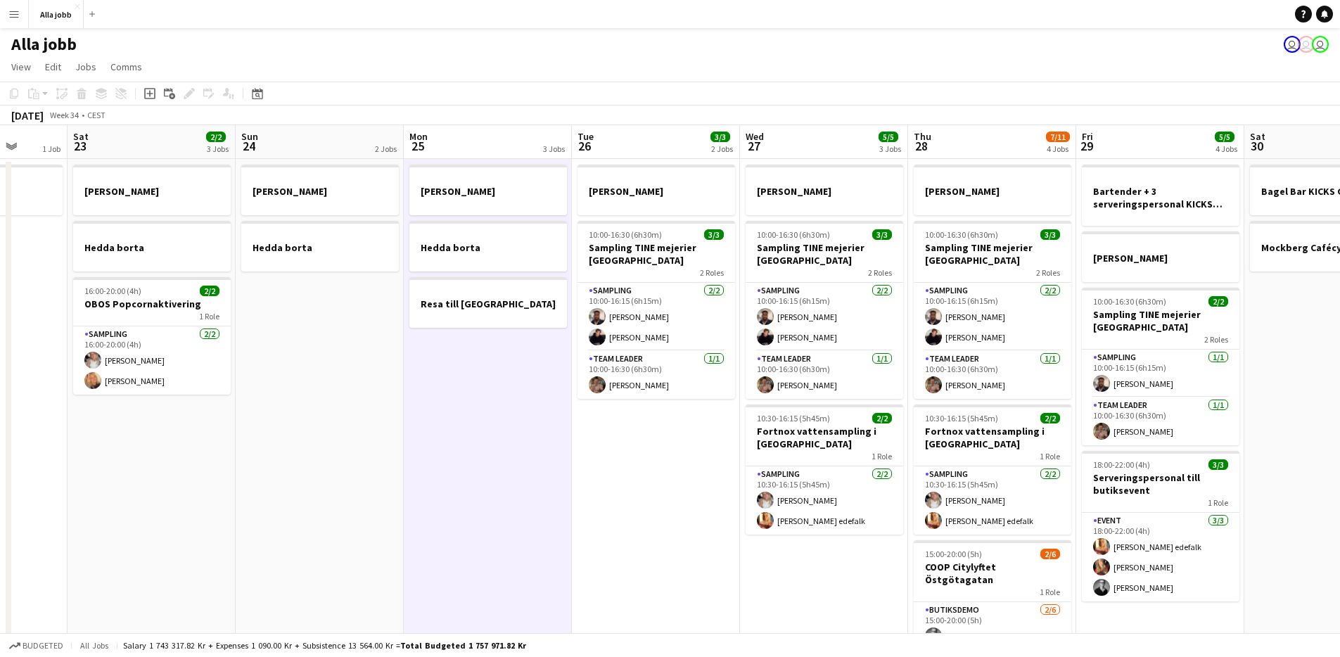
drag, startPoint x: 546, startPoint y: 366, endPoint x: 586, endPoint y: 399, distance: 51.0
click at [547, 369] on app-date-cell "Emil borta Hedda borta Resa till Göteborg" at bounding box center [488, 469] width 168 height 620
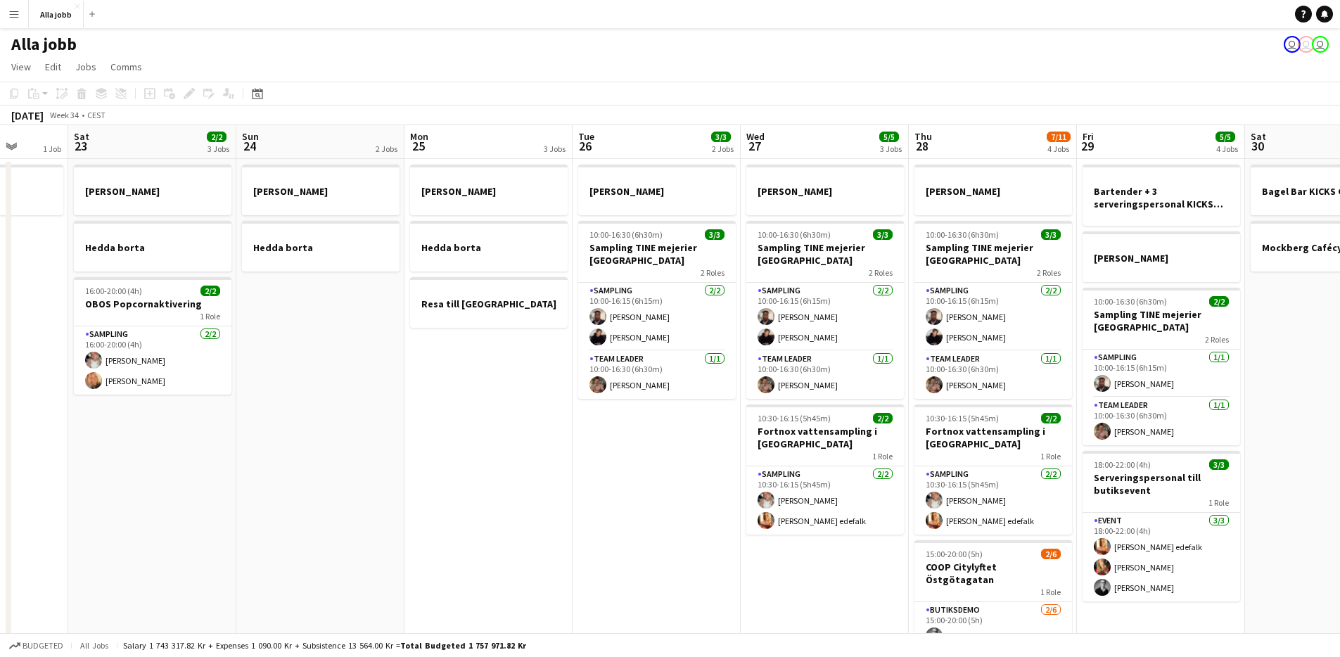
click at [663, 442] on app-date-cell "Emil borta 10:00-16:30 (6h30m) 3/3 Sampling TINE mejerier Göteborg 2 Roles Samp…" at bounding box center [656, 469] width 168 height 620
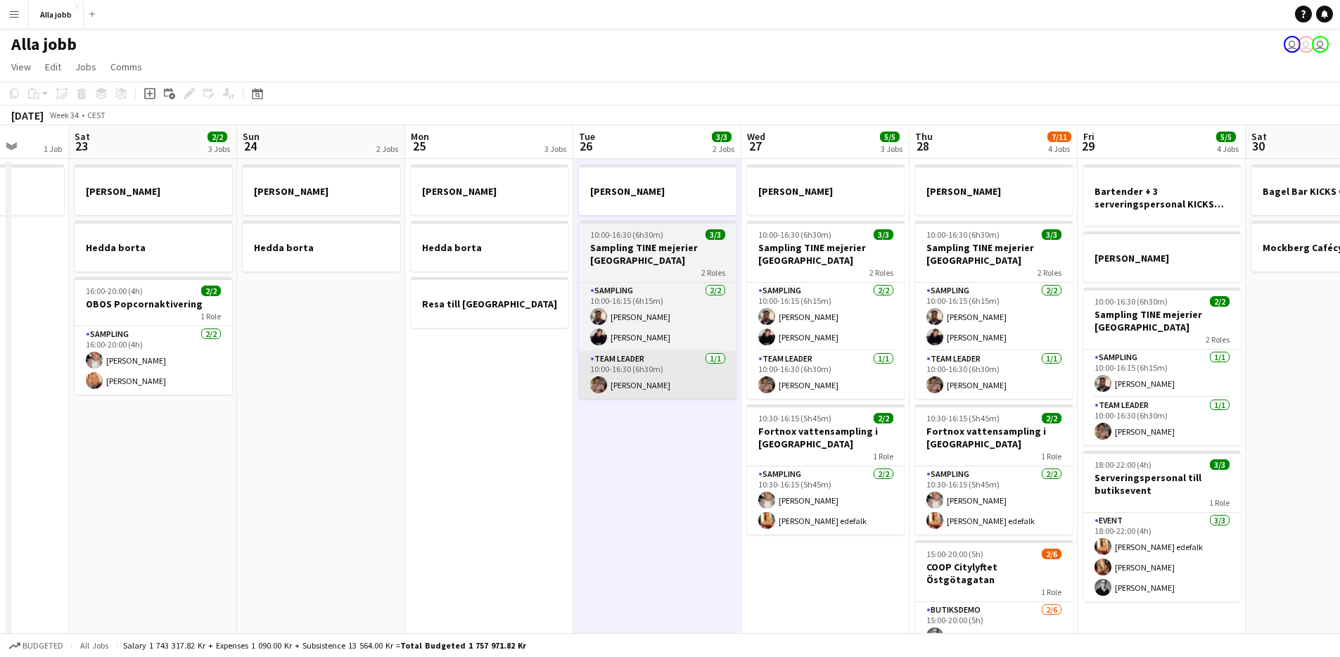
drag, startPoint x: 532, startPoint y: 362, endPoint x: 588, endPoint y: 395, distance: 64.9
click at [533, 364] on app-date-cell "Emil borta Hedda borta Resa till Göteborg" at bounding box center [489, 469] width 168 height 620
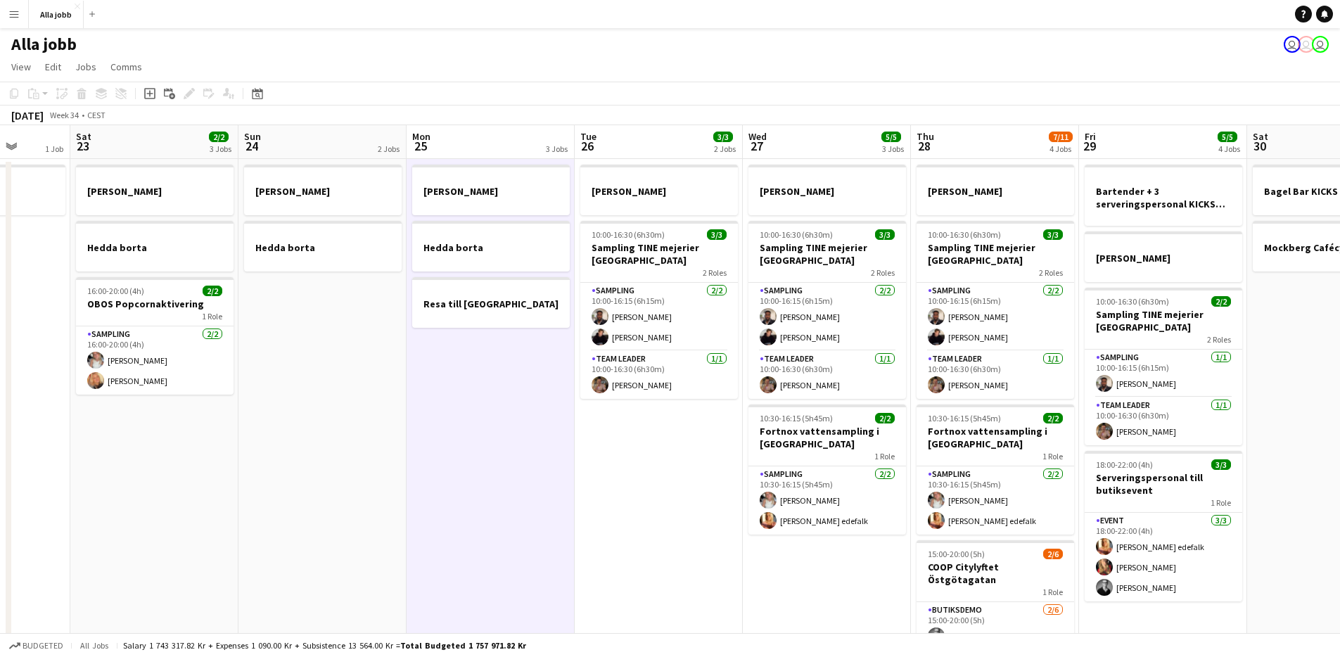
click at [629, 417] on app-date-cell "Emil borta 10:00-16:30 (6h30m) 3/3 Sampling TINE mejerier Göteborg 2 Roles Samp…" at bounding box center [659, 469] width 168 height 620
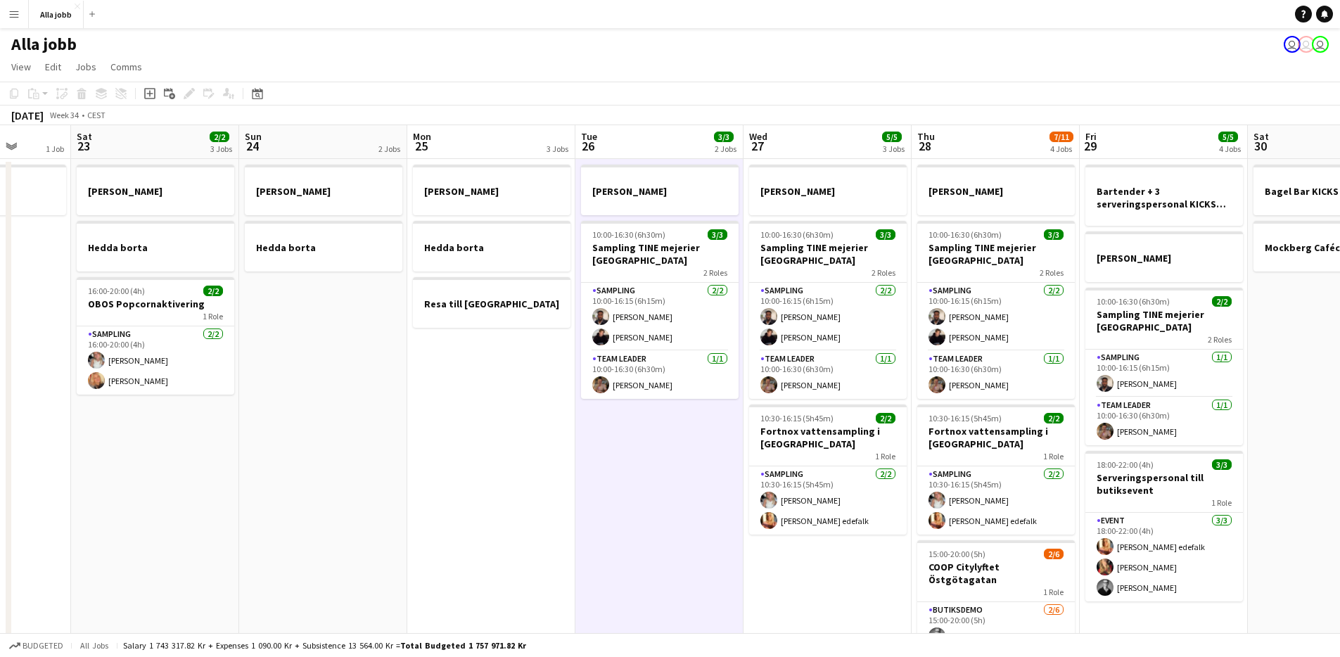
click at [556, 371] on app-date-cell "Emil borta Hedda borta Resa till Göteborg" at bounding box center [491, 469] width 168 height 620
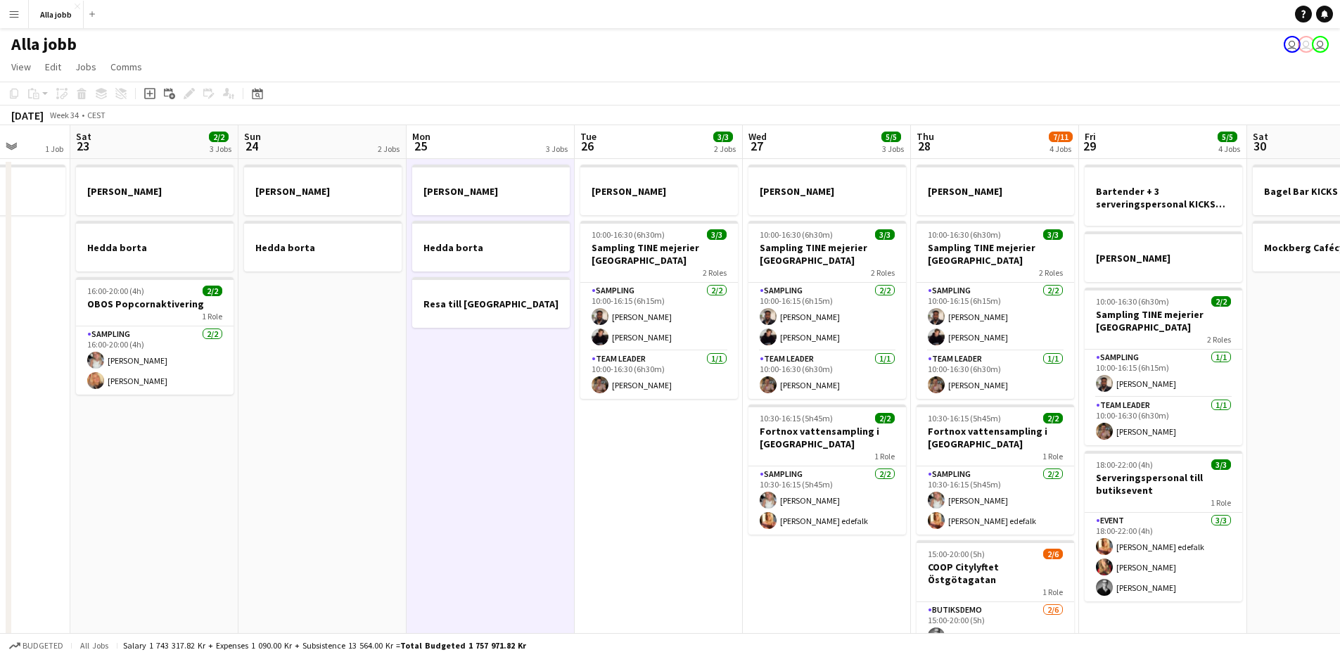
scroll to position [0, 433]
click at [682, 441] on app-date-cell "Emil borta 10:00-16:30 (6h30m) 3/3 Sampling TINE mejerier Göteborg 2 Roles Samp…" at bounding box center [659, 469] width 168 height 620
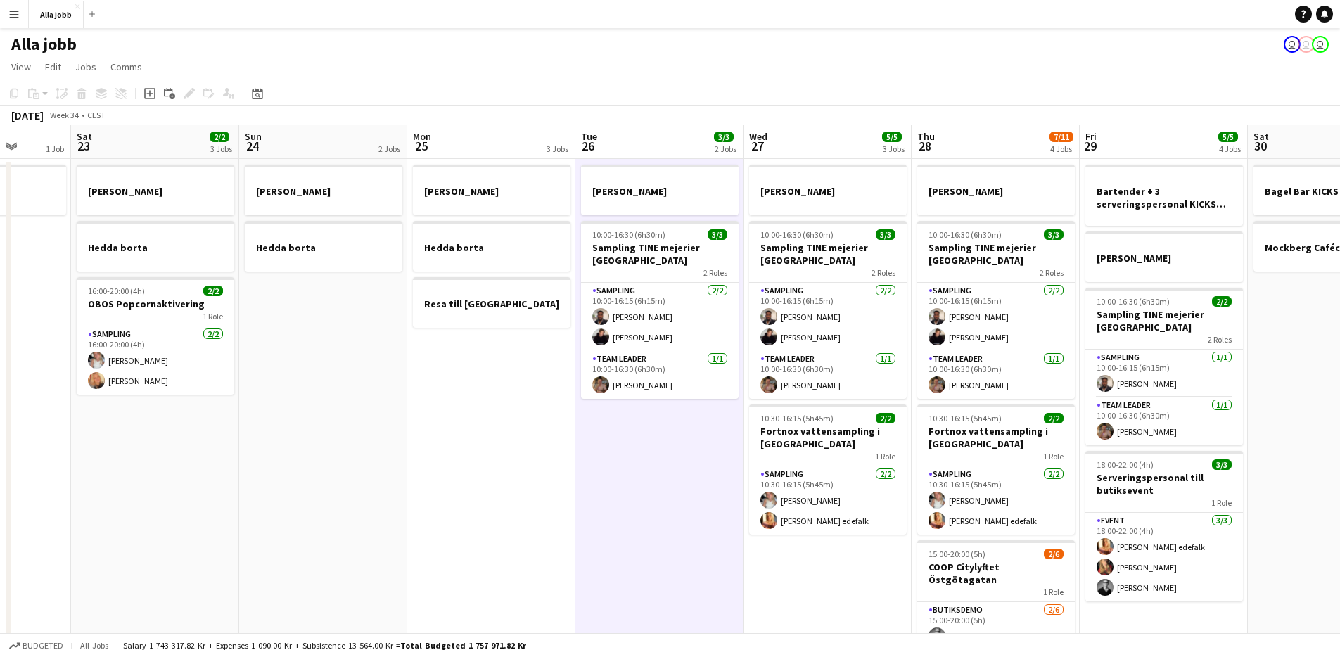
click at [542, 365] on app-date-cell "Emil borta Hedda borta Resa till Göteborg" at bounding box center [491, 469] width 168 height 620
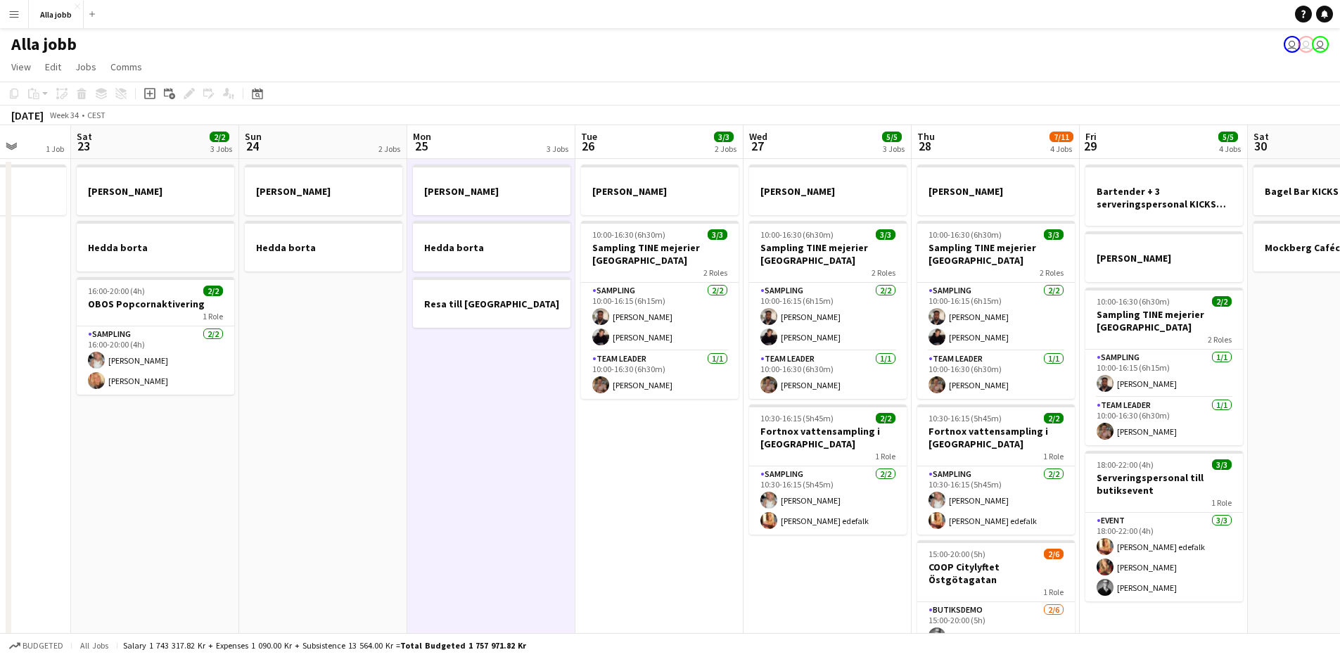
click at [607, 409] on app-date-cell "Emil borta 10:00-16:30 (6h30m) 3/3 Sampling TINE mejerier Göteborg 2 Roles Samp…" at bounding box center [659, 469] width 168 height 620
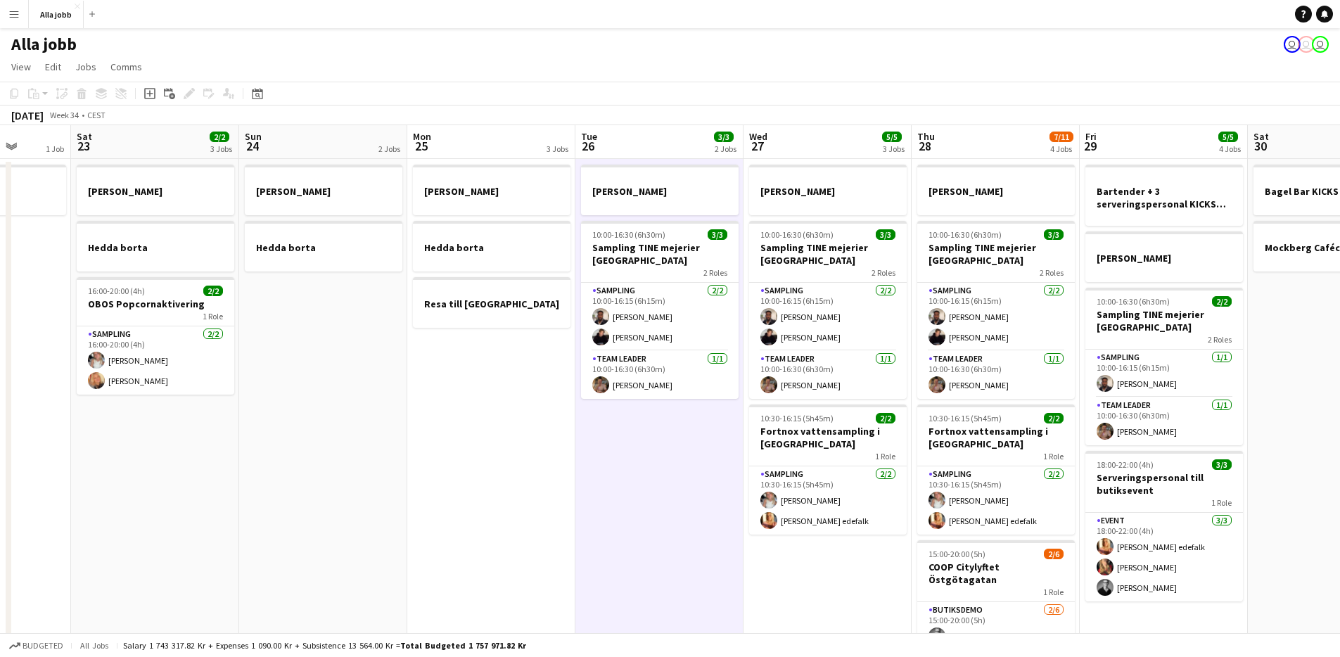
drag, startPoint x: 554, startPoint y: 367, endPoint x: 625, endPoint y: 411, distance: 83.3
click at [555, 368] on app-date-cell "Emil borta Hedda borta Resa till Göteborg" at bounding box center [491, 469] width 168 height 620
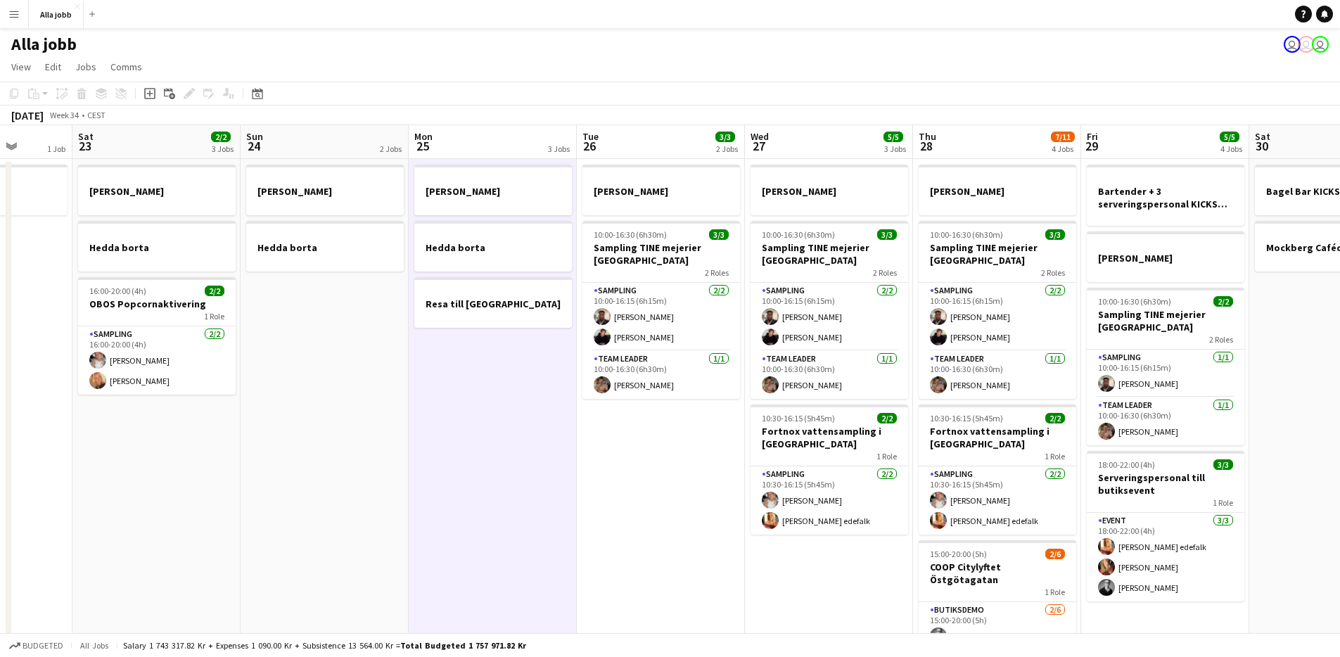
click at [691, 444] on app-date-cell "Emil borta 10:00-16:30 (6h30m) 3/3 Sampling TINE mejerier Göteborg 2 Roles Samp…" at bounding box center [661, 469] width 168 height 620
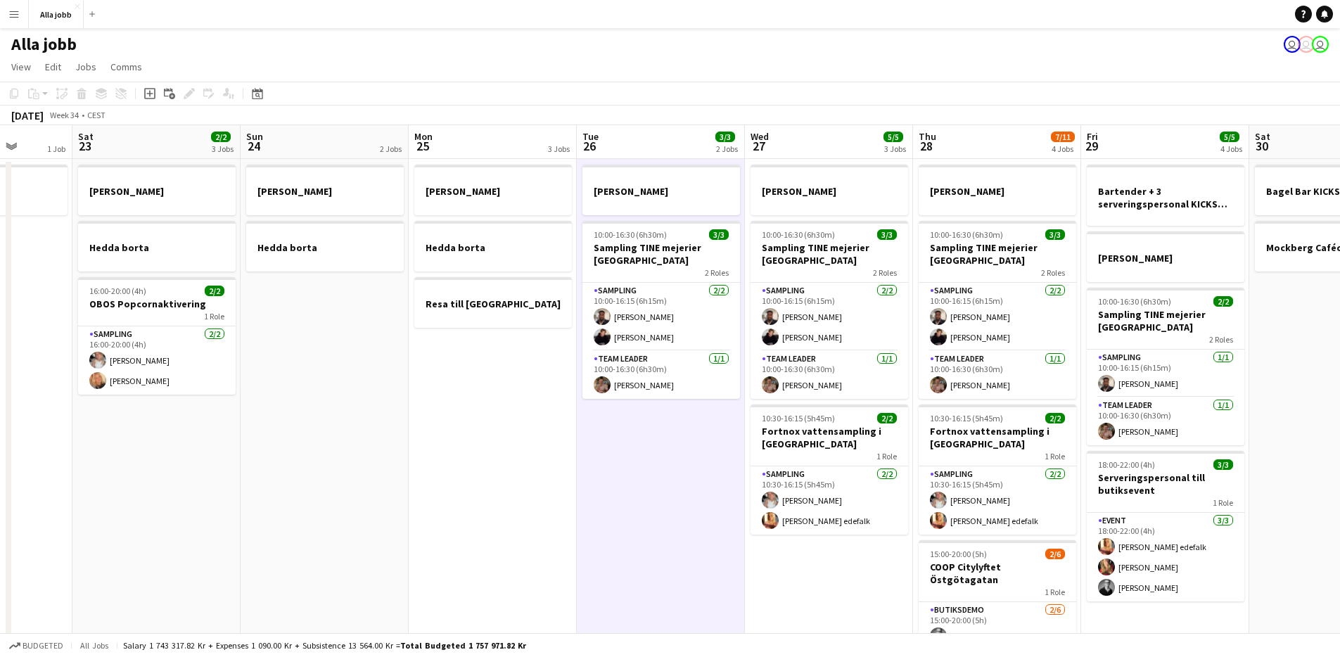
drag, startPoint x: 544, startPoint y: 352, endPoint x: 570, endPoint y: 373, distance: 33.0
click at [544, 354] on app-date-cell "Emil borta Hedda borta Resa till Göteborg" at bounding box center [493, 469] width 168 height 620
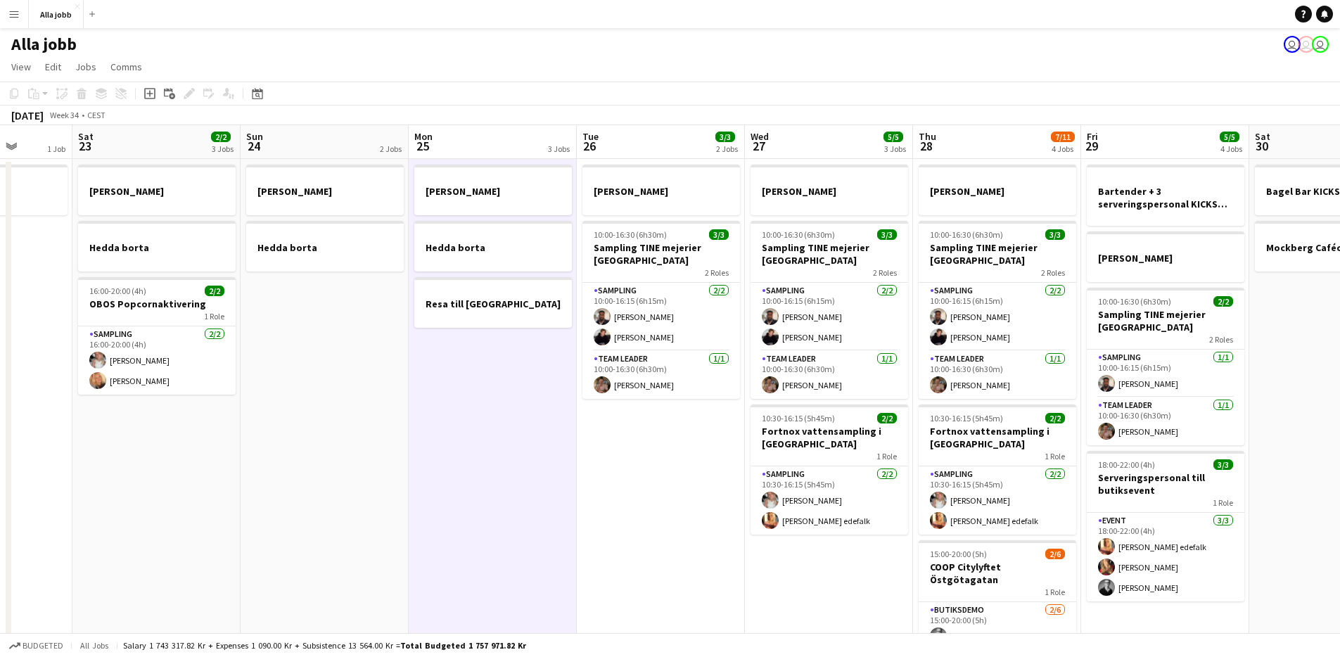
click at [652, 414] on app-date-cell "Emil borta 10:00-16:30 (6h30m) 3/3 Sampling TINE mejerier Göteborg 2 Roles Samp…" at bounding box center [661, 469] width 168 height 620
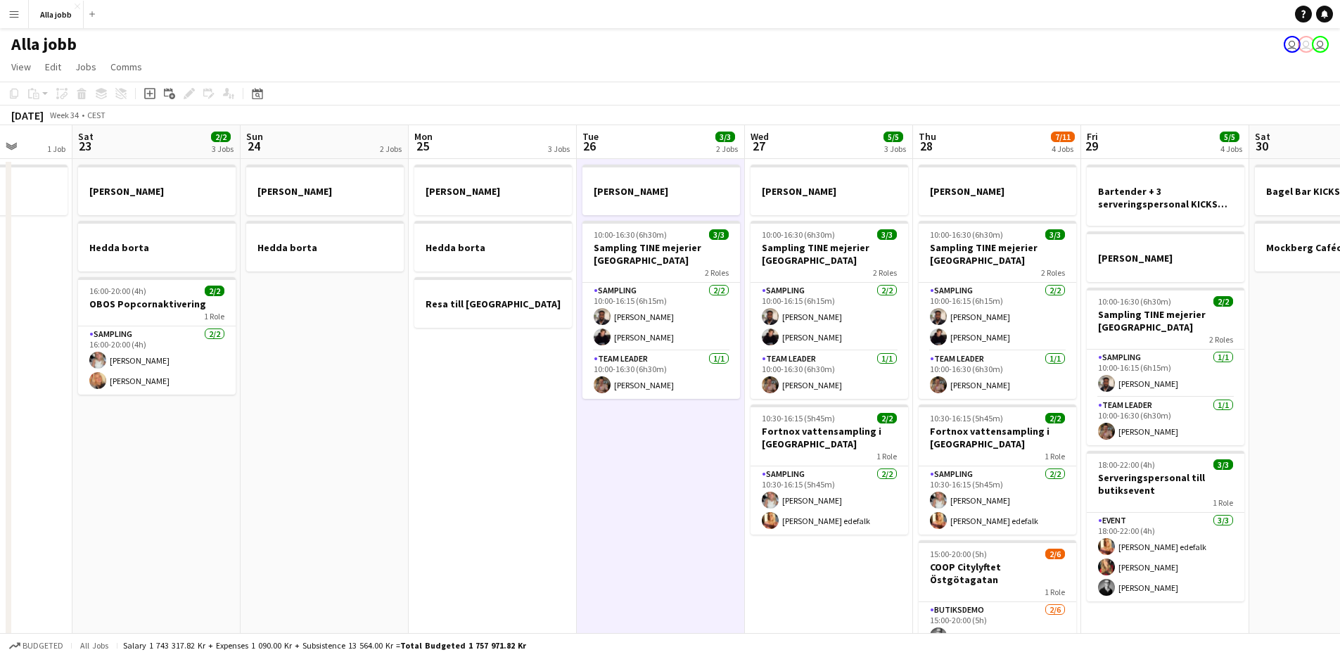
click at [548, 363] on app-date-cell "Emil borta Hedda borta Resa till Göteborg" at bounding box center [493, 469] width 168 height 620
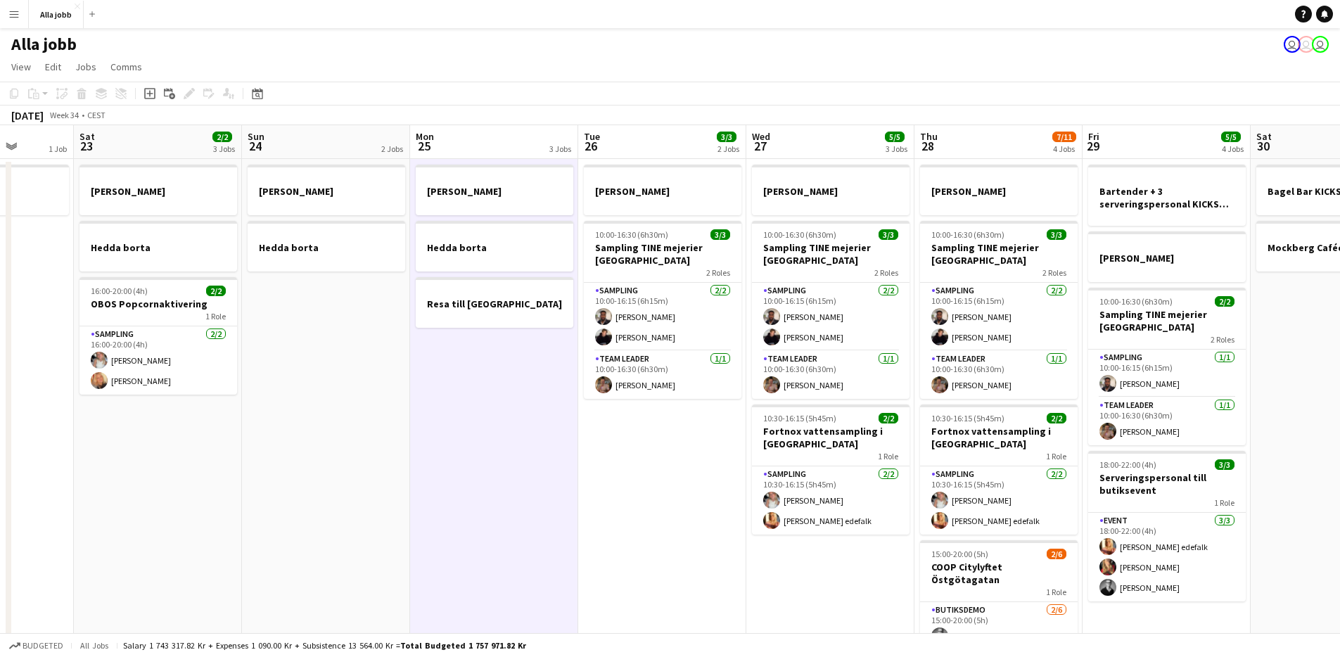
click at [669, 425] on app-date-cell "Emil borta 10:00-16:30 (6h30m) 3/3 Sampling TINE mejerier Göteborg 2 Roles Samp…" at bounding box center [662, 469] width 168 height 620
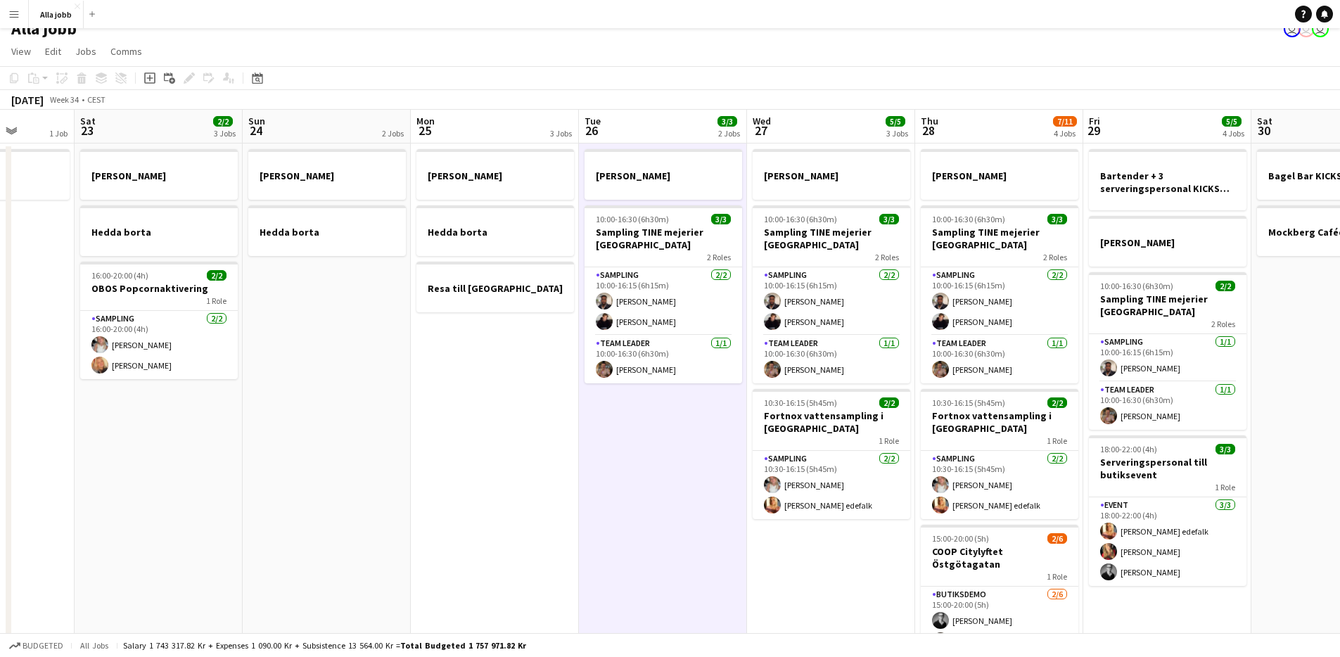
scroll to position [15, 0]
click at [647, 513] on app-date-cell "Emil borta 10:00-16:30 (6h30m) 3/3 Sampling TINE mejerier Göteborg 2 Roles Samp…" at bounding box center [663, 454] width 168 height 620
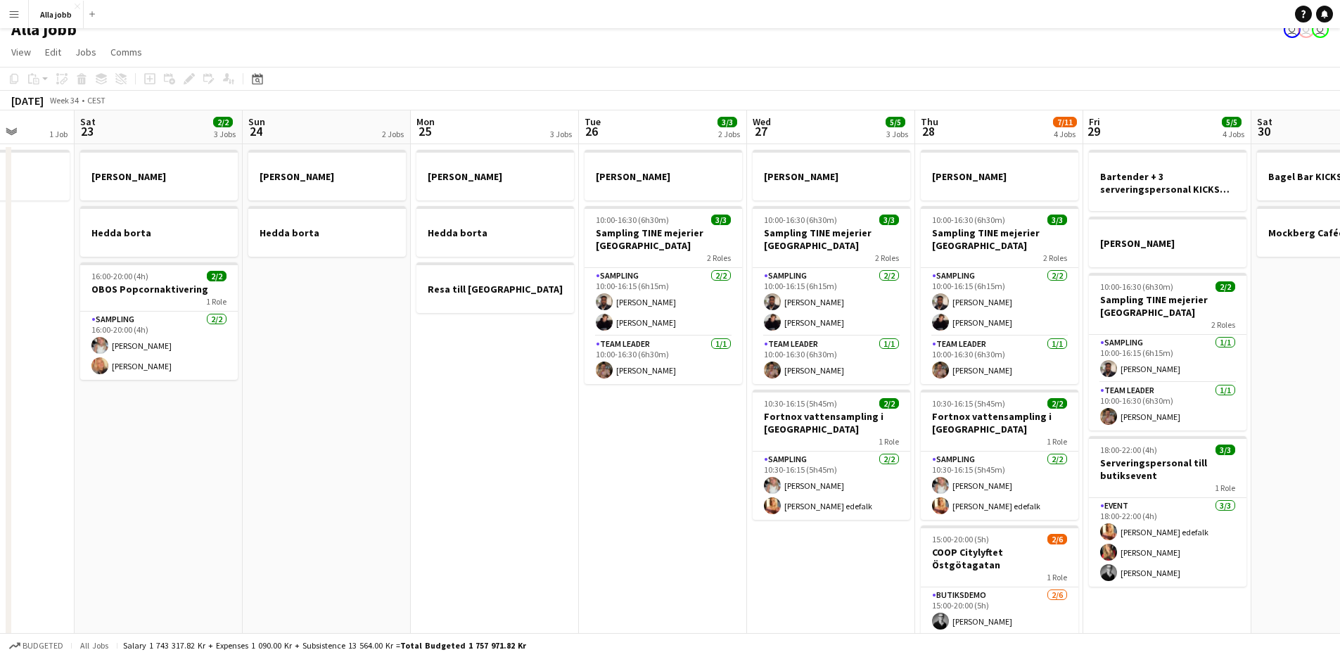
click at [647, 513] on app-date-cell "Emil borta 10:00-16:30 (6h30m) 3/3 Sampling TINE mejerier Göteborg 2 Roles Samp…" at bounding box center [663, 454] width 168 height 620
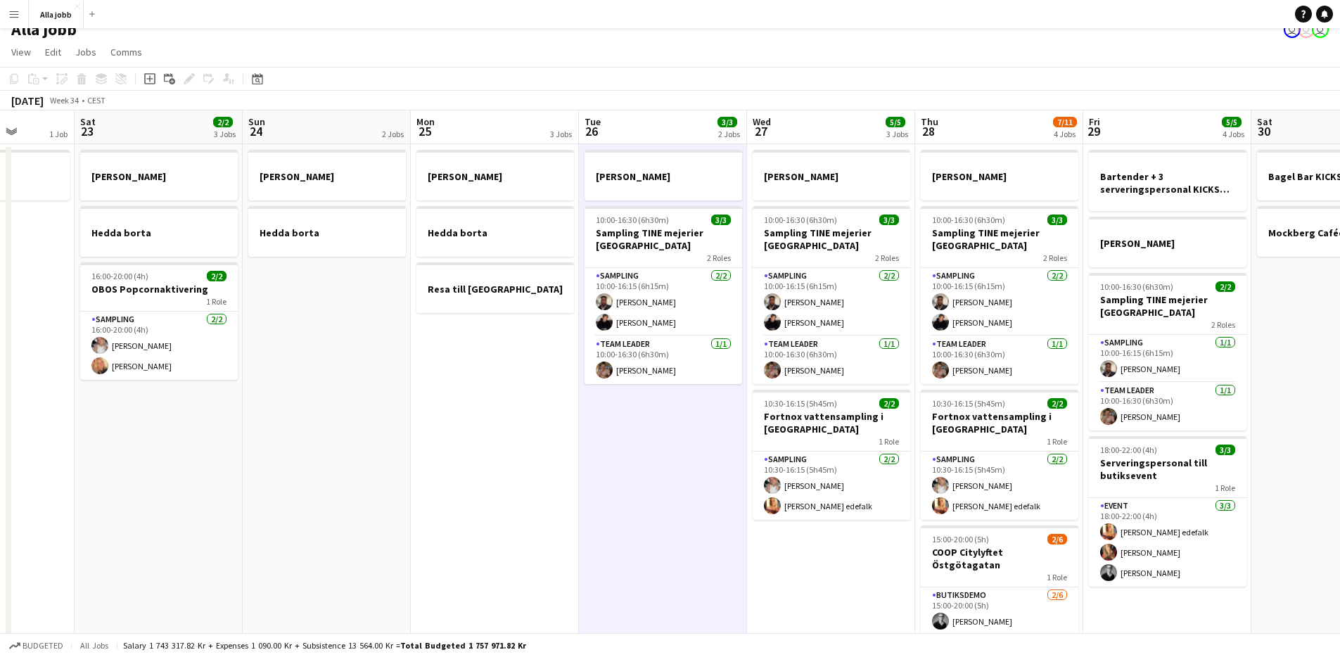
click at [647, 513] on app-date-cell "Emil borta 10:00-16:30 (6h30m) 3/3 Sampling TINE mejerier Göteborg 2 Roles Samp…" at bounding box center [663, 454] width 168 height 620
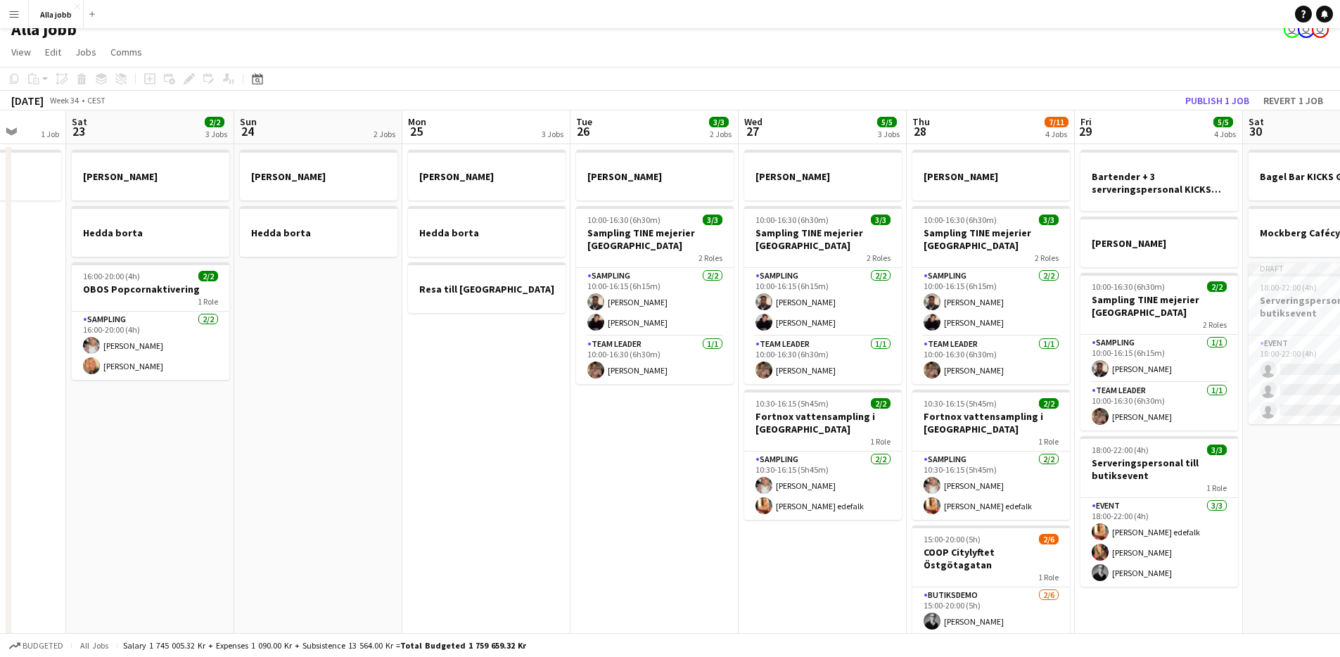
click at [481, 369] on app-calendar-viewport "Wed 20 1 Job Thu 21 11/12 3 Jobs Fri 22 1 Job Sat 23 2/2 3 Jobs Sun 24 2 Jobs M…" at bounding box center [670, 436] width 1340 height 653
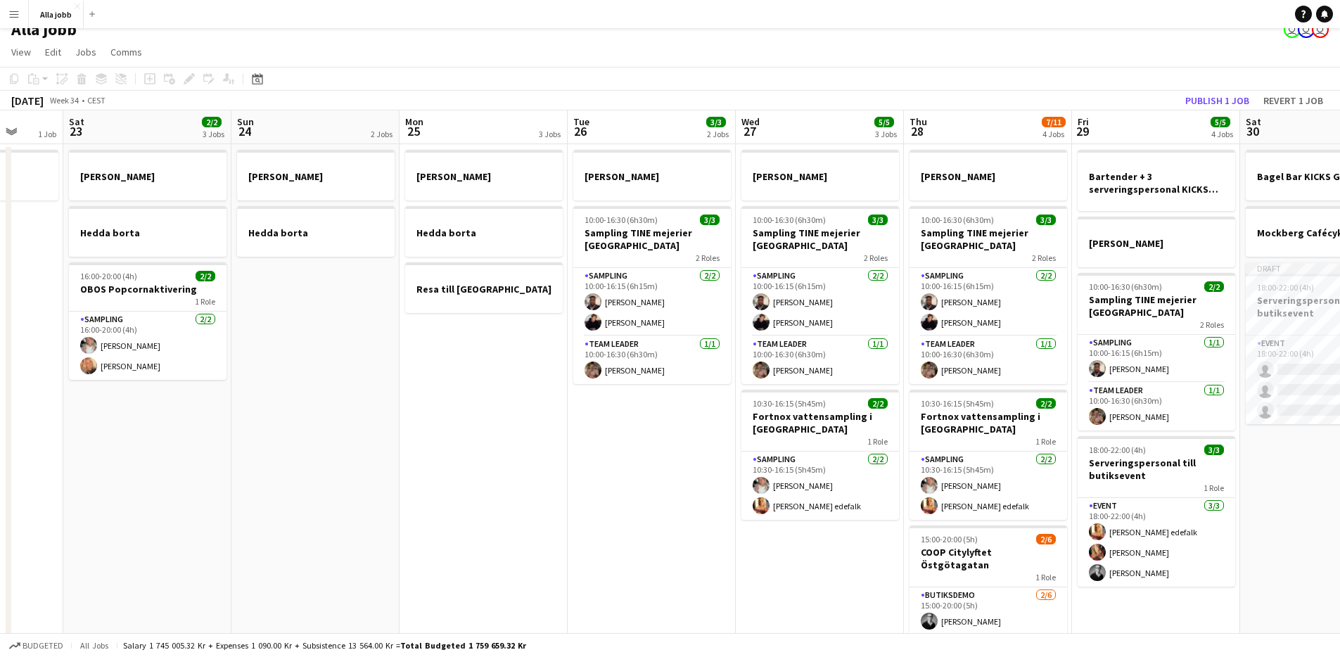
click at [475, 378] on app-date-cell "Emil borta Hedda borta Resa till Göteborg" at bounding box center [483, 454] width 168 height 620
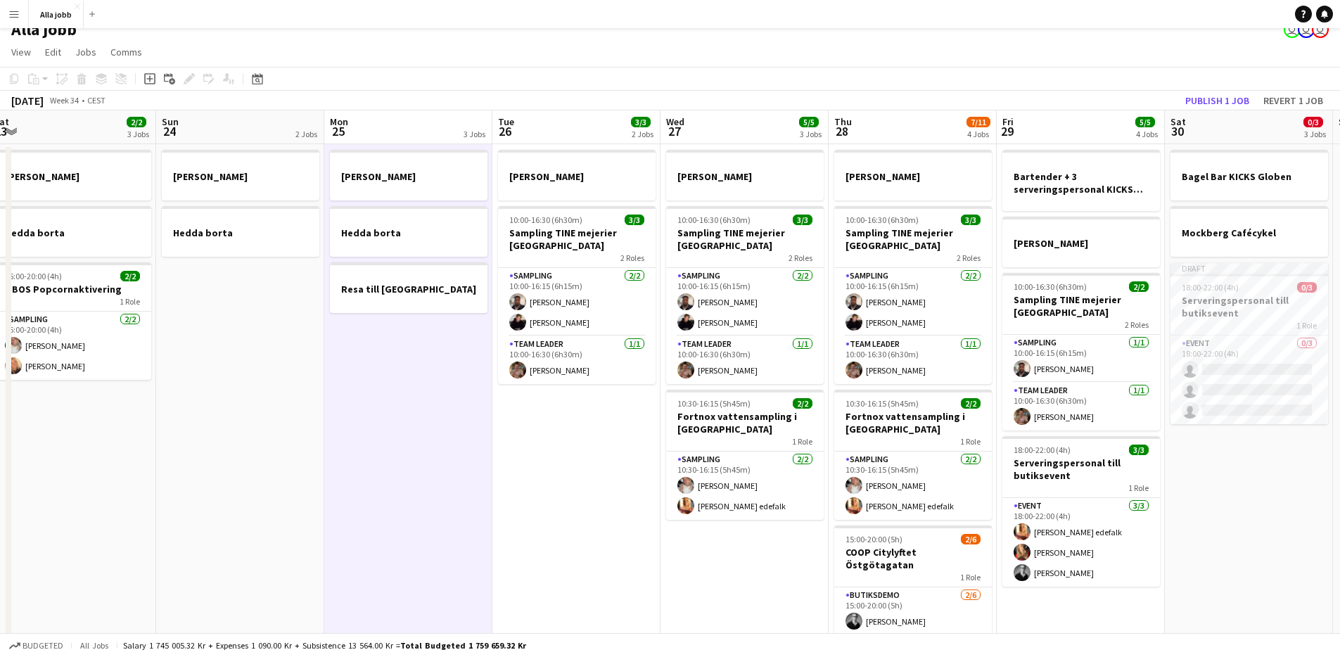
drag, startPoint x: 475, startPoint y: 378, endPoint x: 413, endPoint y: 461, distance: 103.0
click at [402, 466] on app-calendar-viewport "Wed 20 1 Job Thu 21 11/12 3 Jobs Fri 22 1 Job Sat 23 2/2 3 Jobs Sun 24 2 Jobs M…" at bounding box center [670, 436] width 1340 height 653
click at [606, 504] on app-date-cell "Emil borta 10:00-16:30 (6h30m) 3/3 Sampling TINE mejerier Göteborg 2 Roles Samp…" at bounding box center [578, 454] width 168 height 620
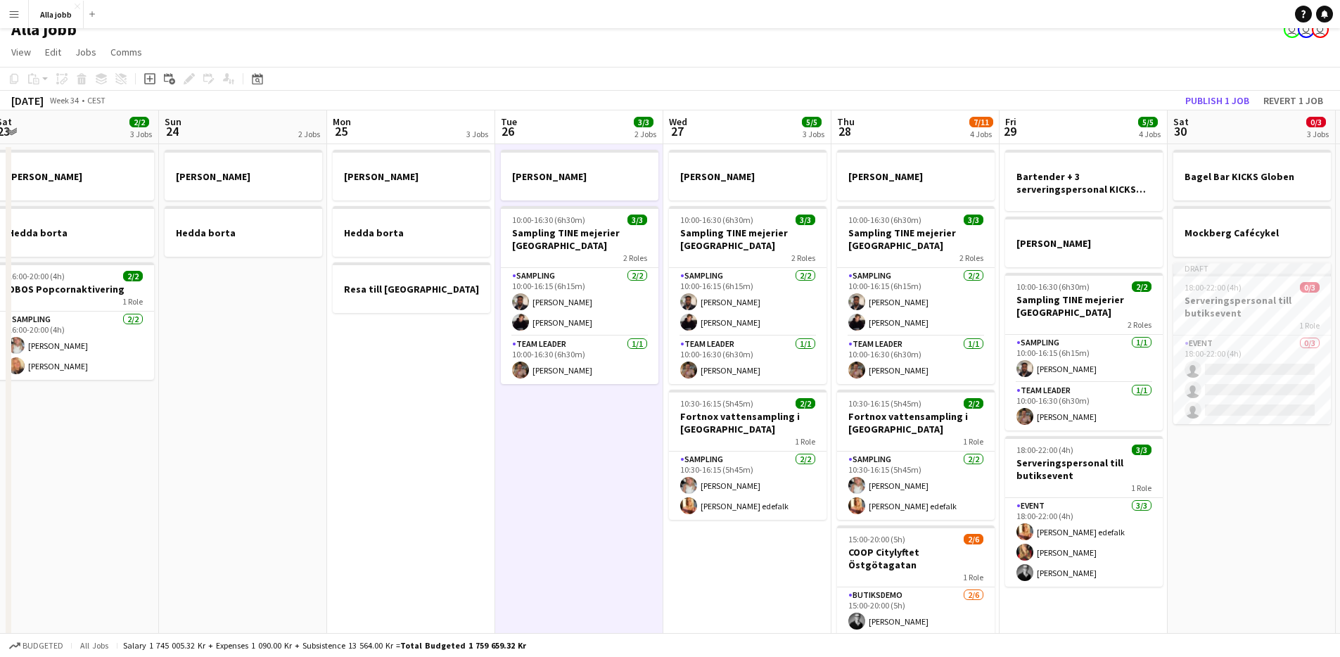
click at [610, 504] on app-date-cell "Emil borta 10:00-16:30 (6h30m) 3/3 Sampling TINE mejerier Göteborg 2 Roles Samp…" at bounding box center [579, 454] width 168 height 620
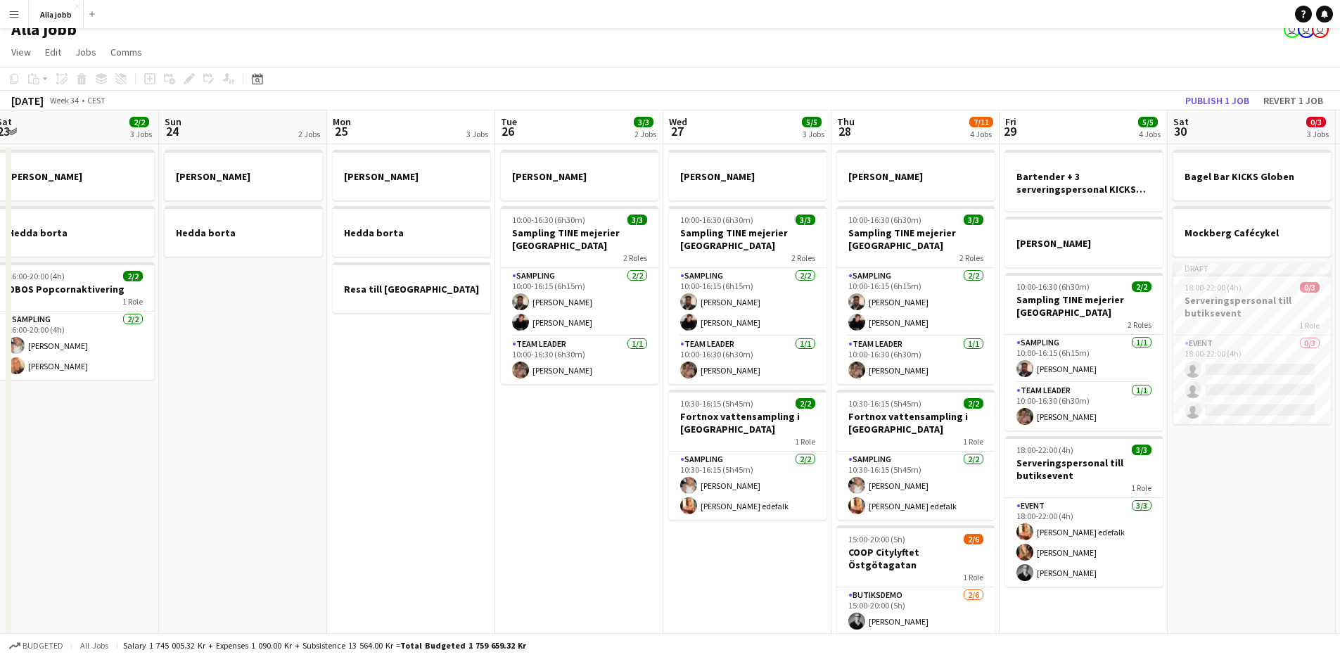
click at [610, 504] on app-date-cell "Emil borta 10:00-16:30 (6h30m) 3/3 Sampling TINE mejerier Göteborg 2 Roles Samp…" at bounding box center [579, 454] width 168 height 620
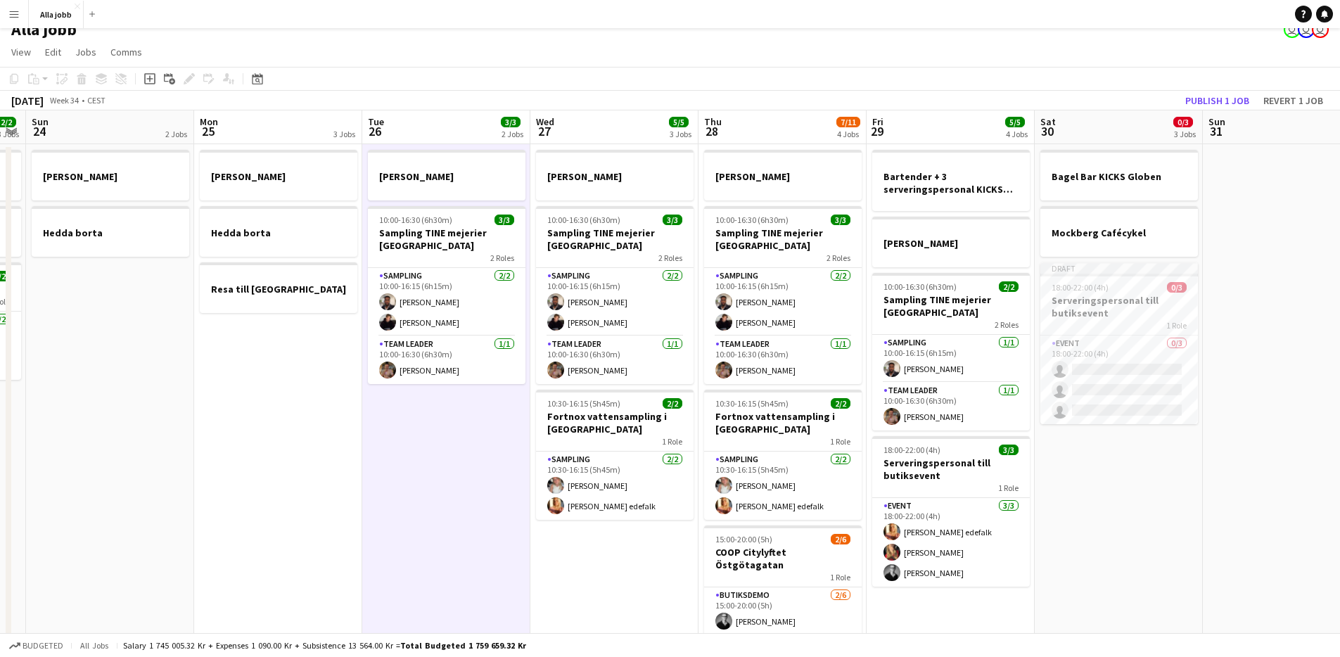
drag, startPoint x: 582, startPoint y: 508, endPoint x: 428, endPoint y: 500, distance: 154.2
click at [428, 500] on app-calendar-viewport "Thu 21 11/12 3 Jobs Fri 22 1 Job Sat 23 2/2 3 Jobs Sun 24 2 Jobs Mon 25 3 Jobs …" at bounding box center [670, 436] width 1340 height 653
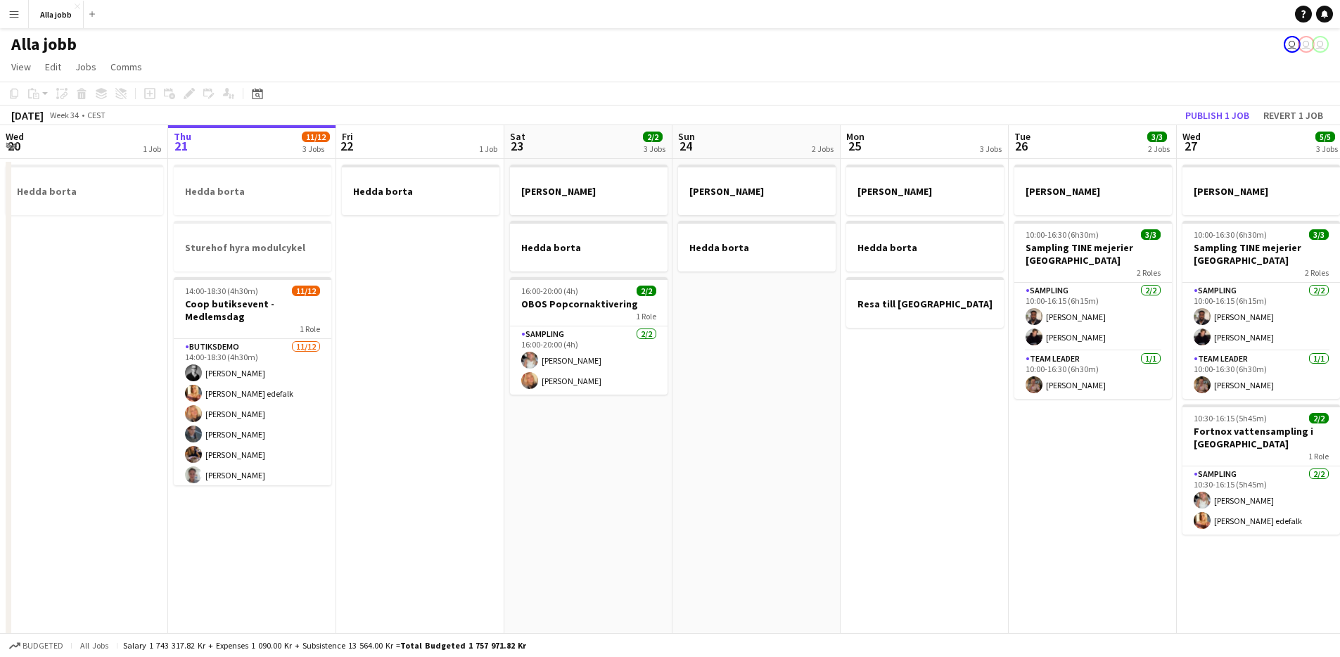
click at [409, 302] on app-date-cell "Hedda borta" at bounding box center [420, 469] width 168 height 620
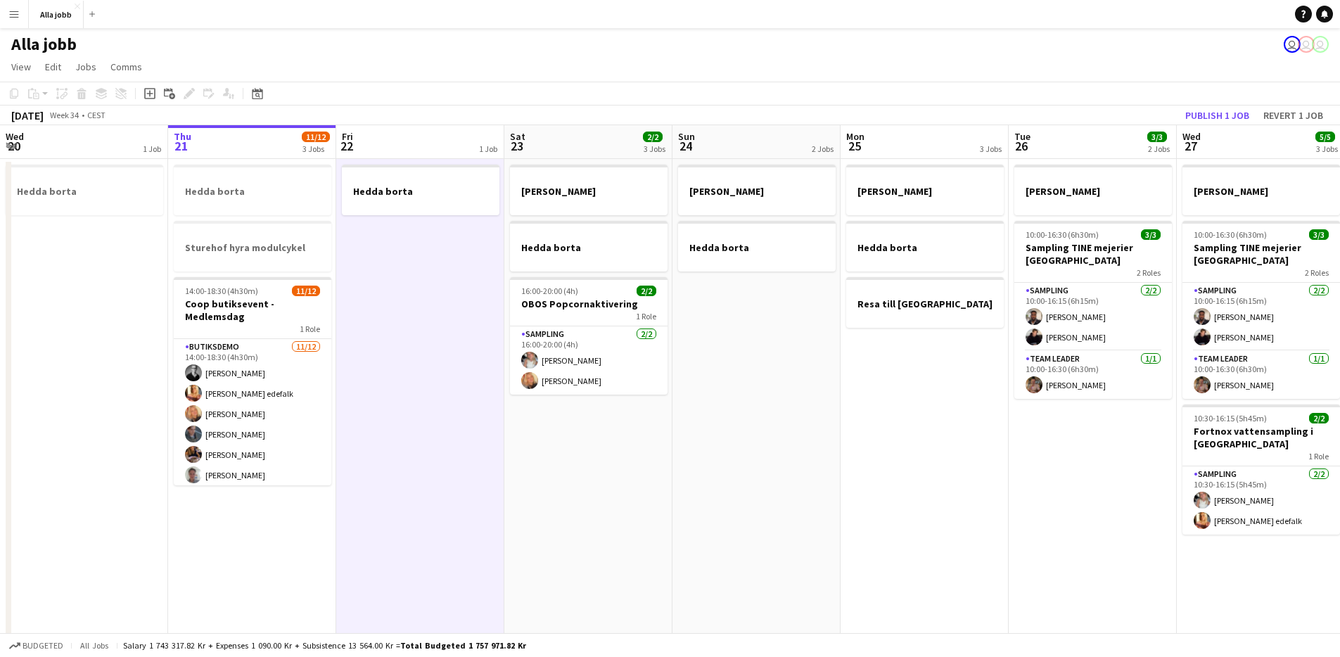
click at [409, 302] on app-date-cell "Hedda borta" at bounding box center [420, 469] width 168 height 620
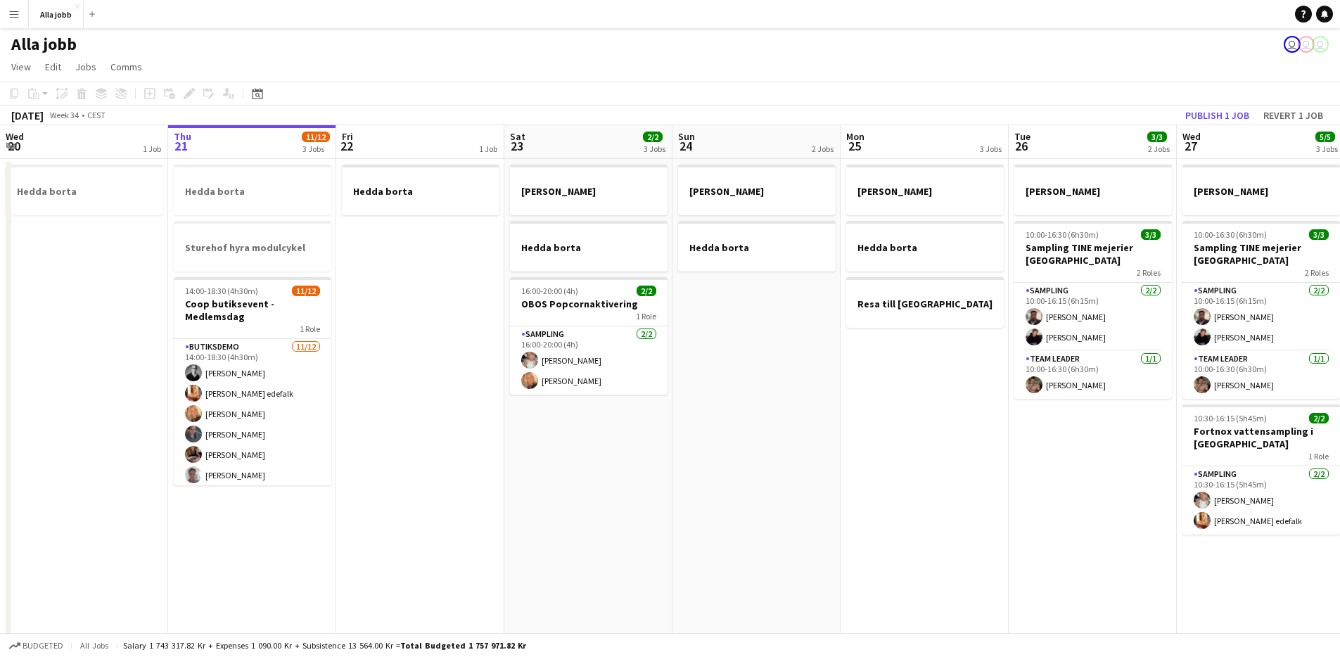
click at [409, 302] on app-date-cell "Hedda borta" at bounding box center [420, 469] width 168 height 620
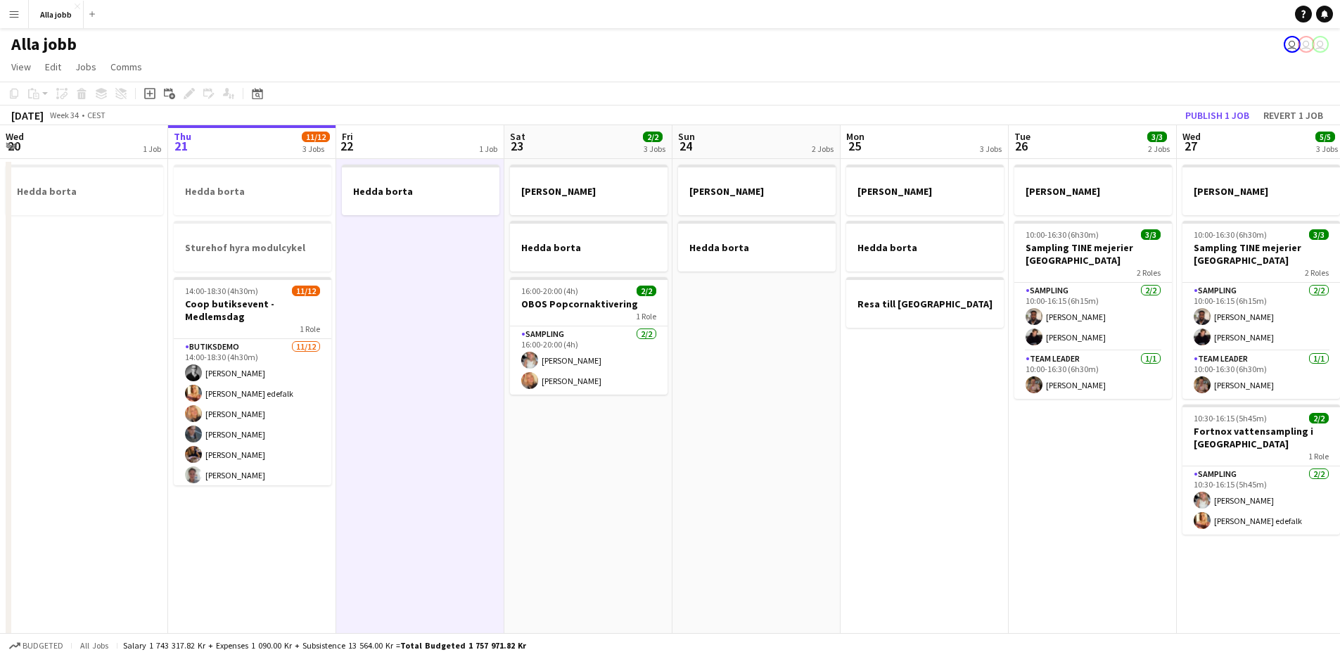
click at [409, 302] on app-date-cell "Hedda borta" at bounding box center [420, 469] width 168 height 620
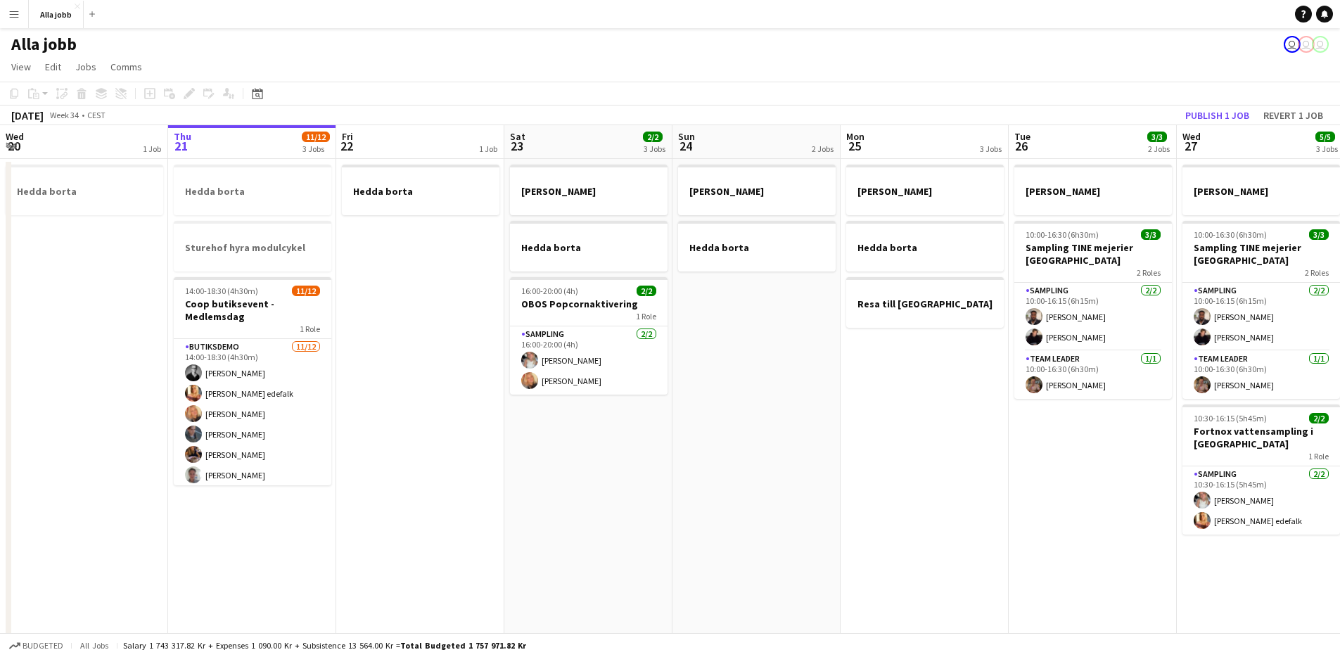
click at [409, 302] on app-date-cell "Hedda borta" at bounding box center [420, 469] width 168 height 620
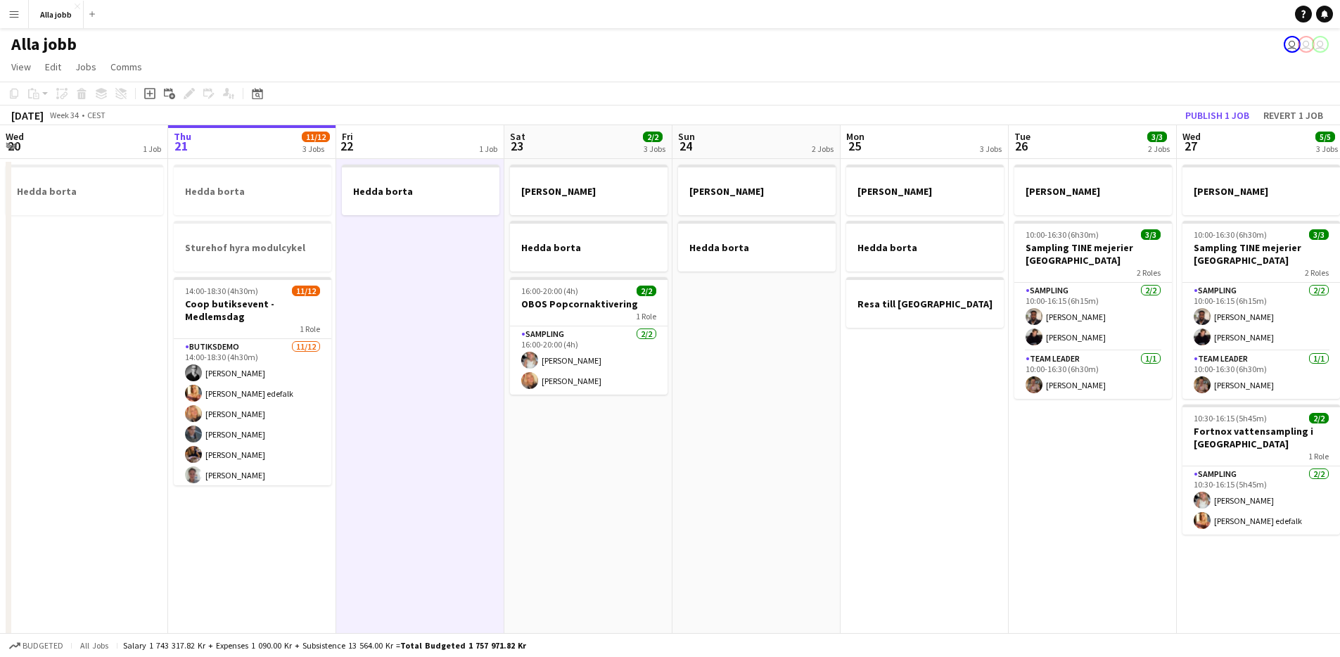
click at [409, 302] on app-date-cell "Hedda borta" at bounding box center [420, 469] width 168 height 620
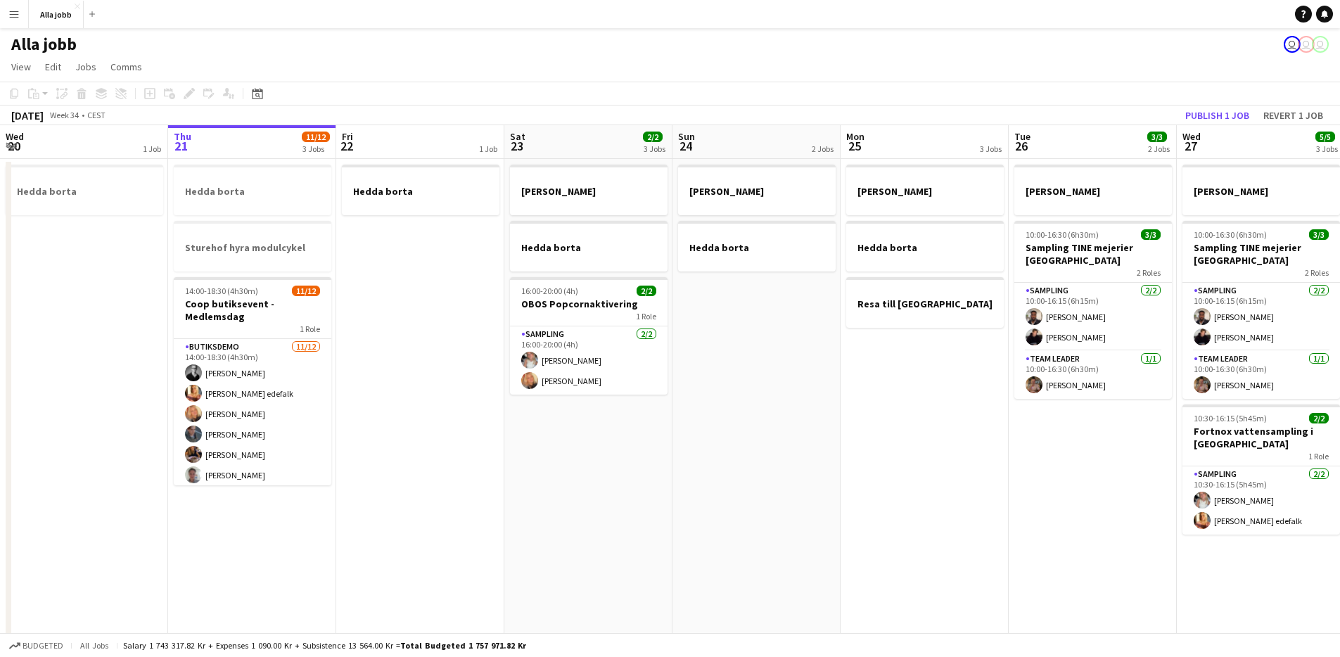
click at [409, 302] on app-date-cell "Hedda borta" at bounding box center [420, 469] width 168 height 620
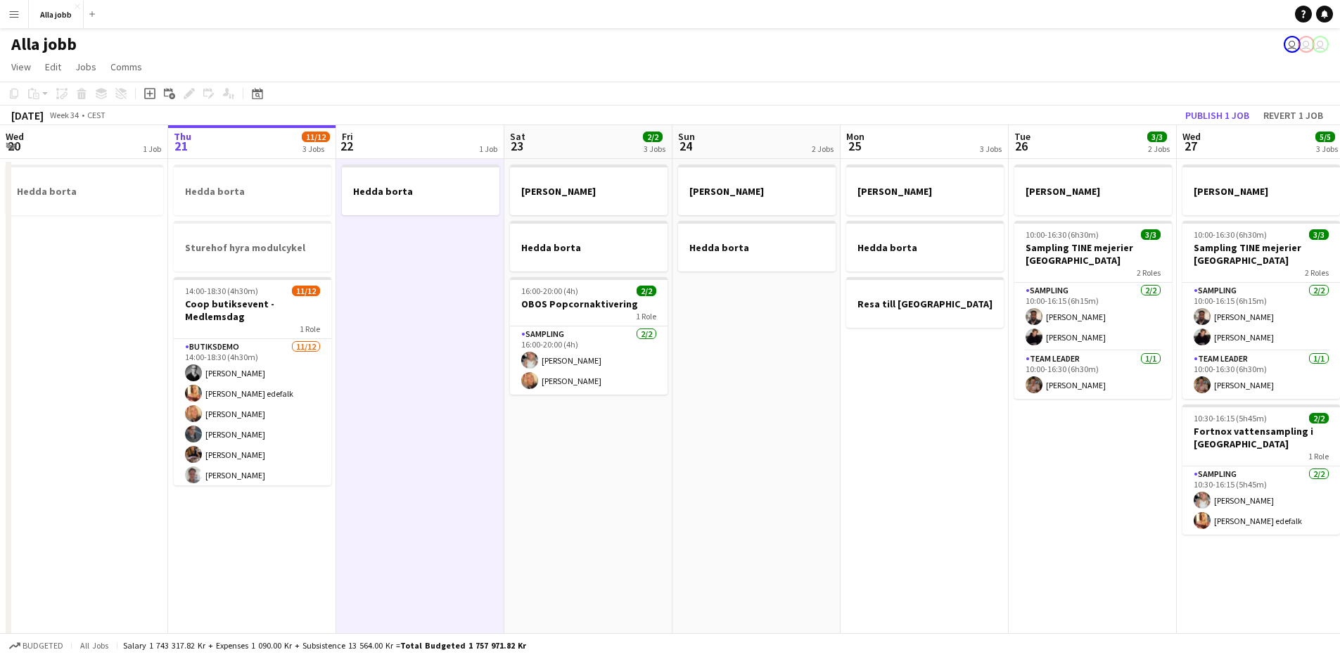
click at [409, 302] on app-date-cell "Hedda borta" at bounding box center [420, 469] width 168 height 620
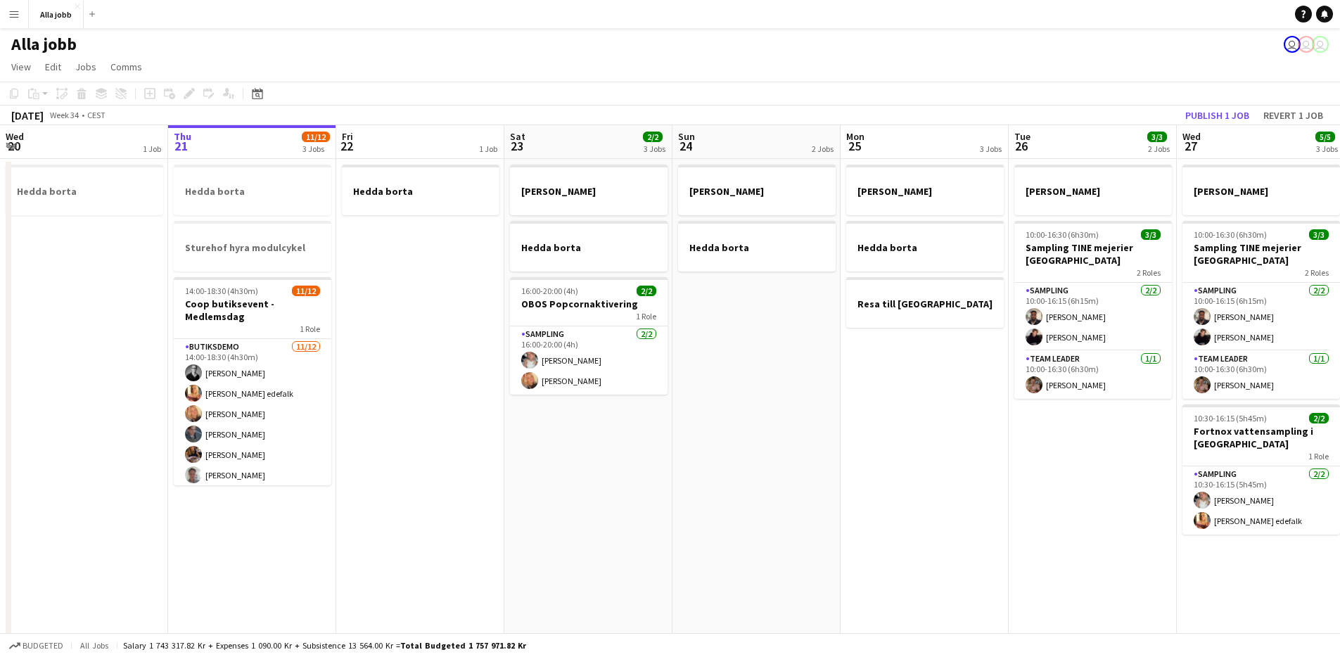
click at [409, 302] on app-date-cell "Hedda borta" at bounding box center [420, 469] width 168 height 620
